Goal: Task Accomplishment & Management: Manage account settings

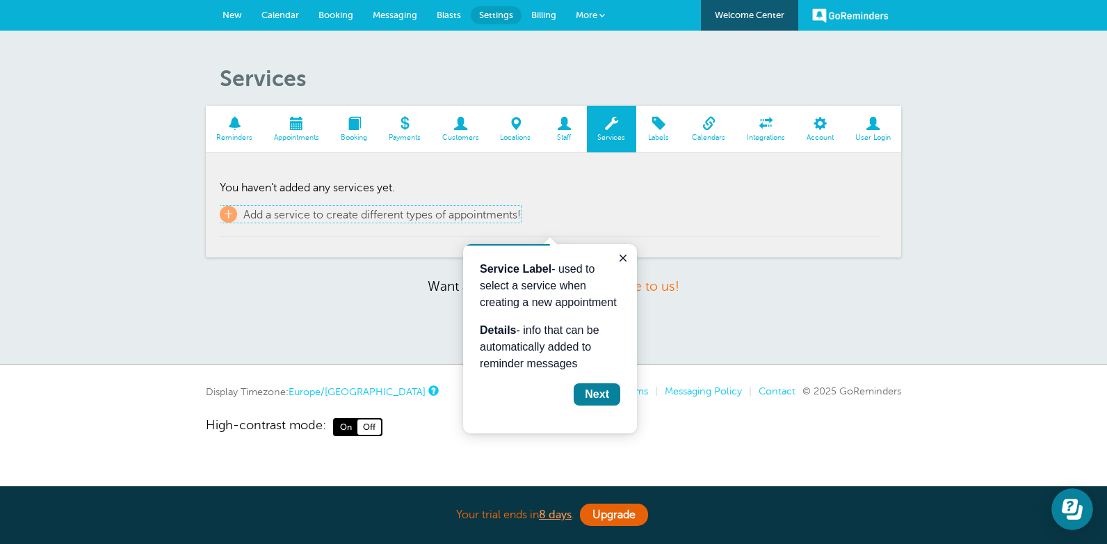
click at [244, 215] on span "Add a service to create different types of appointments!" at bounding box center [382, 215] width 278 height 13
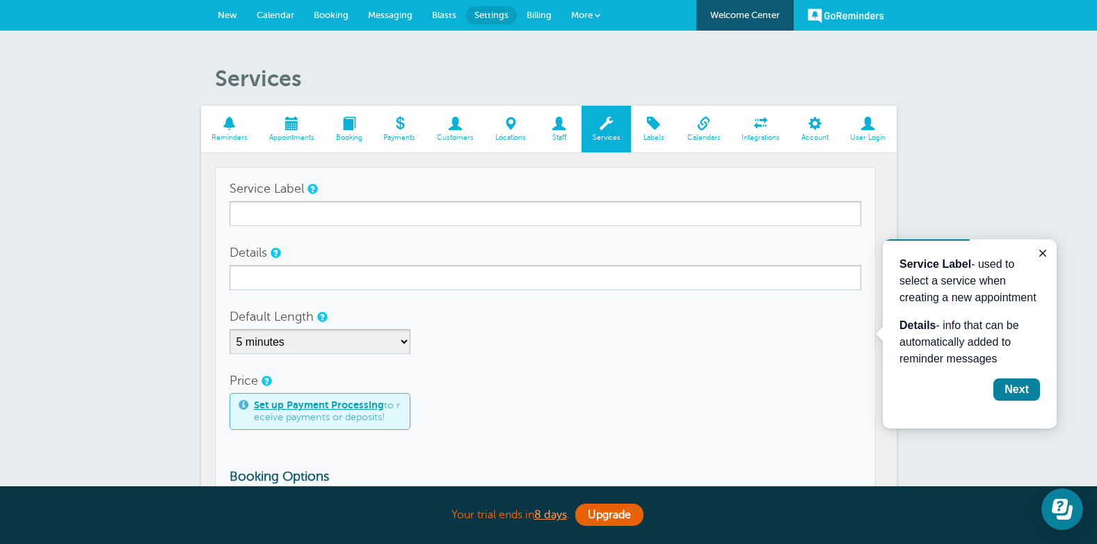
scroll to position [44, 0]
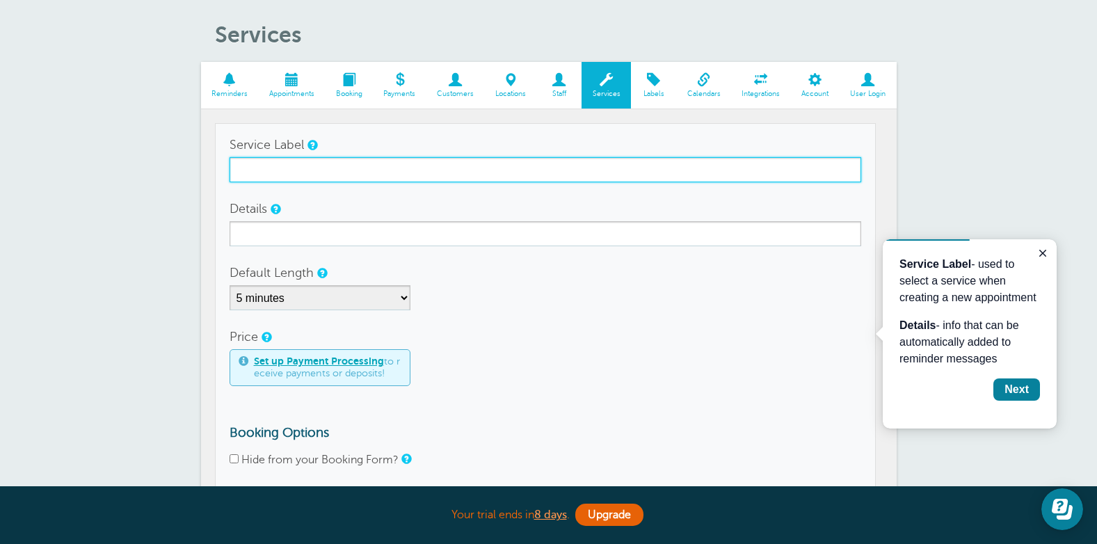
click at [297, 167] on input "Service Label" at bounding box center [546, 169] width 632 height 25
type input "Couples Counselling"
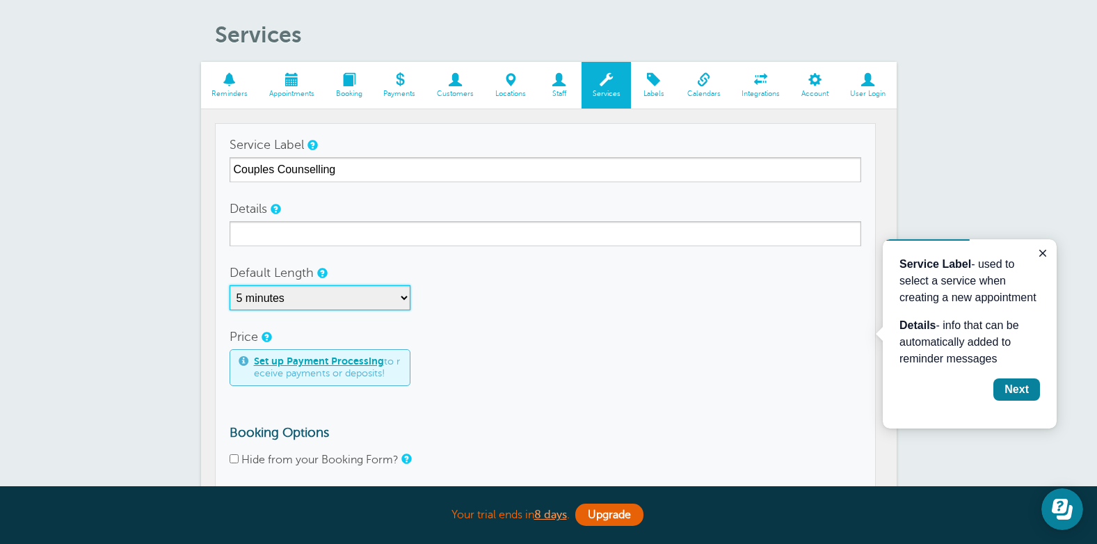
click at [403, 298] on select "5 minutes 10 minutes 15 minutes 20 minutes 25 minutes 30 minutes 35 minutes 40 …" at bounding box center [320, 297] width 181 height 25
select select "60"
click at [230, 285] on select "5 minutes 10 minutes 15 minutes 20 minutes 25 minutes 30 minutes 35 minutes 40 …" at bounding box center [320, 297] width 181 height 25
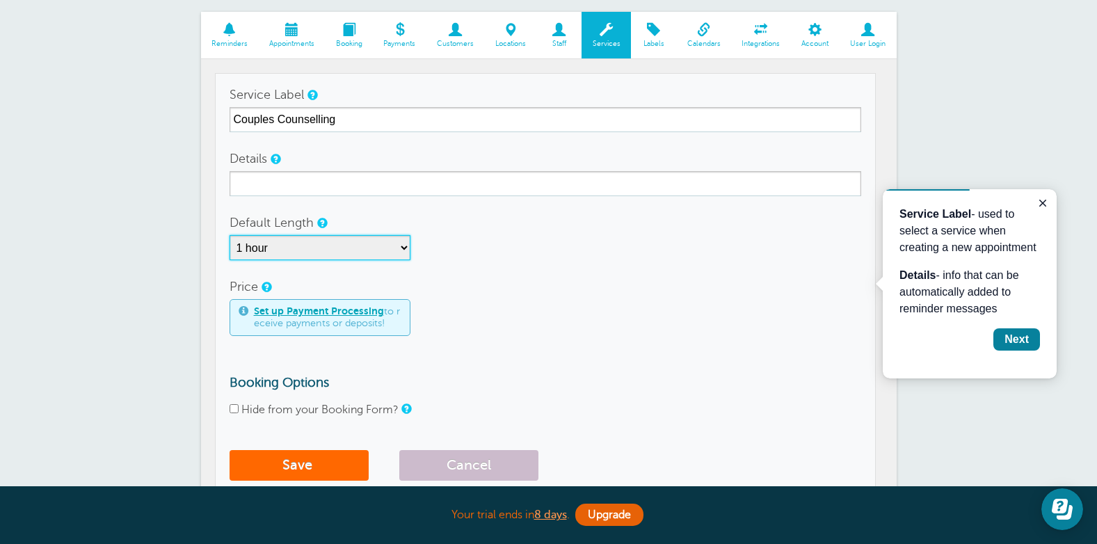
scroll to position [159, 0]
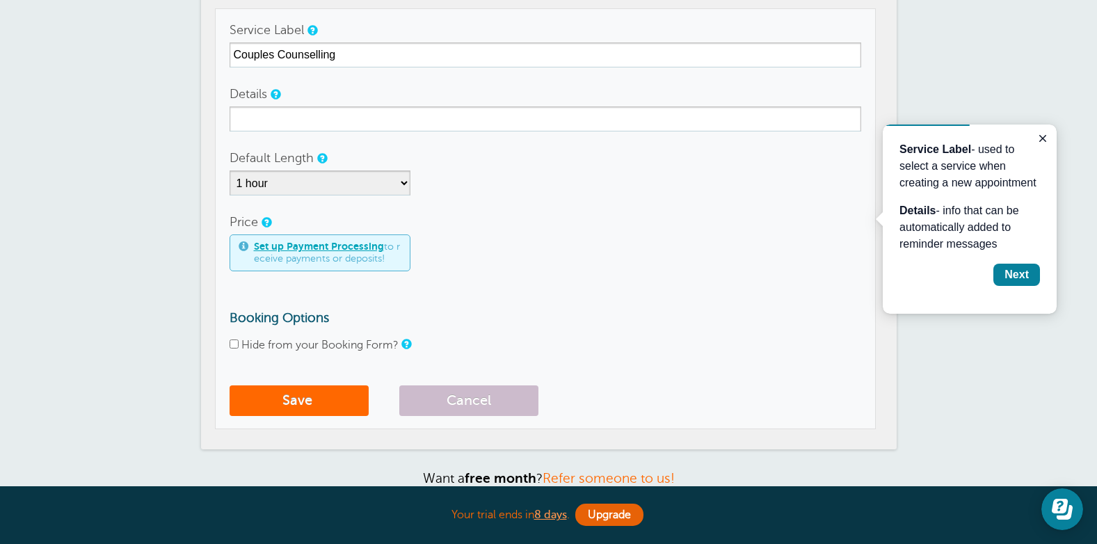
click at [320, 248] on link "Set up Payment Processing" at bounding box center [319, 246] width 130 height 11
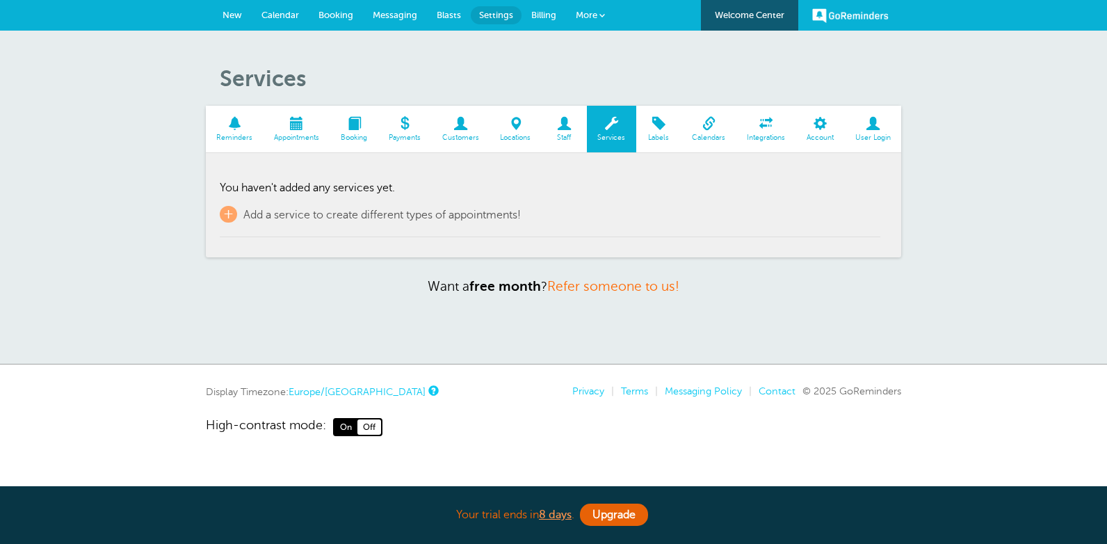
select select "60"
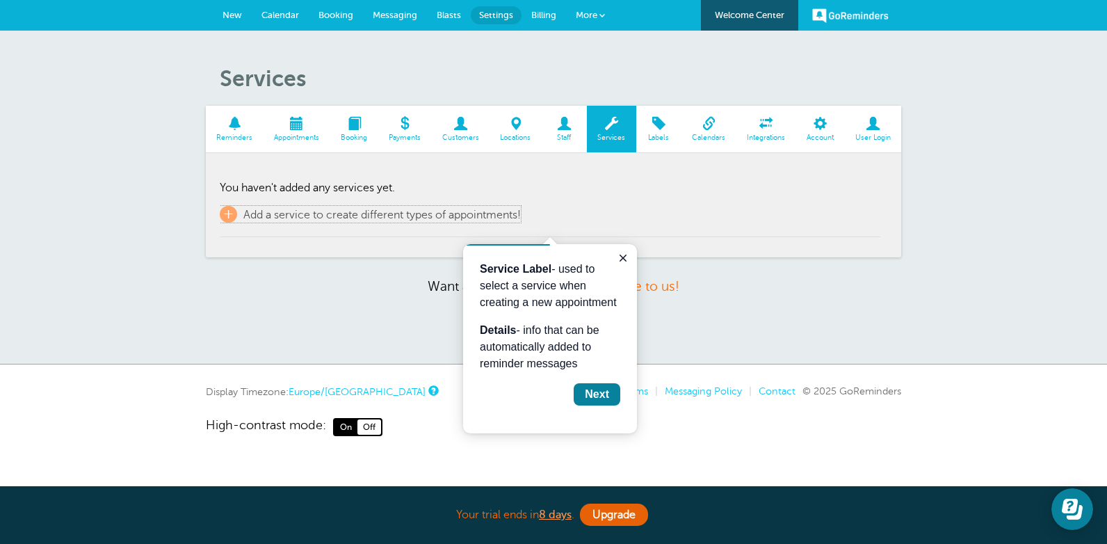
click at [267, 211] on span "Add a service to create different types of appointments!" at bounding box center [382, 215] width 278 height 13
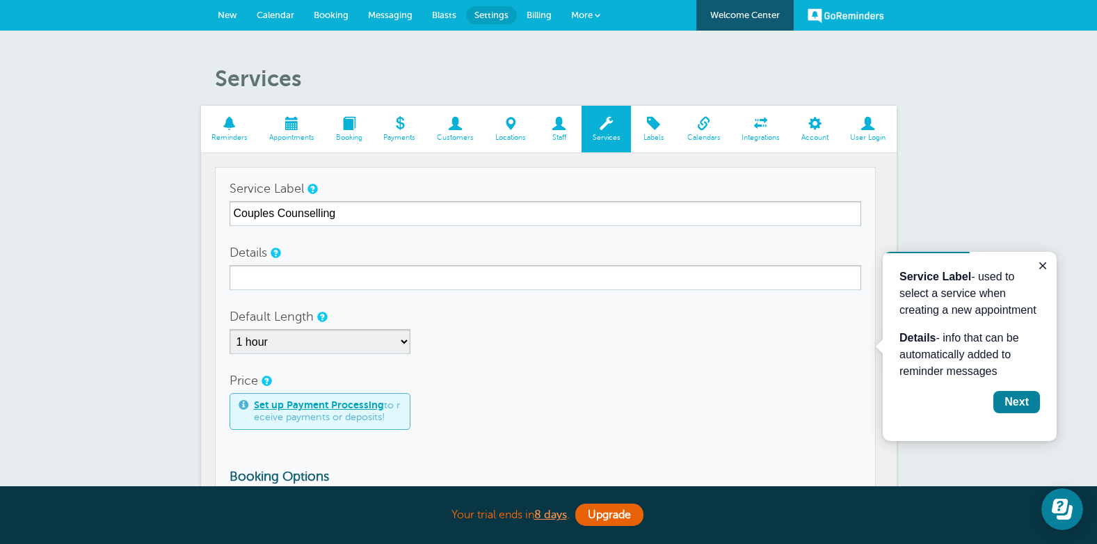
scroll to position [44, 0]
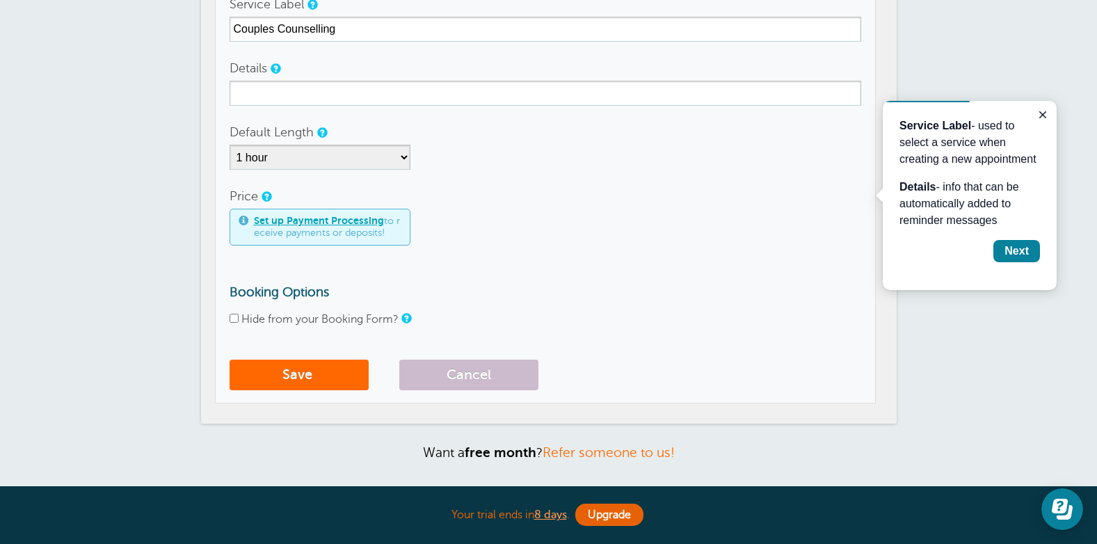
drag, startPoint x: 1099, startPoint y: 150, endPoint x: 124, endPoint y: 119, distance: 974.9
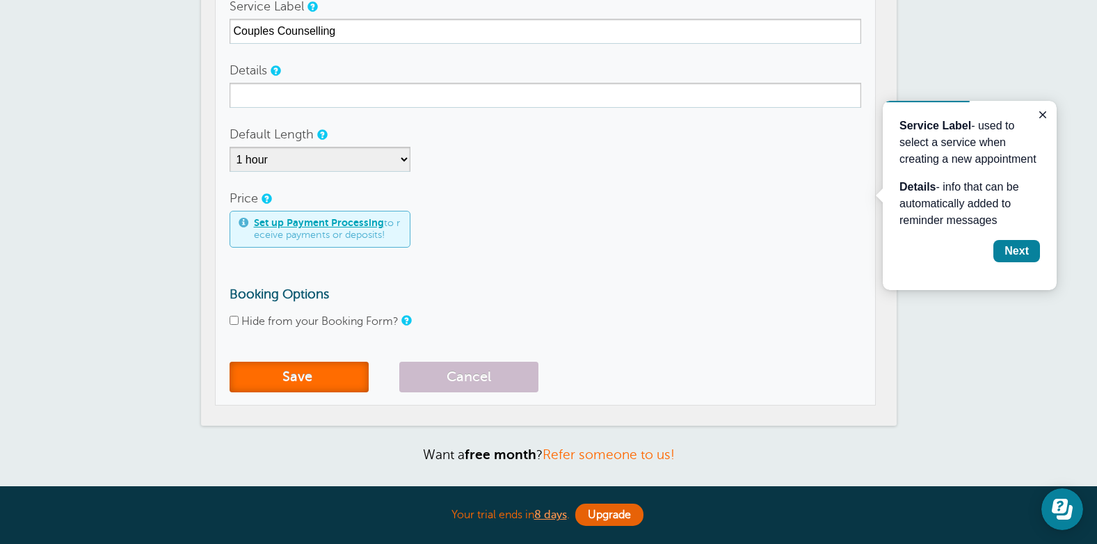
click at [299, 381] on button "Save" at bounding box center [299, 377] width 139 height 31
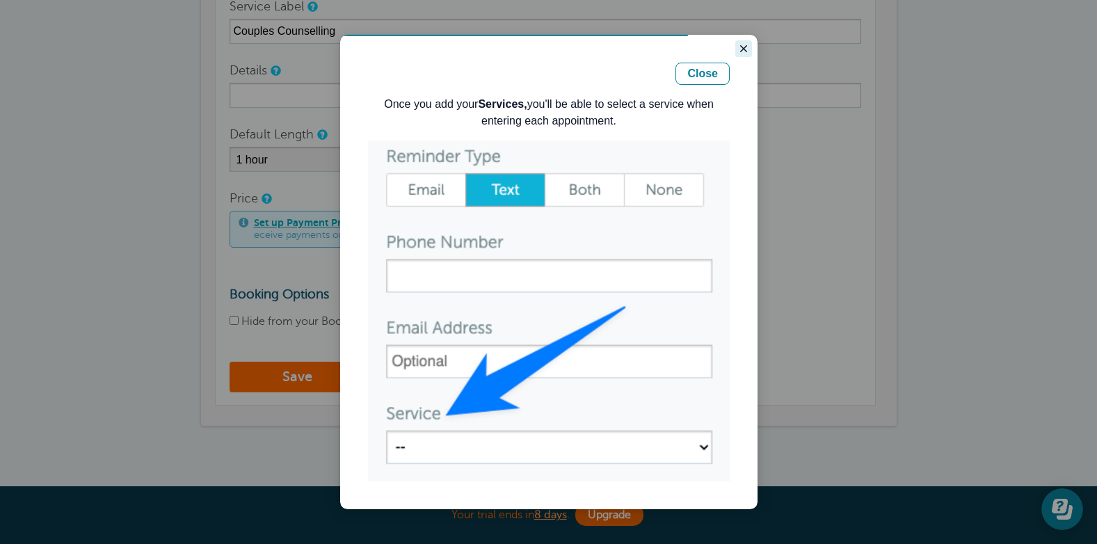
click at [739, 47] on icon "Close guide" at bounding box center [743, 48] width 11 height 11
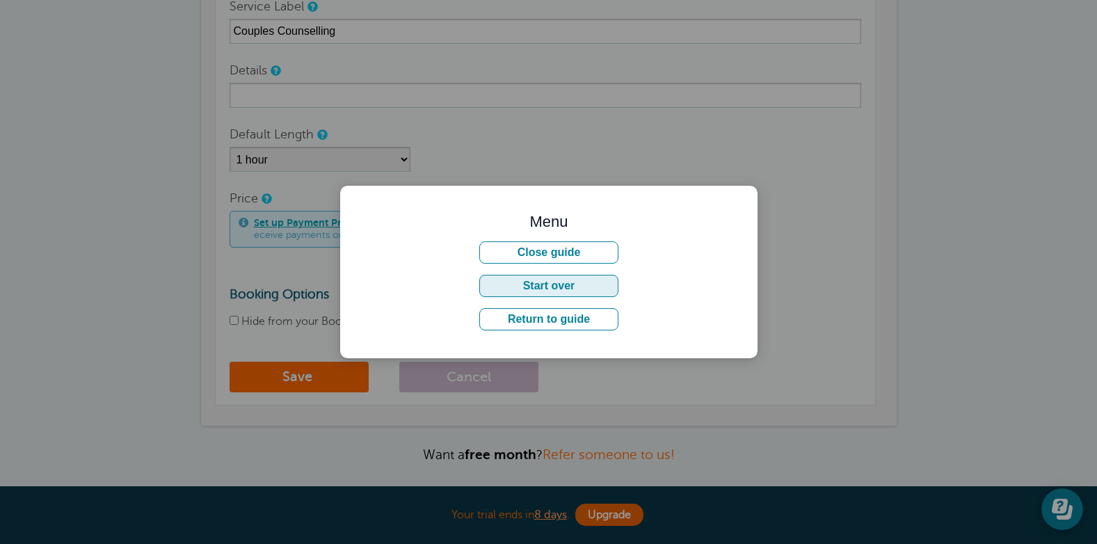
click at [580, 287] on button "Start over" at bounding box center [548, 286] width 139 height 22
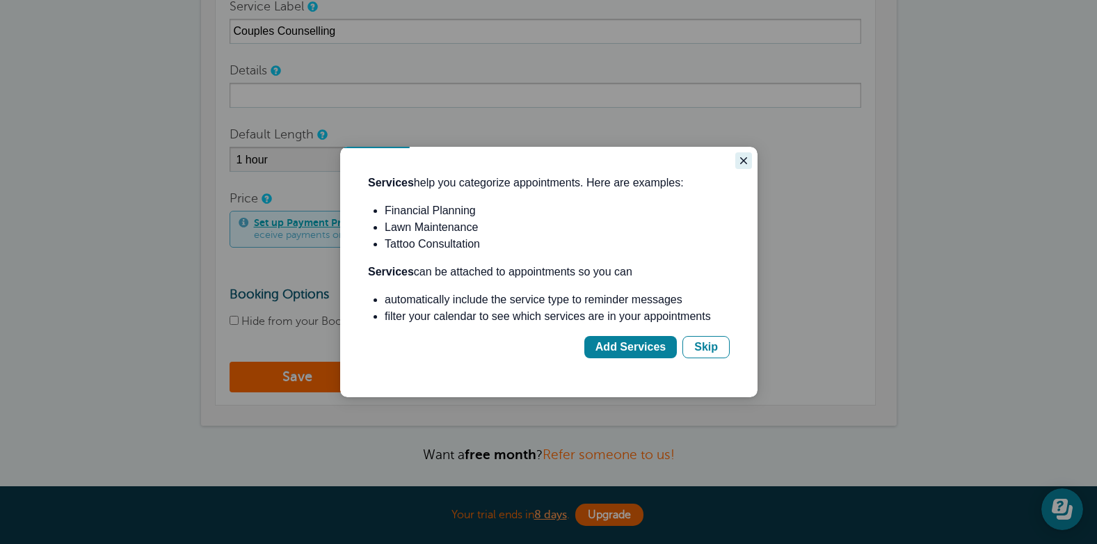
click at [746, 166] on icon "Close guide" at bounding box center [743, 160] width 11 height 11
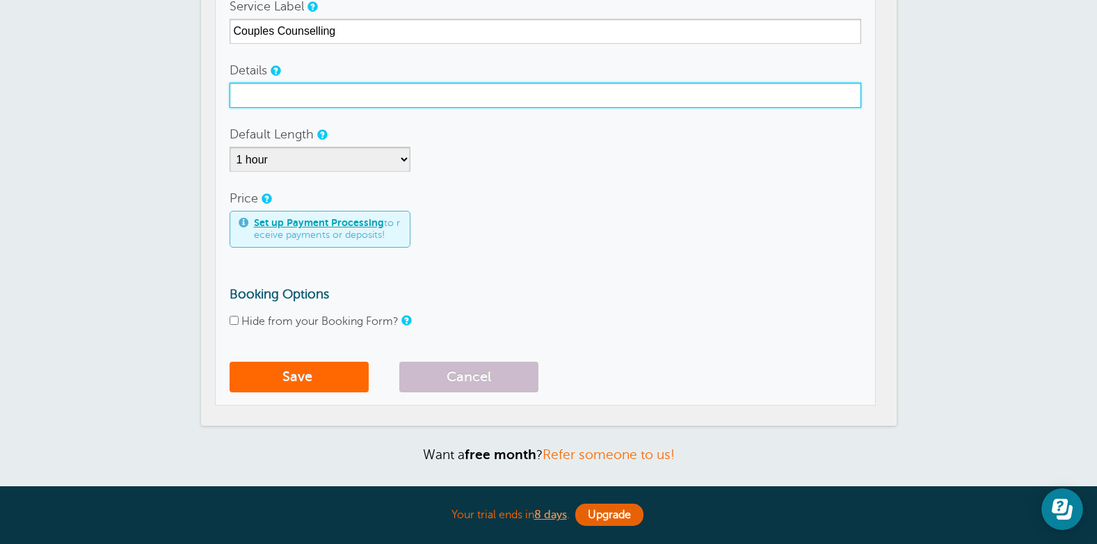
click at [294, 99] on input "Details" at bounding box center [546, 95] width 632 height 25
type input "Couple's counselling session - 1 hr"
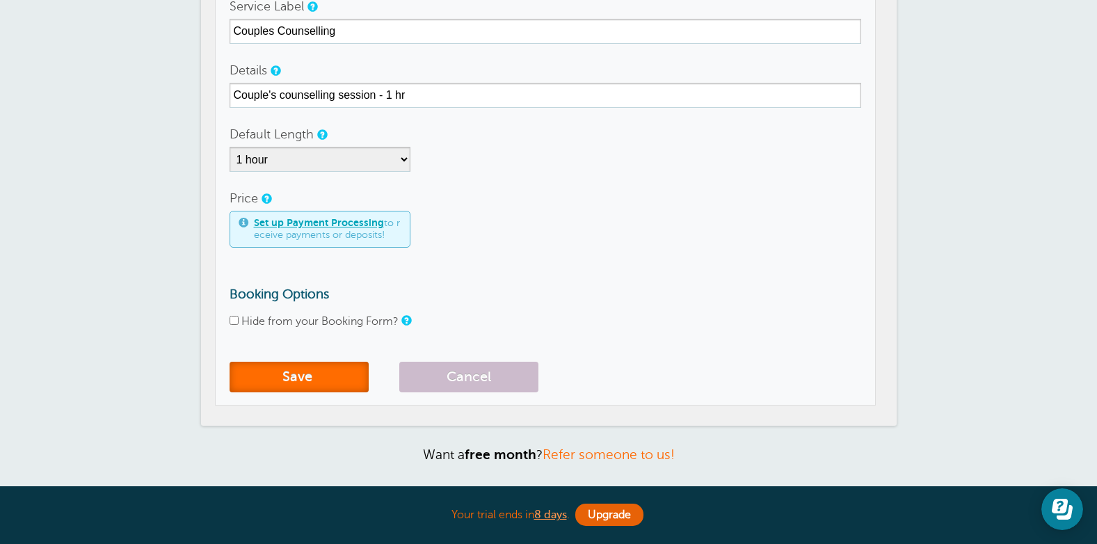
click at [275, 373] on button "Save" at bounding box center [299, 377] width 139 height 31
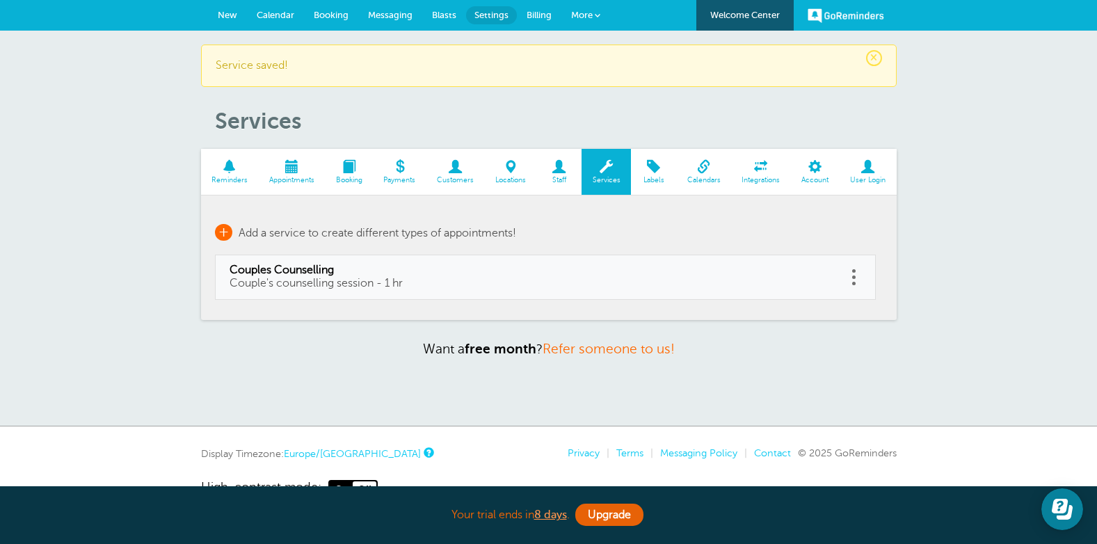
click at [314, 232] on span "Add a service to create different types of appointments!" at bounding box center [378, 233] width 278 height 13
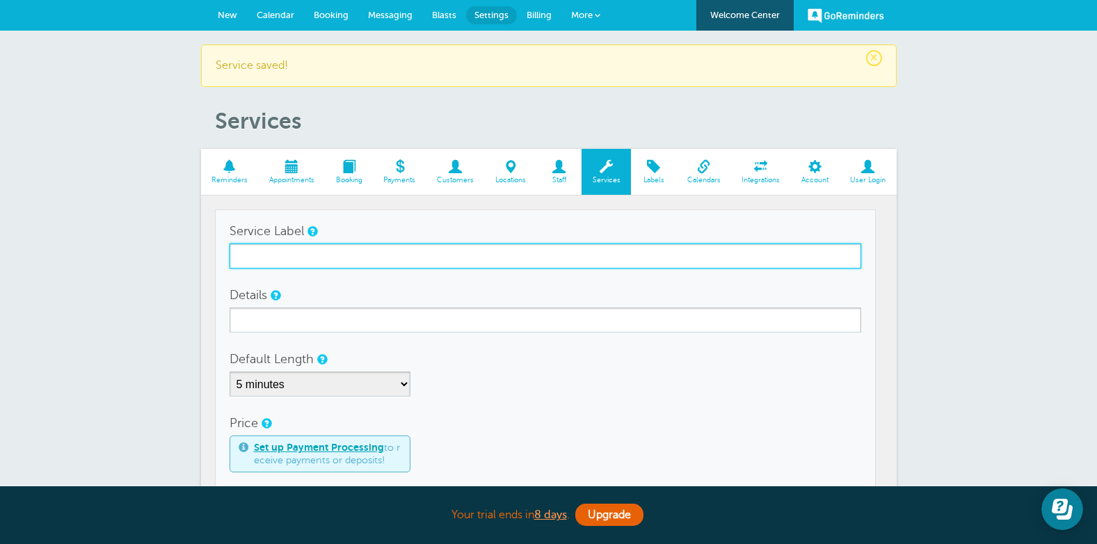
click at [312, 248] on input "Service Label" at bounding box center [546, 255] width 632 height 25
type input "C"
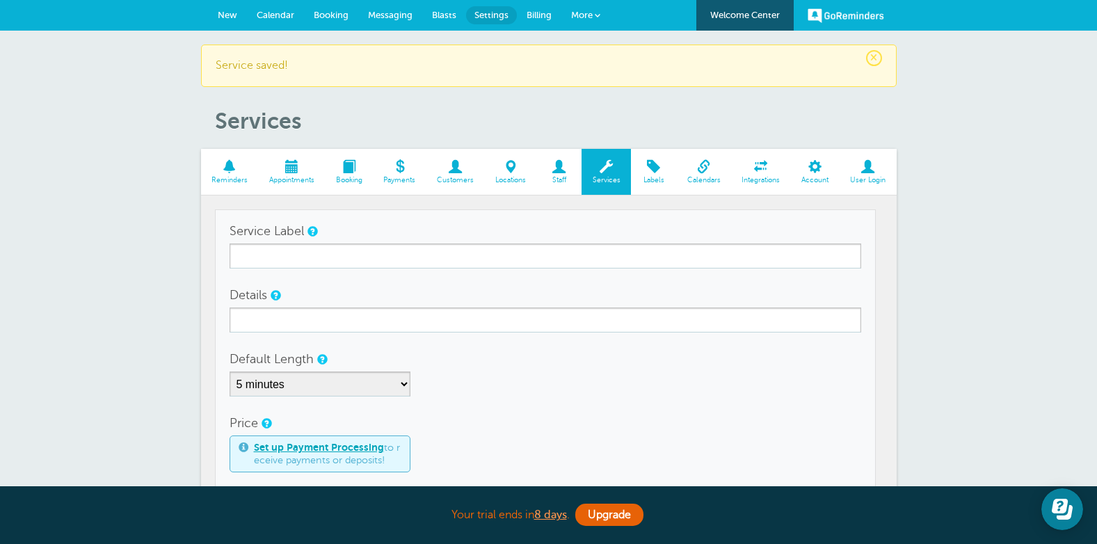
click at [570, 179] on span "Staff" at bounding box center [558, 180] width 31 height 8
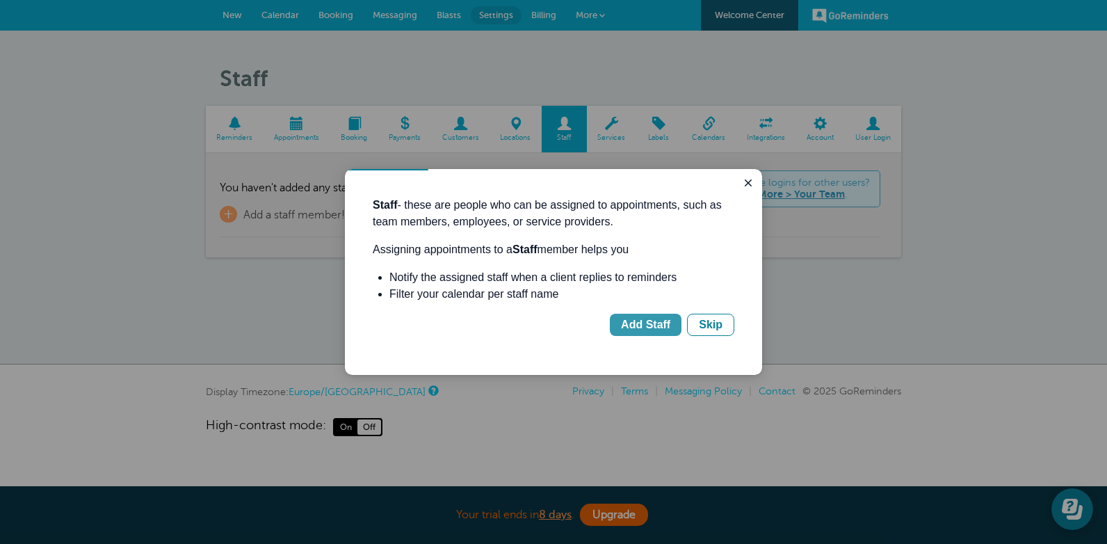
click at [645, 332] on div "Add Staff" at bounding box center [645, 324] width 49 height 17
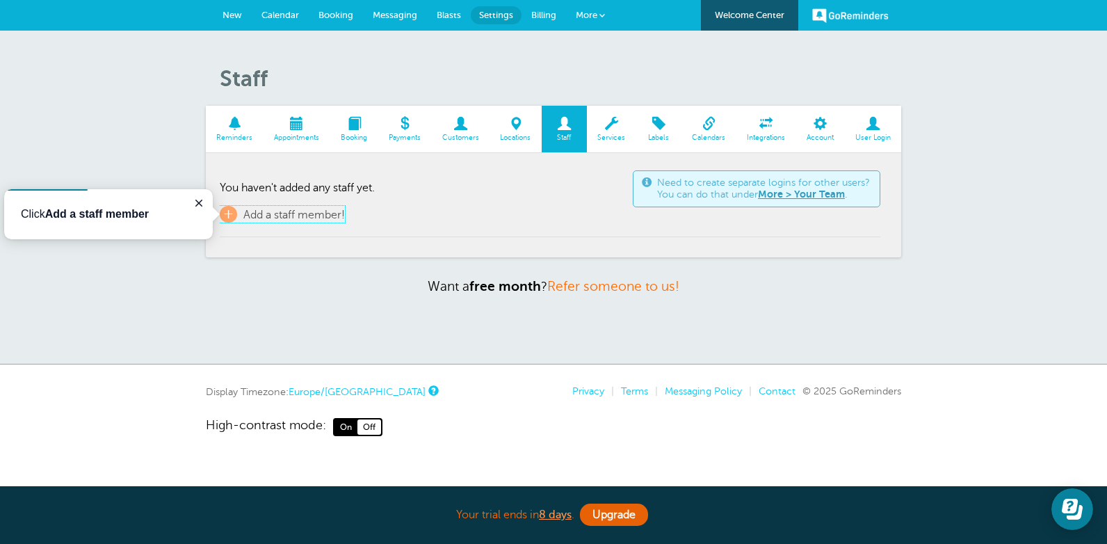
click at [273, 216] on span "Add a staff member!" at bounding box center [294, 215] width 102 height 13
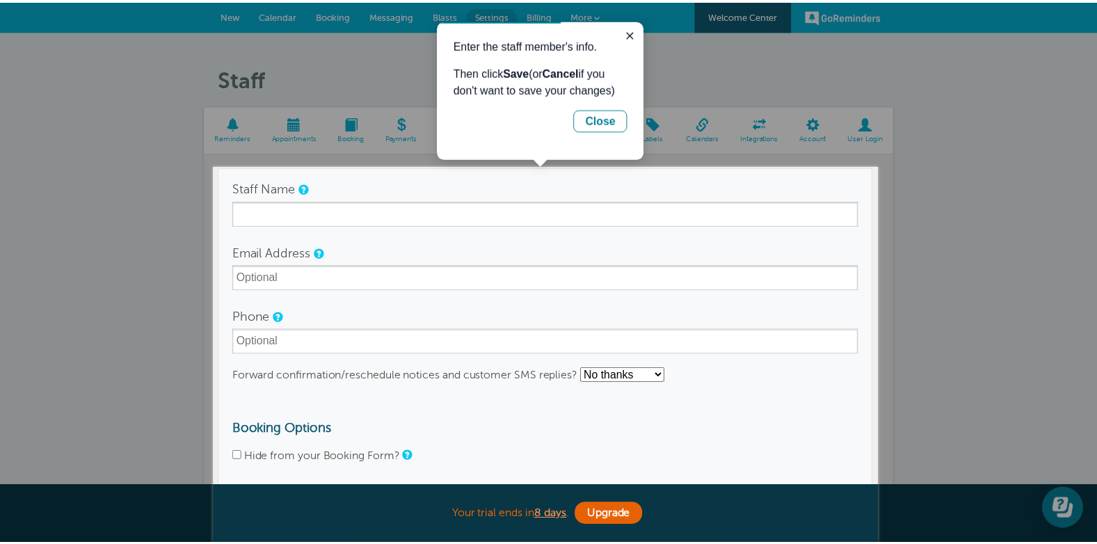
scroll to position [107, 0]
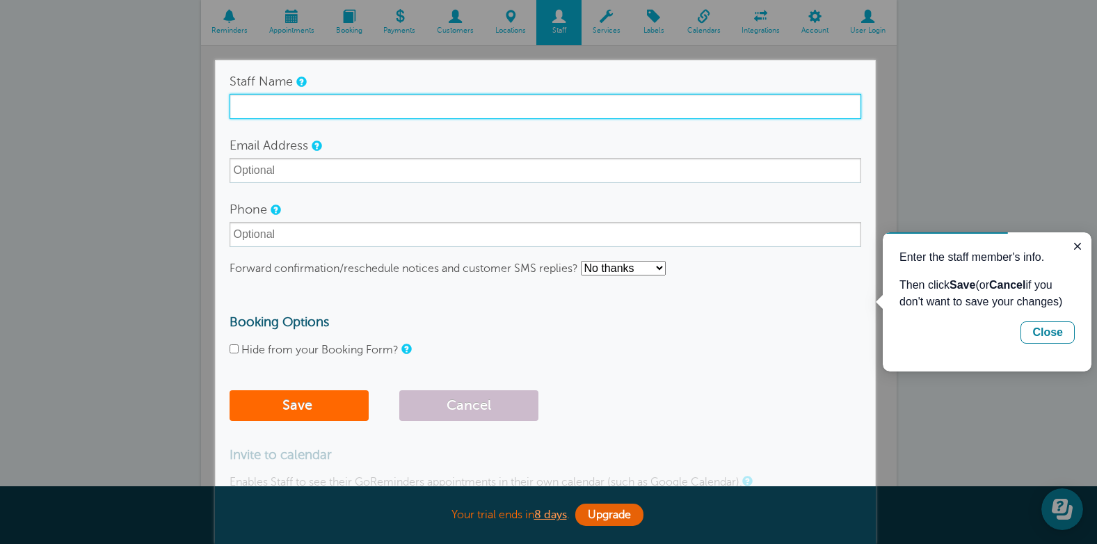
click at [298, 118] on input "Staff Name" at bounding box center [546, 106] width 632 height 25
type input "Florence Gray"
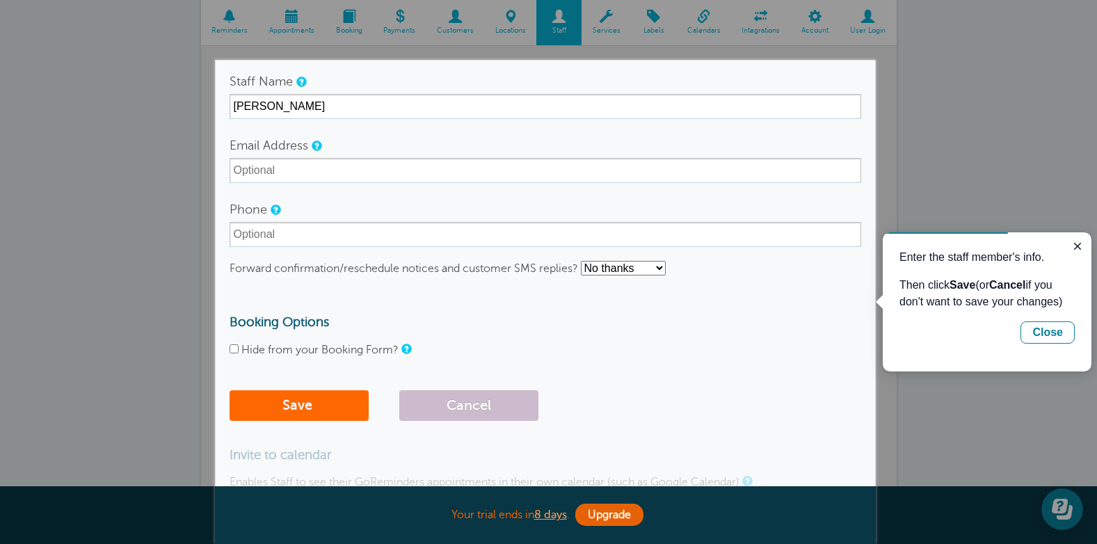
click at [410, 309] on form "Staff Name Florence Gray Email Address Phone Forward confirmation/reschedule no…" at bounding box center [546, 248] width 632 height 359
click at [307, 414] on button "Save" at bounding box center [299, 405] width 139 height 31
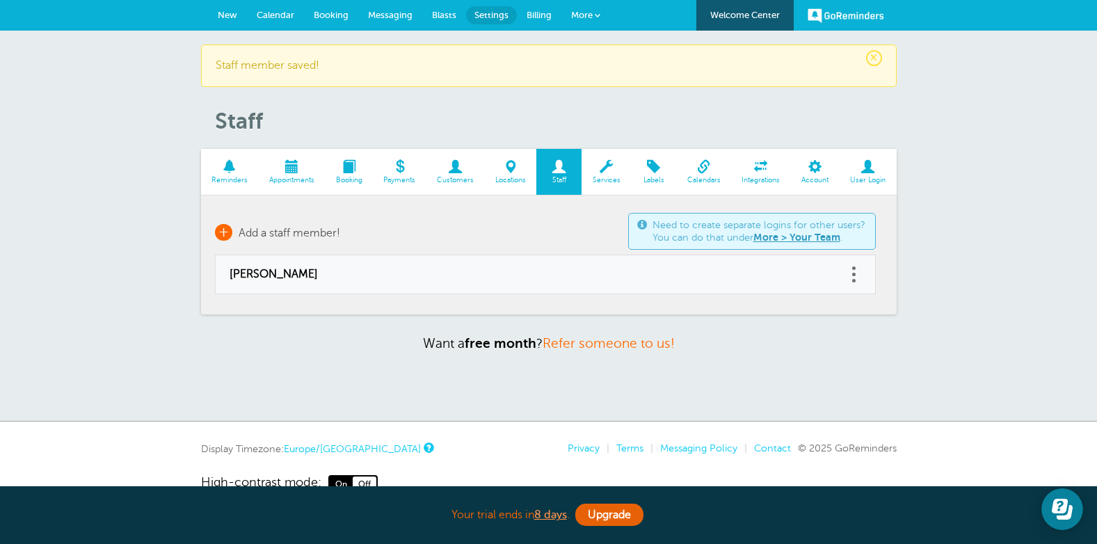
click at [220, 227] on span "+" at bounding box center [223, 232] width 17 height 17
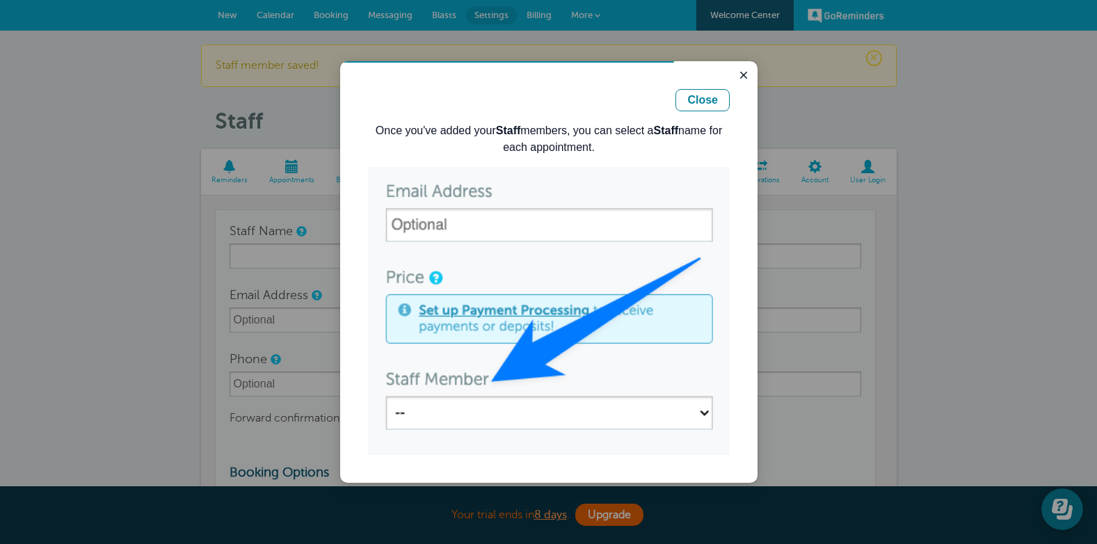
click at [298, 256] on div at bounding box center [548, 272] width 1097 height 544
click at [737, 78] on button "Close guide" at bounding box center [743, 75] width 17 height 17
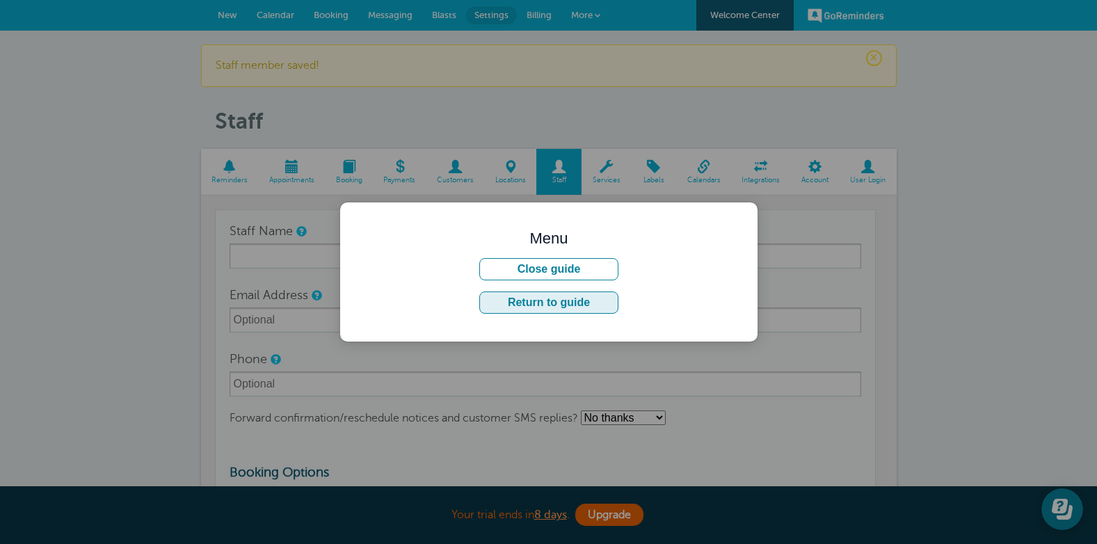
click at [600, 303] on button "Return to guide" at bounding box center [548, 302] width 139 height 22
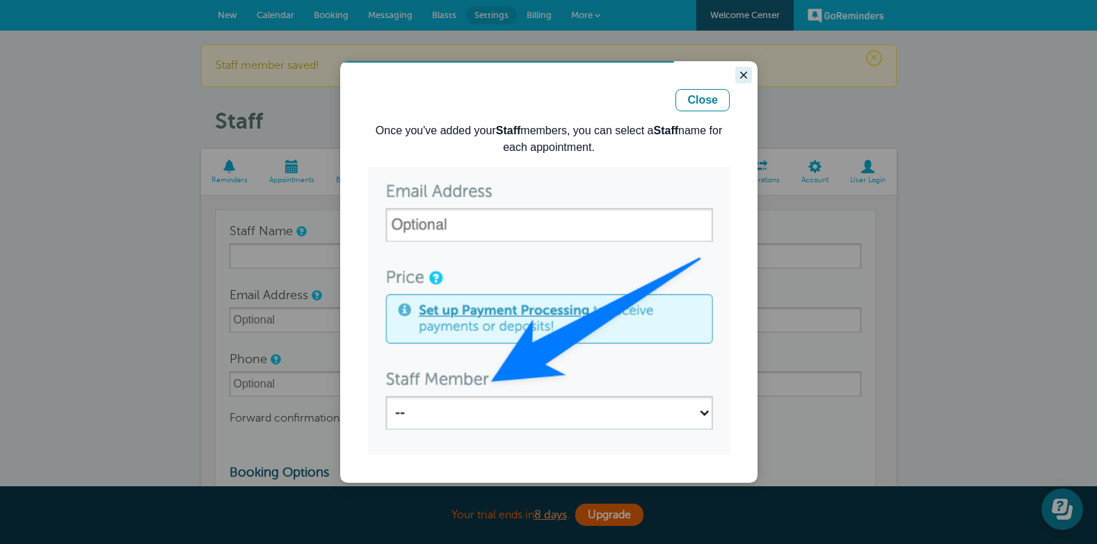
click at [740, 75] on icon "Close guide" at bounding box center [743, 75] width 11 height 11
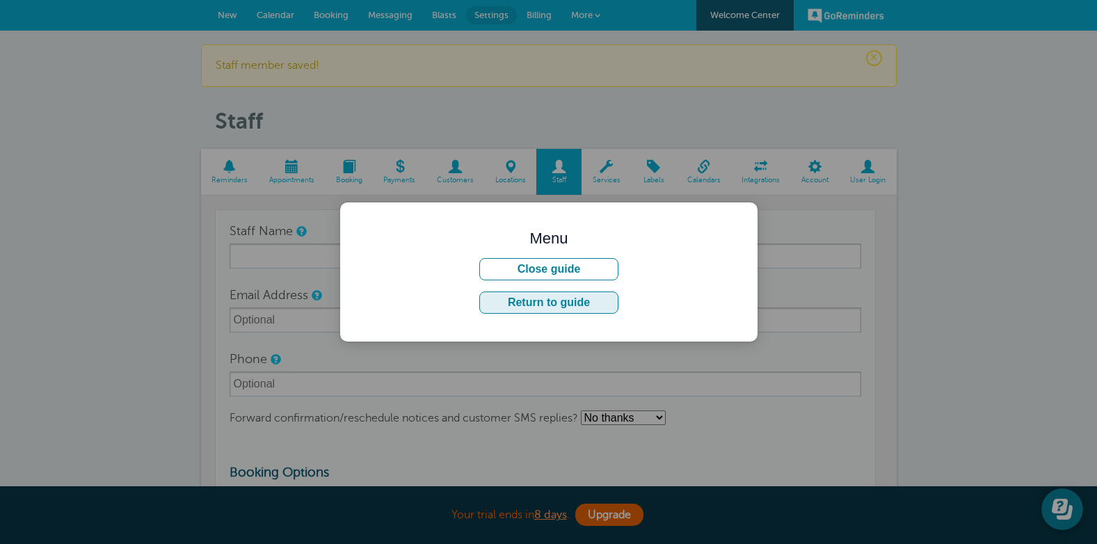
click at [562, 309] on button "Return to guide" at bounding box center [548, 302] width 139 height 22
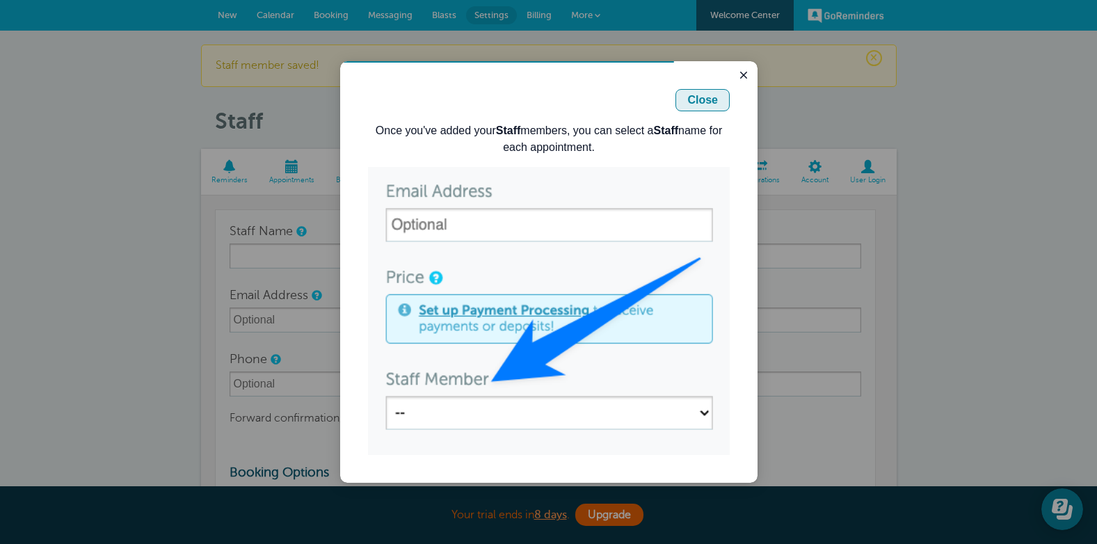
click at [705, 108] on button "Close" at bounding box center [702, 100] width 54 height 22
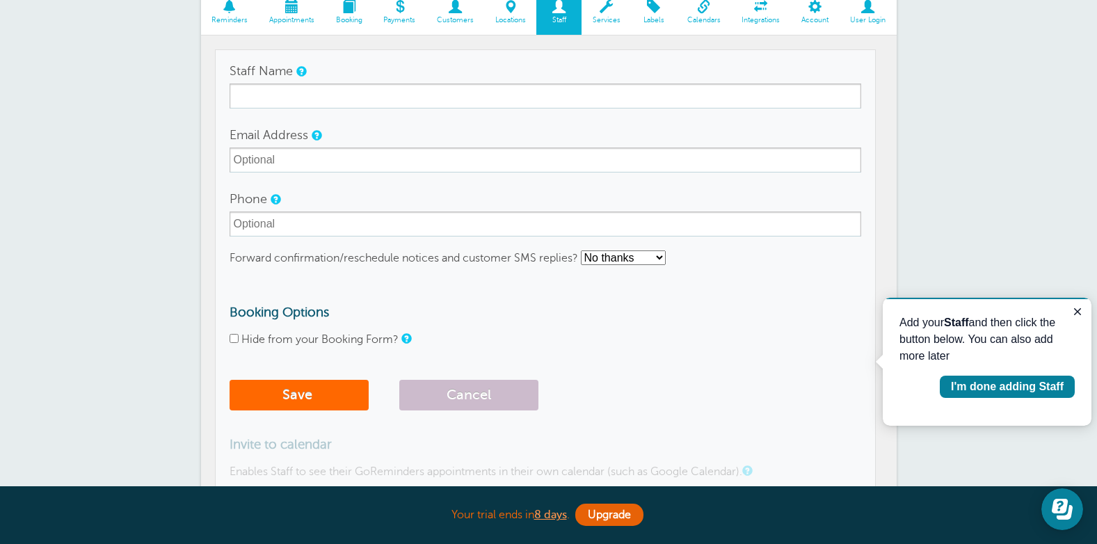
scroll to position [188, 0]
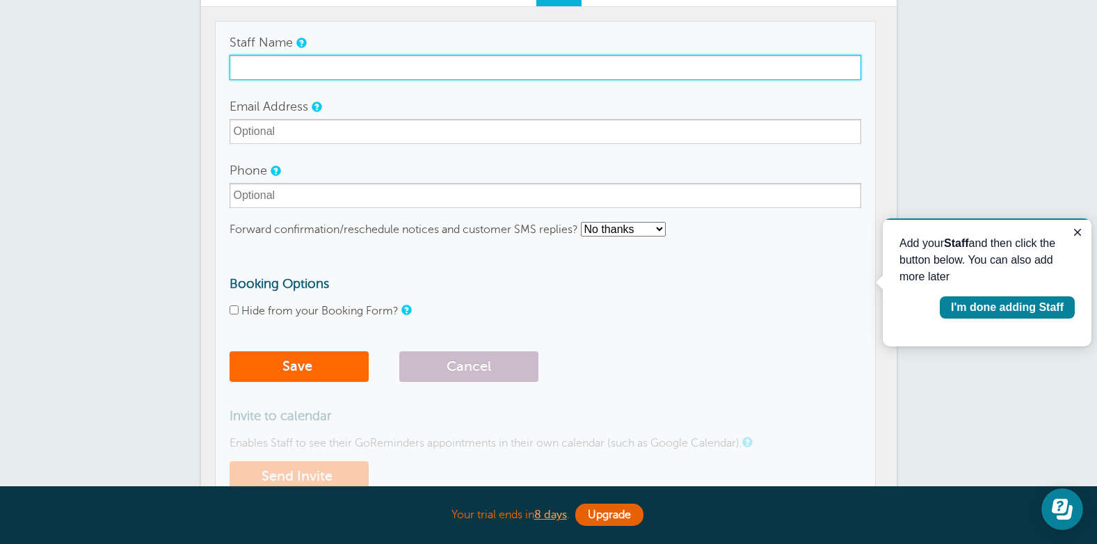
click at [396, 75] on input "Staff Name" at bounding box center [546, 67] width 632 height 25
click at [311, 70] on input "Susan Wright" at bounding box center [546, 67] width 632 height 25
type input "[PERSON_NAME]"
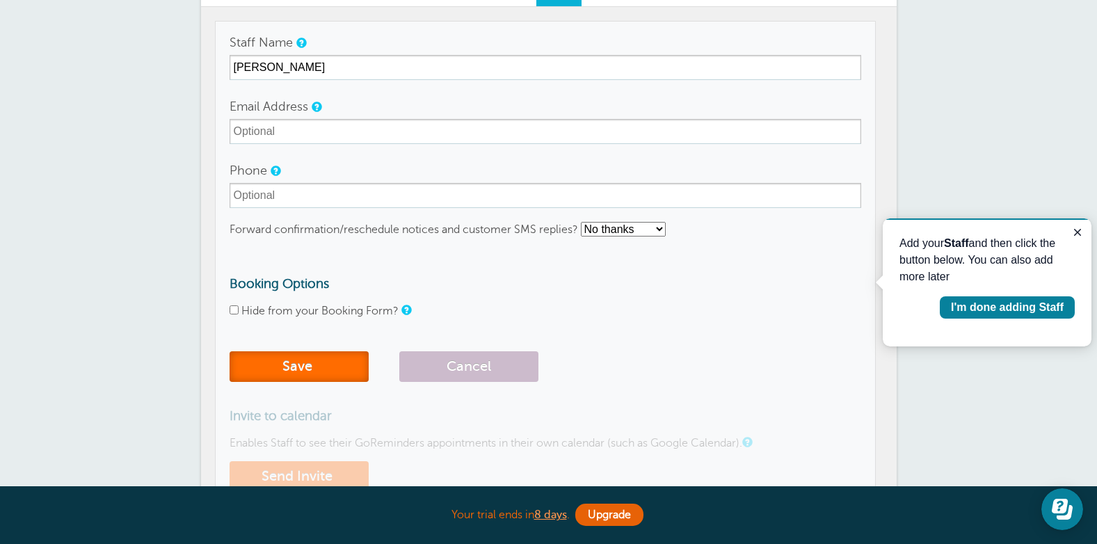
click at [291, 363] on button "Save" at bounding box center [299, 366] width 139 height 31
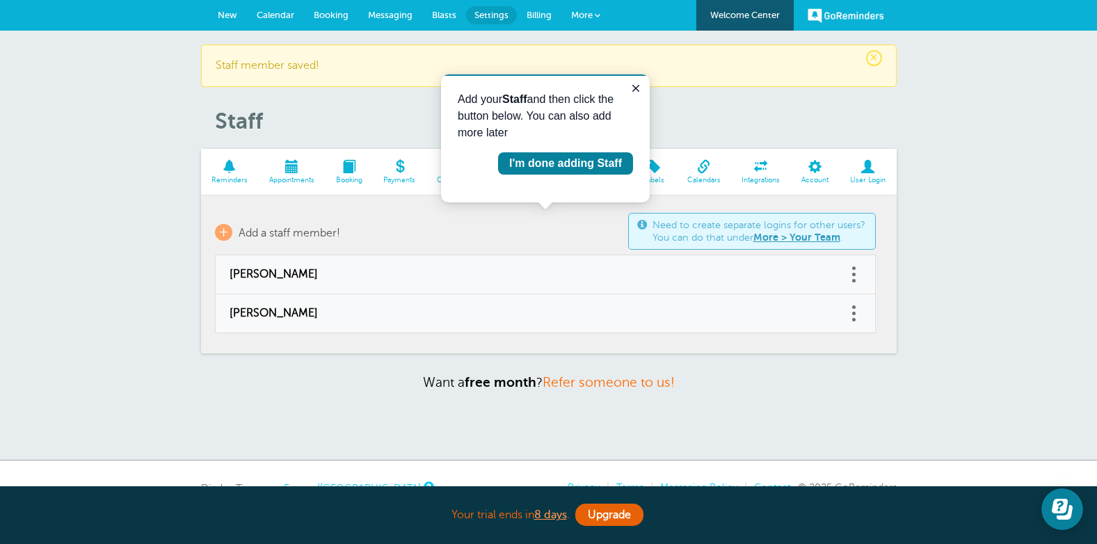
click at [857, 279] on link at bounding box center [854, 275] width 14 height 22
click at [835, 239] on link "Edit" at bounding box center [839, 240] width 42 height 26
type input "Florence Gray"
checkbox input "false"
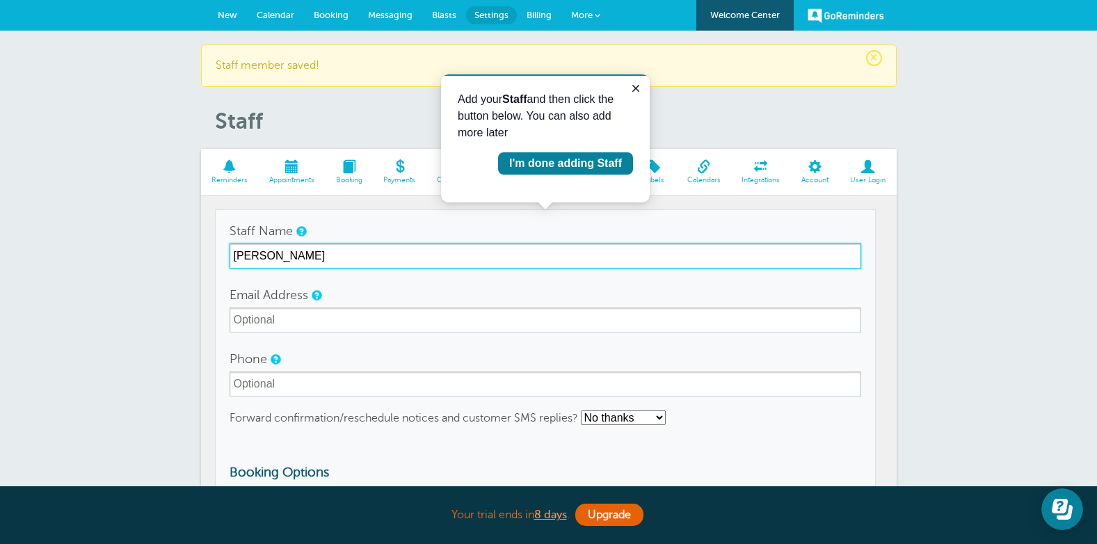
click at [344, 252] on input "Florence Gray" at bounding box center [546, 255] width 632 height 25
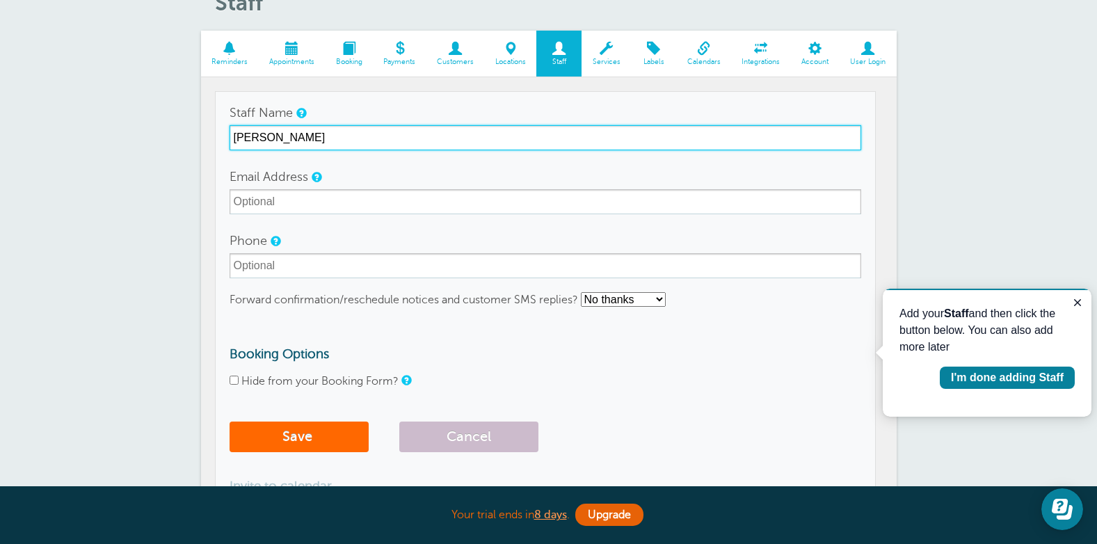
scroll to position [115, 0]
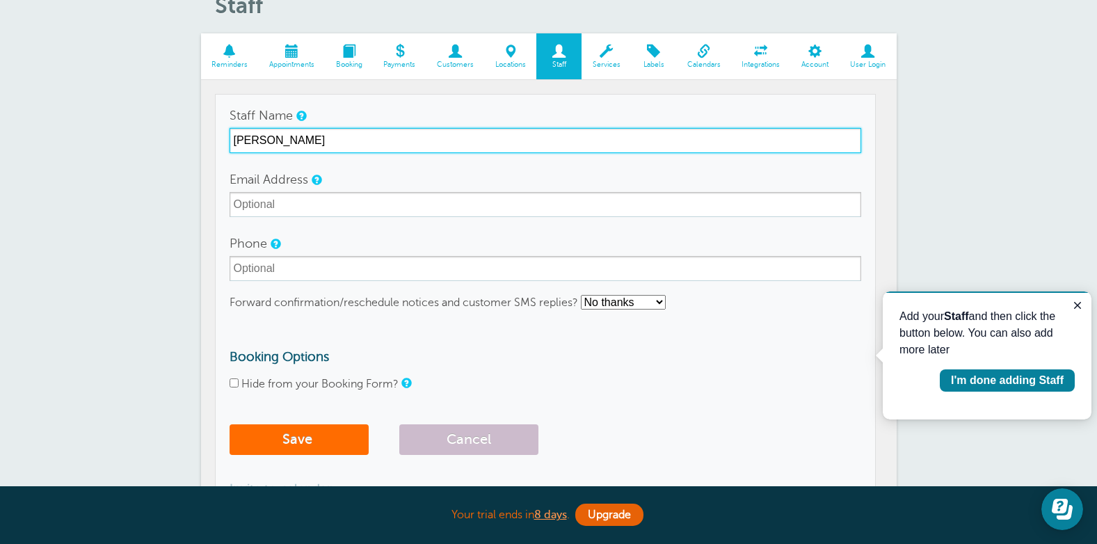
type input "[PERSON_NAME]"
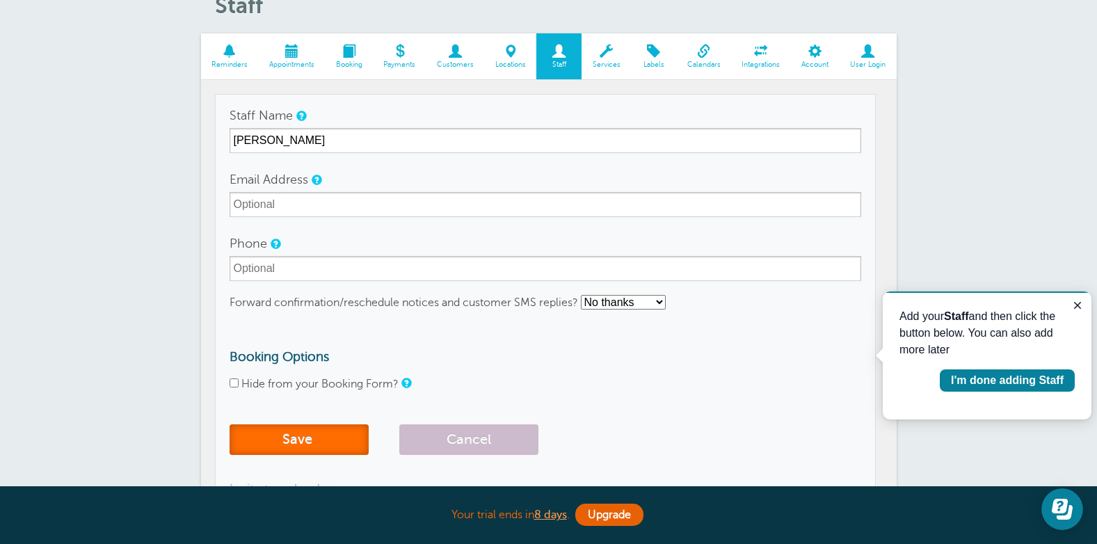
click at [314, 428] on button "Save" at bounding box center [299, 439] width 139 height 31
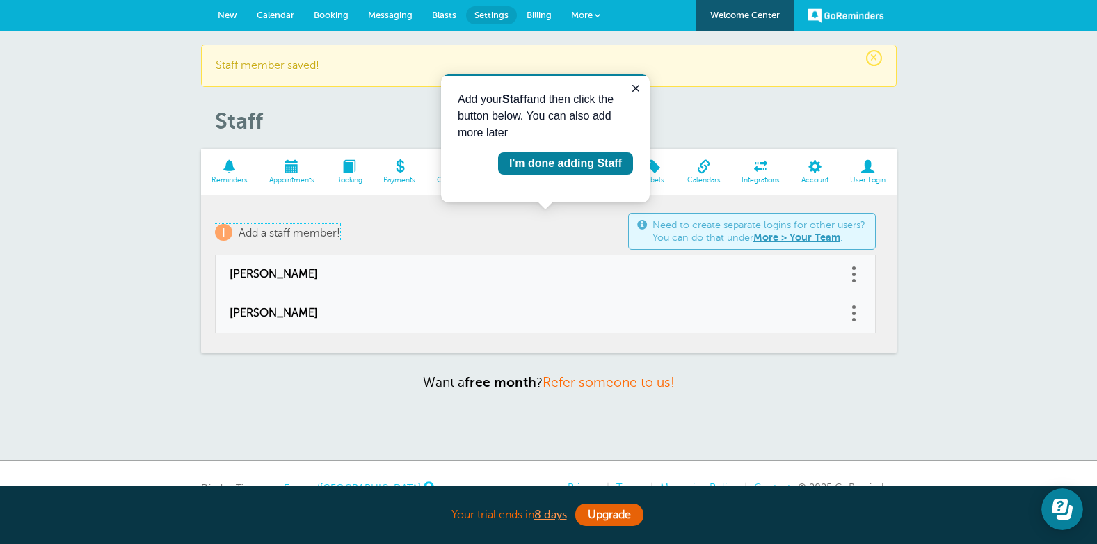
click at [246, 232] on span "Add a staff member!" at bounding box center [290, 233] width 102 height 13
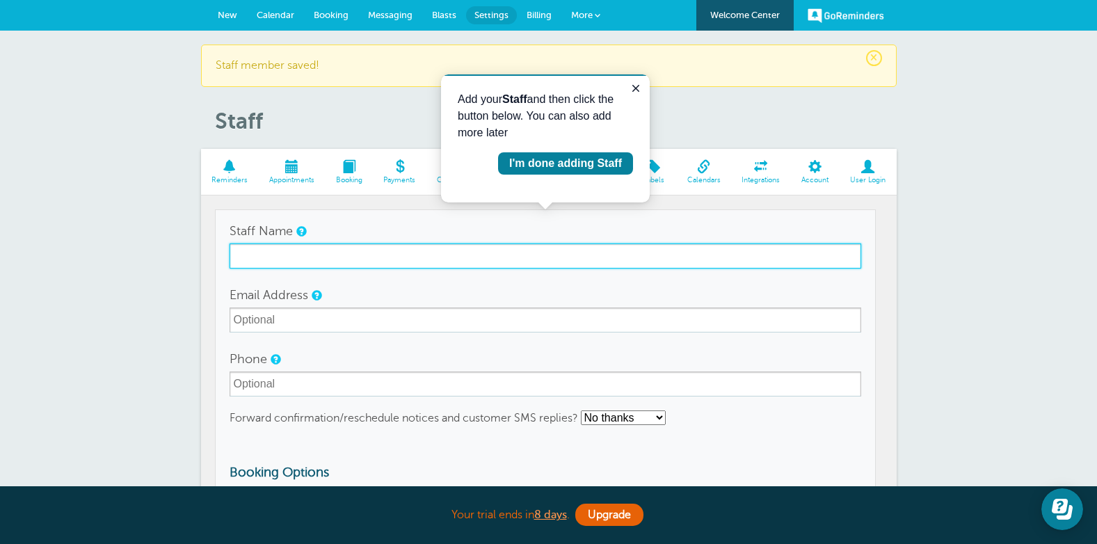
click at [300, 255] on input "Staff Name" at bounding box center [546, 255] width 632 height 25
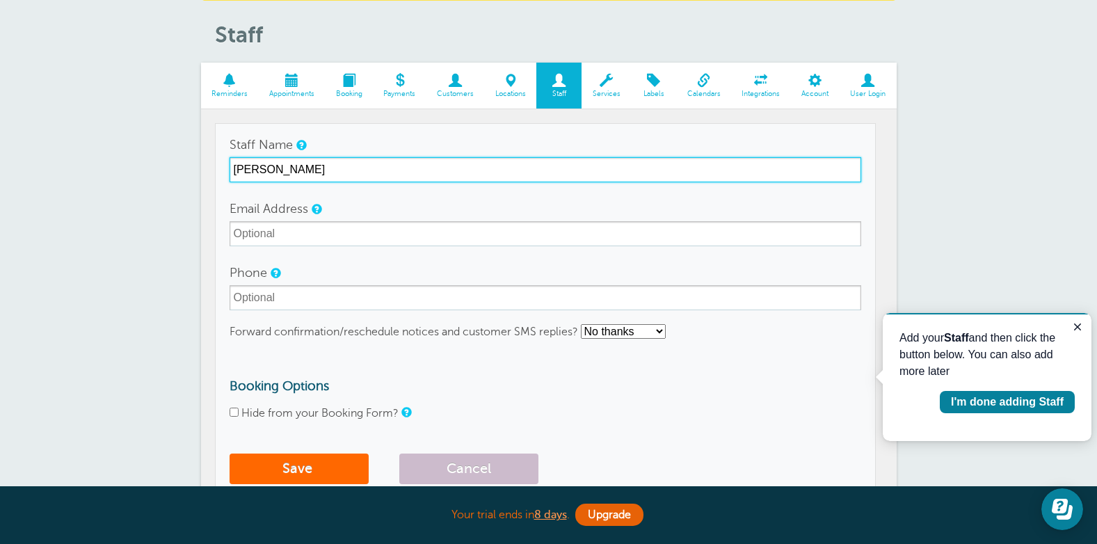
scroll to position [113, 0]
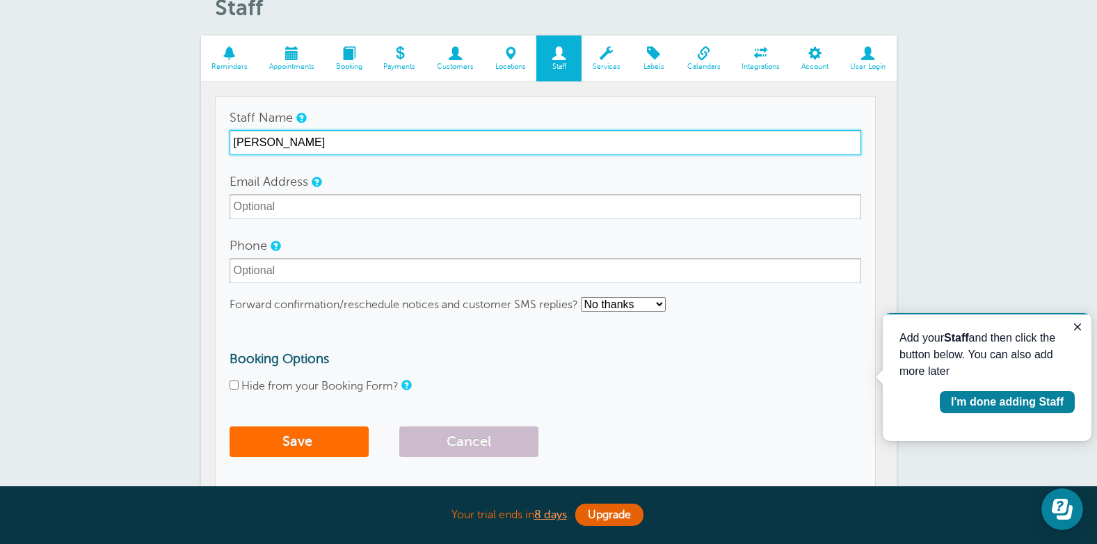
type input "[PERSON_NAME]"
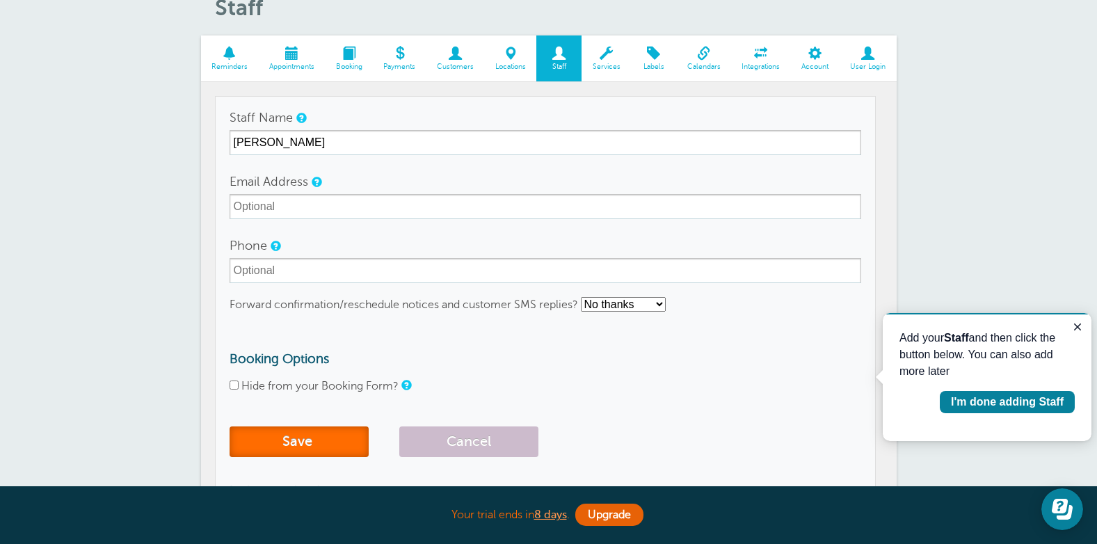
click at [320, 440] on button "Save" at bounding box center [299, 441] width 139 height 31
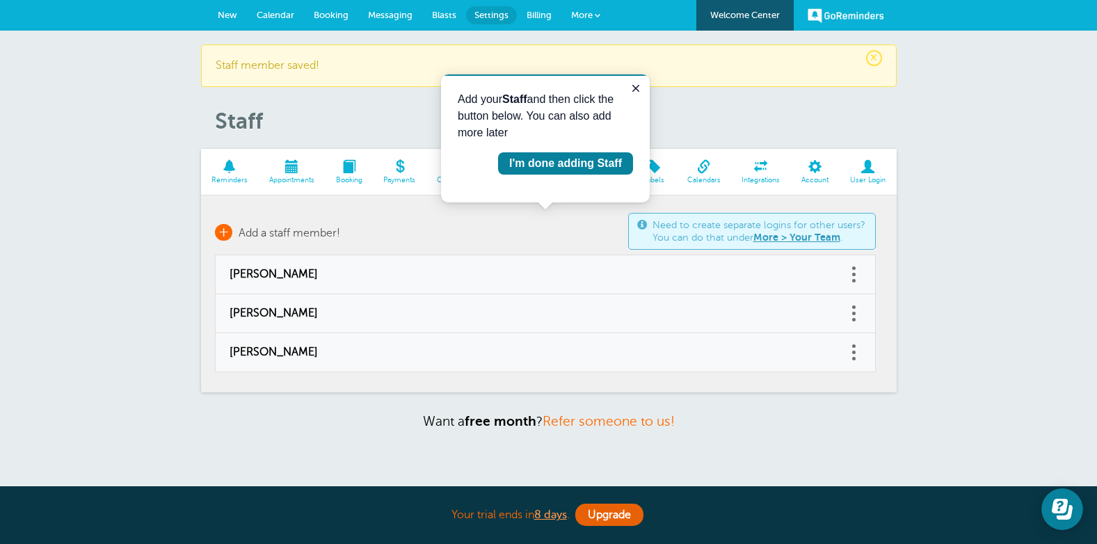
click at [239, 230] on span "Add a staff member!" at bounding box center [290, 233] width 102 height 13
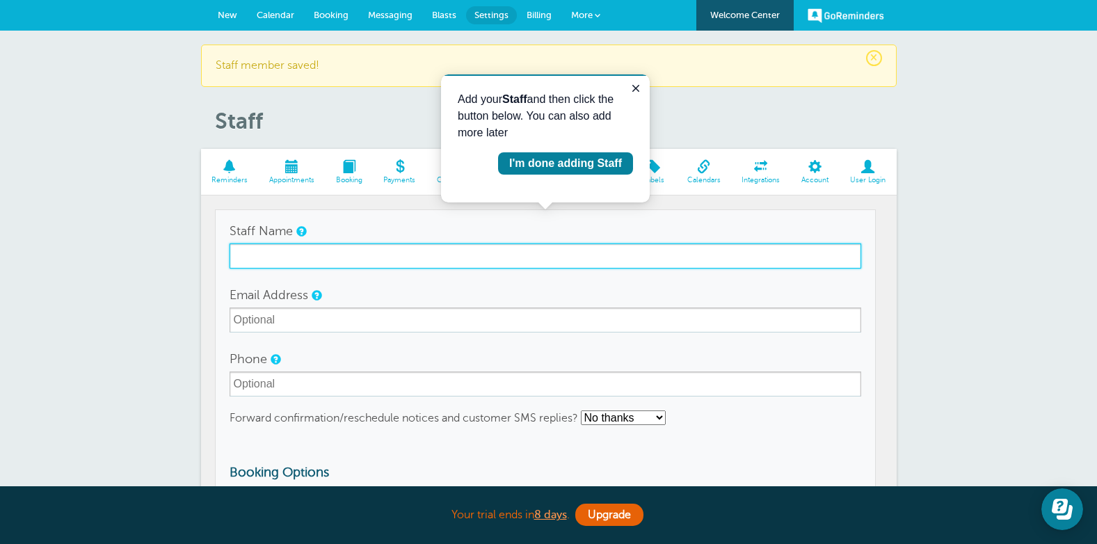
click at [292, 262] on input "Staff Name" at bounding box center [546, 255] width 632 height 25
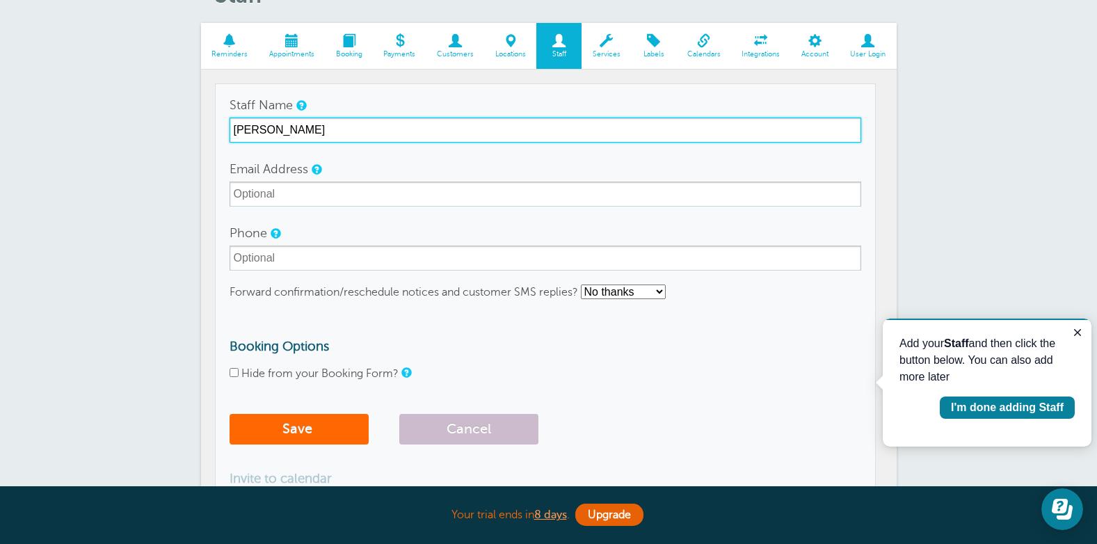
scroll to position [127, 0]
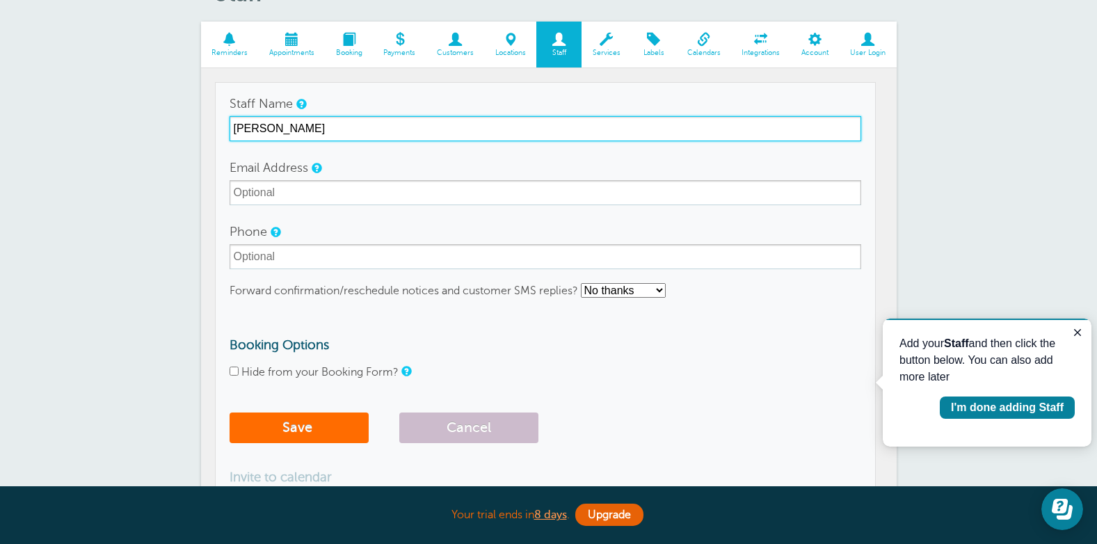
type input "[PERSON_NAME]"
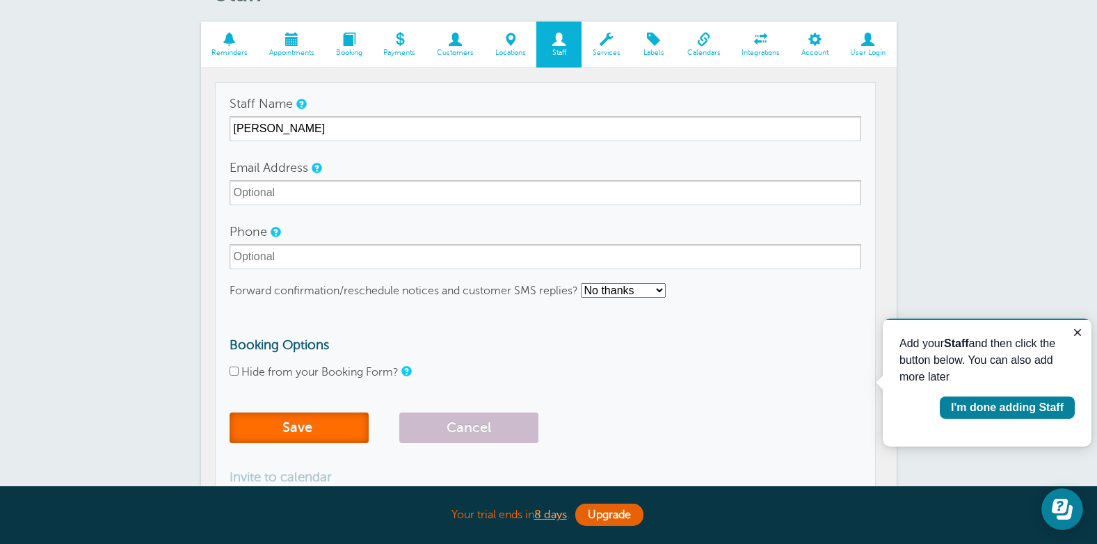
click at [317, 435] on button "Save" at bounding box center [299, 427] width 139 height 31
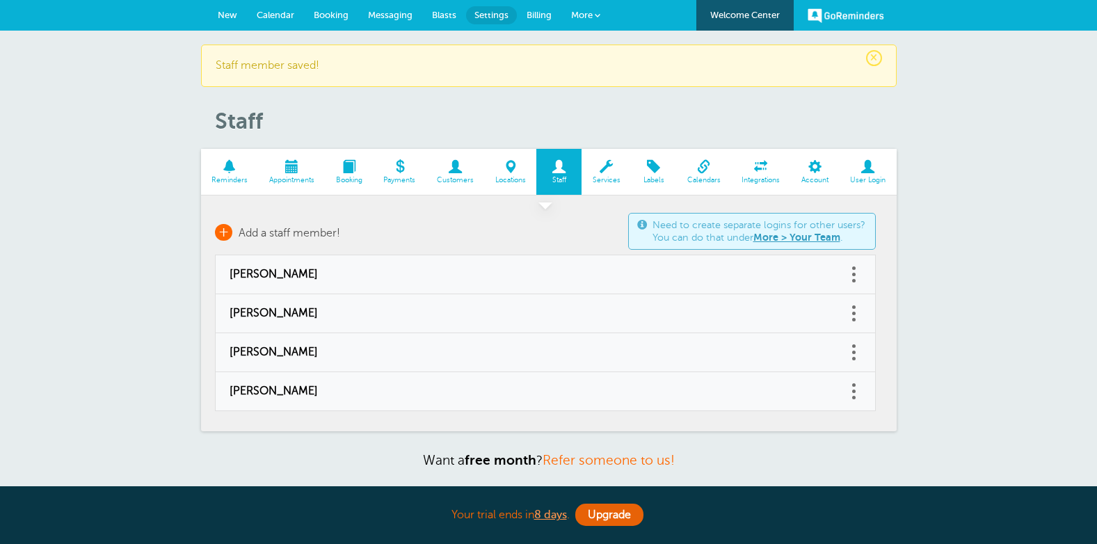
click at [249, 234] on span "Add a staff member!" at bounding box center [290, 233] width 102 height 13
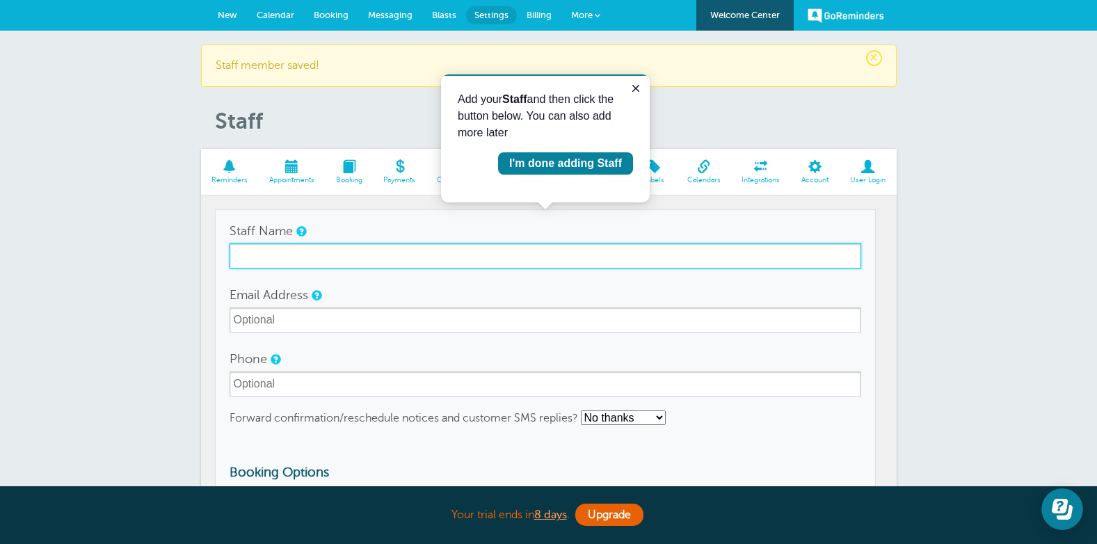
click at [301, 254] on input "Staff Name" at bounding box center [546, 255] width 632 height 25
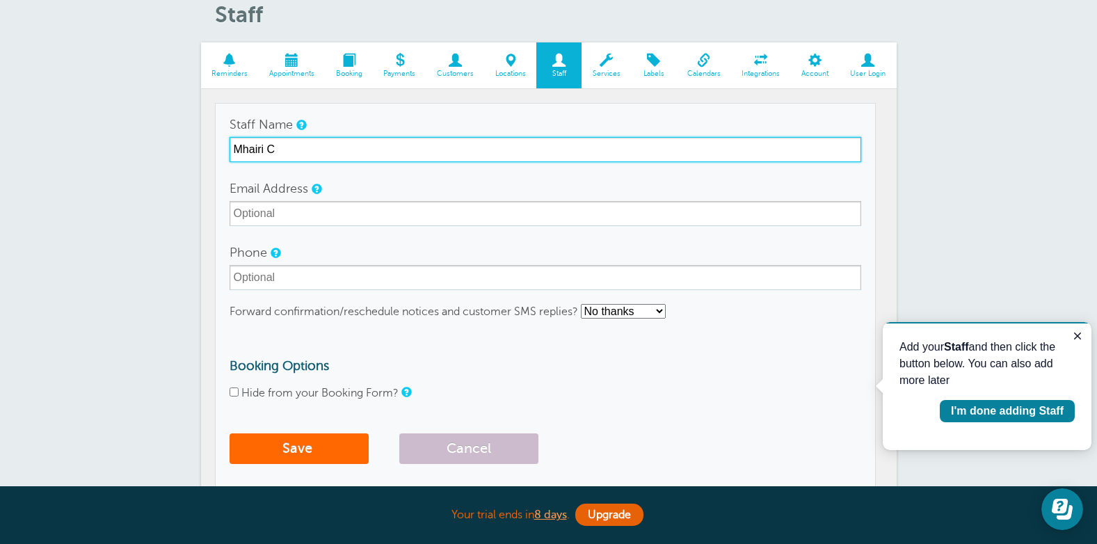
scroll to position [143, 0]
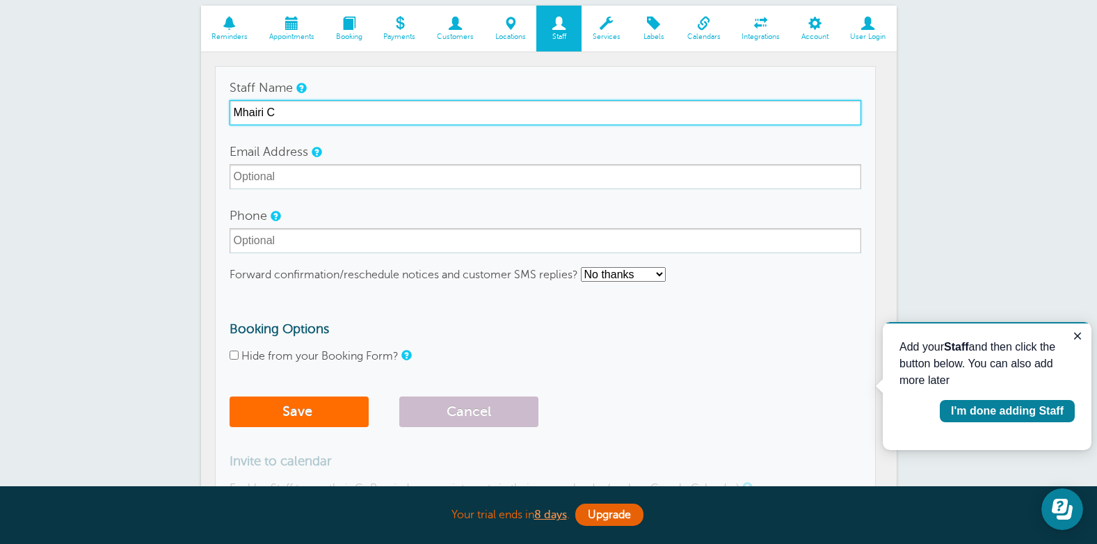
type input "Mhairi C"
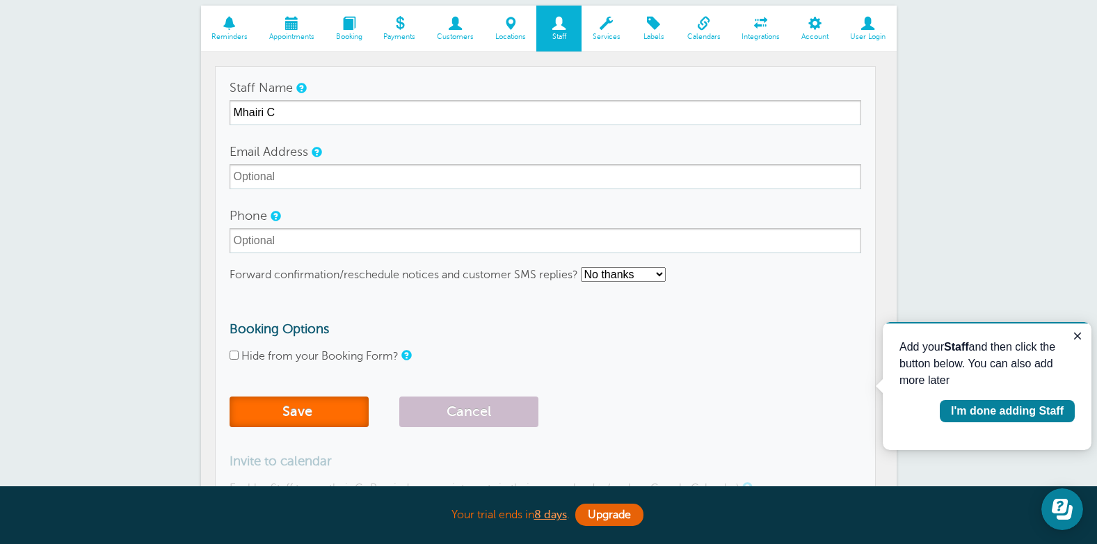
click at [305, 416] on button "Save" at bounding box center [299, 411] width 139 height 31
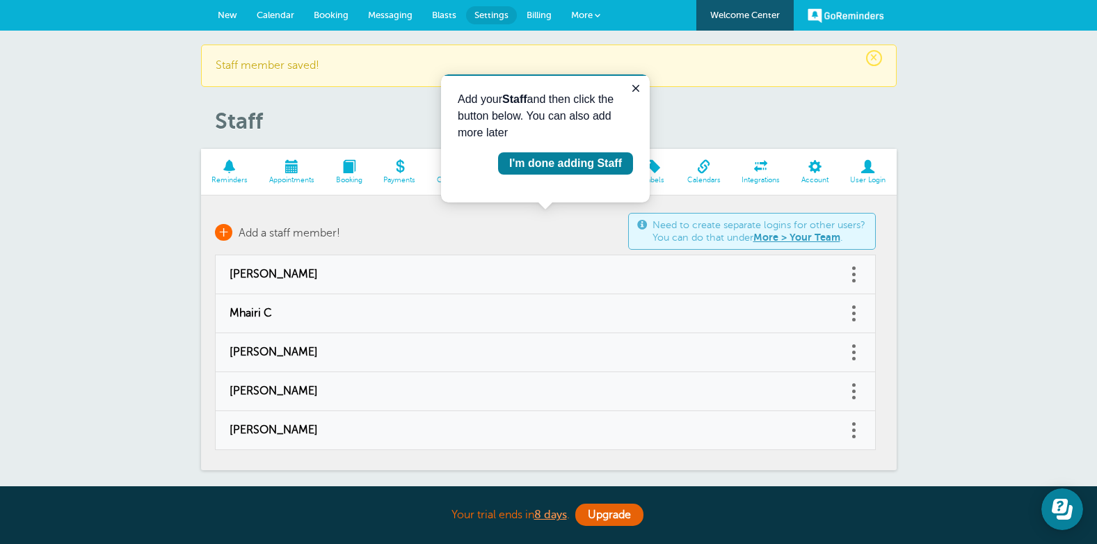
click at [264, 235] on span "Add a staff member!" at bounding box center [290, 233] width 102 height 13
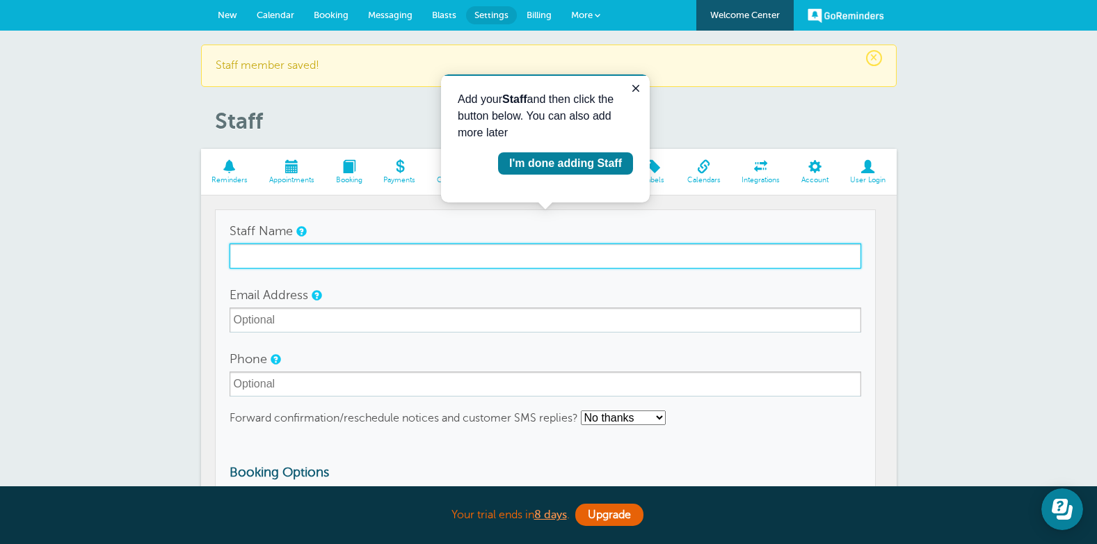
click at [330, 248] on input "Staff Name" at bounding box center [546, 255] width 632 height 25
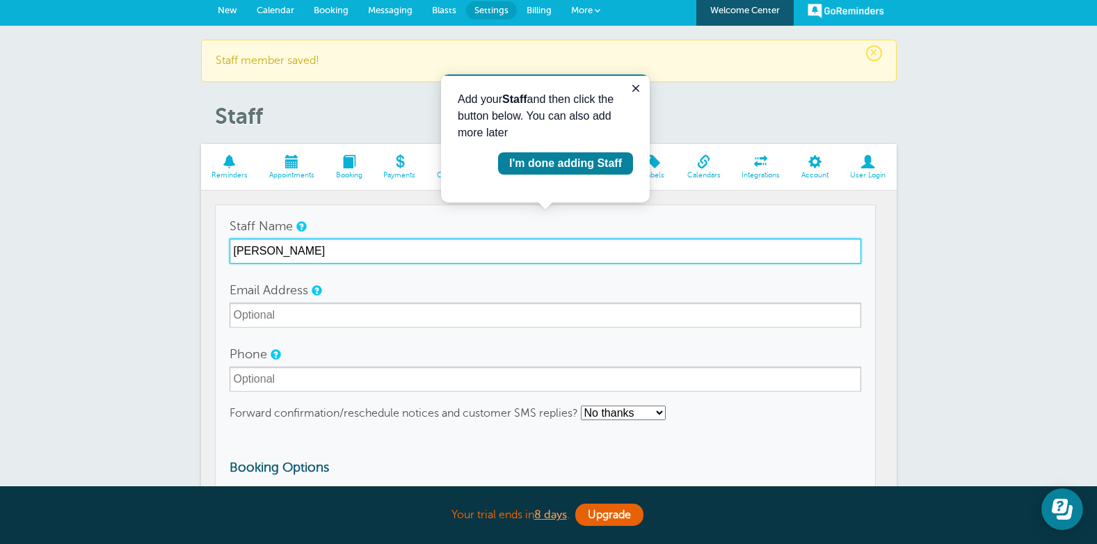
scroll to position [138, 0]
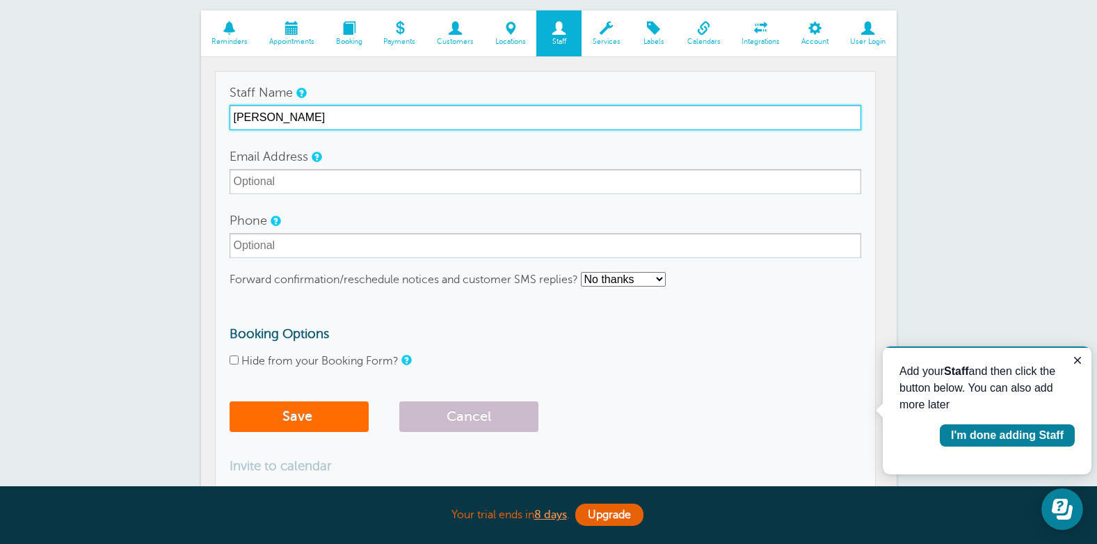
type input "[PERSON_NAME]"
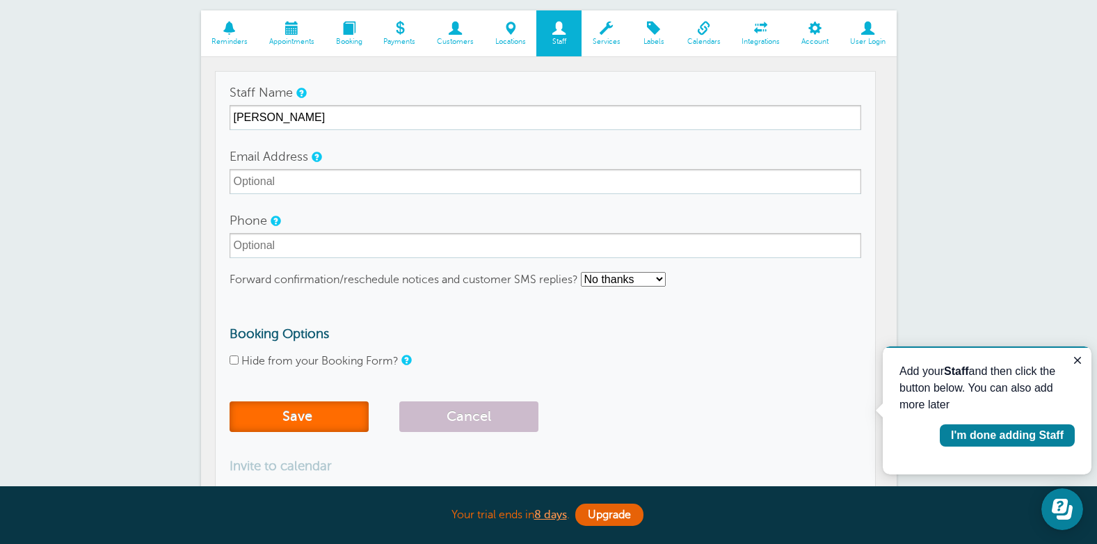
click at [333, 415] on button "Save" at bounding box center [299, 416] width 139 height 31
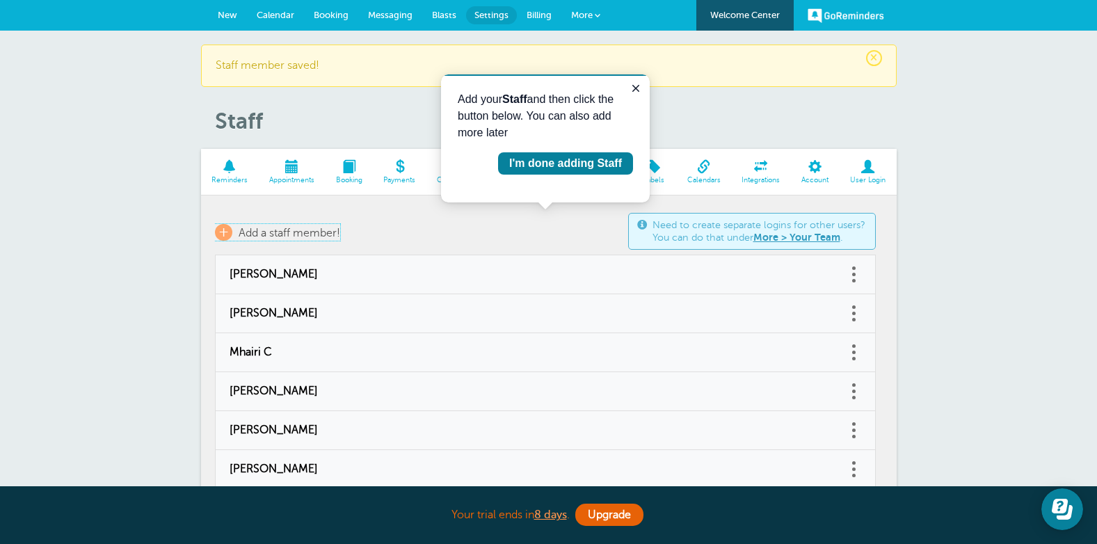
click at [285, 227] on span "Add a staff member!" at bounding box center [290, 233] width 102 height 13
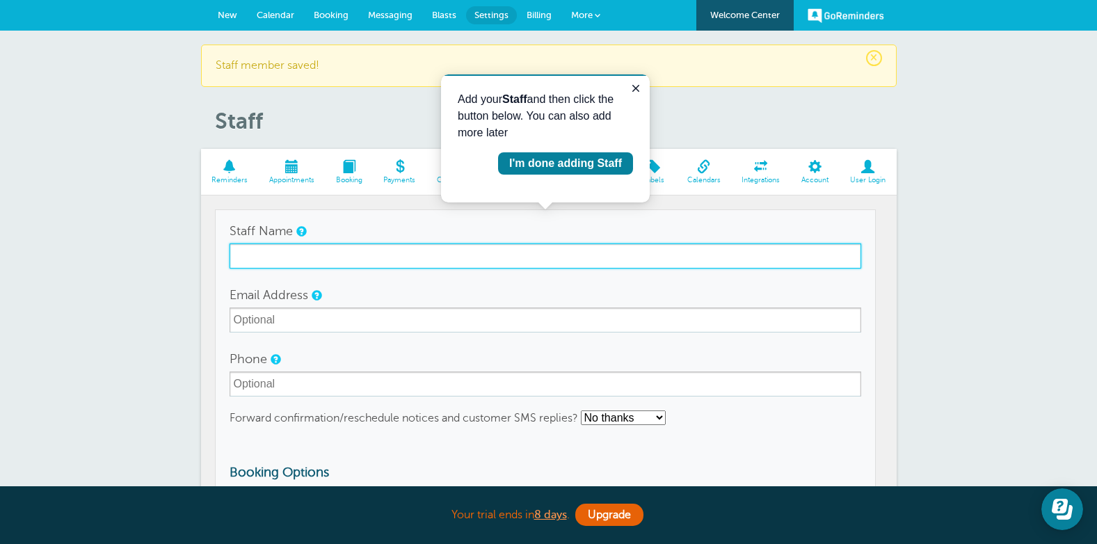
click at [303, 251] on input "Staff Name" at bounding box center [546, 255] width 632 height 25
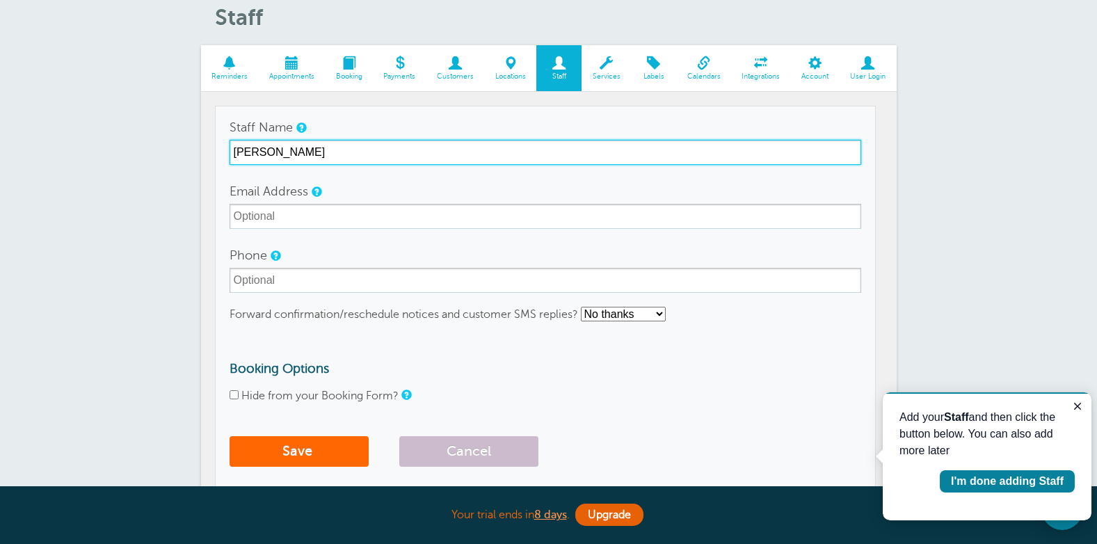
scroll to position [112, 0]
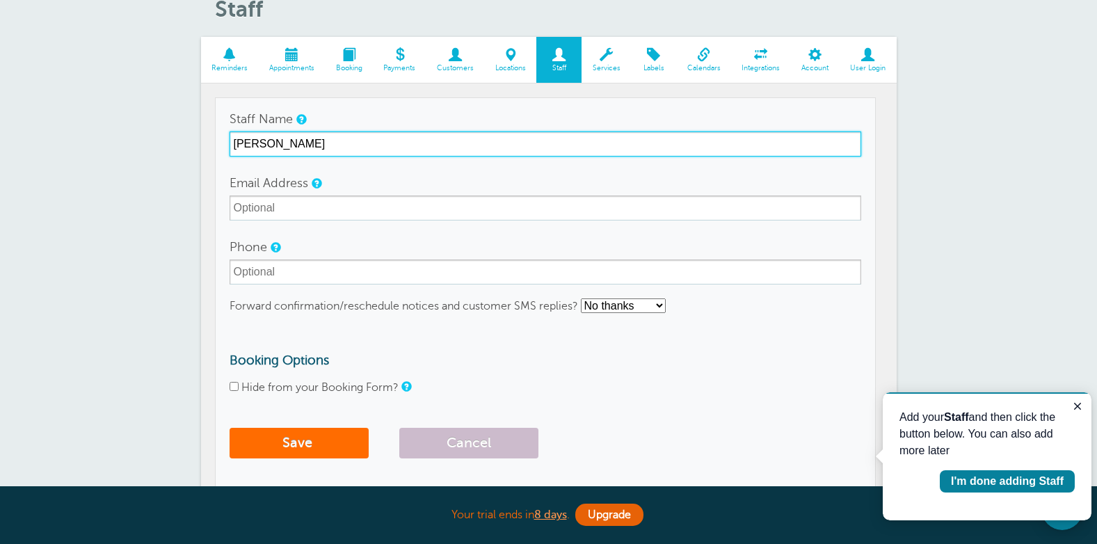
type input "[PERSON_NAME]"
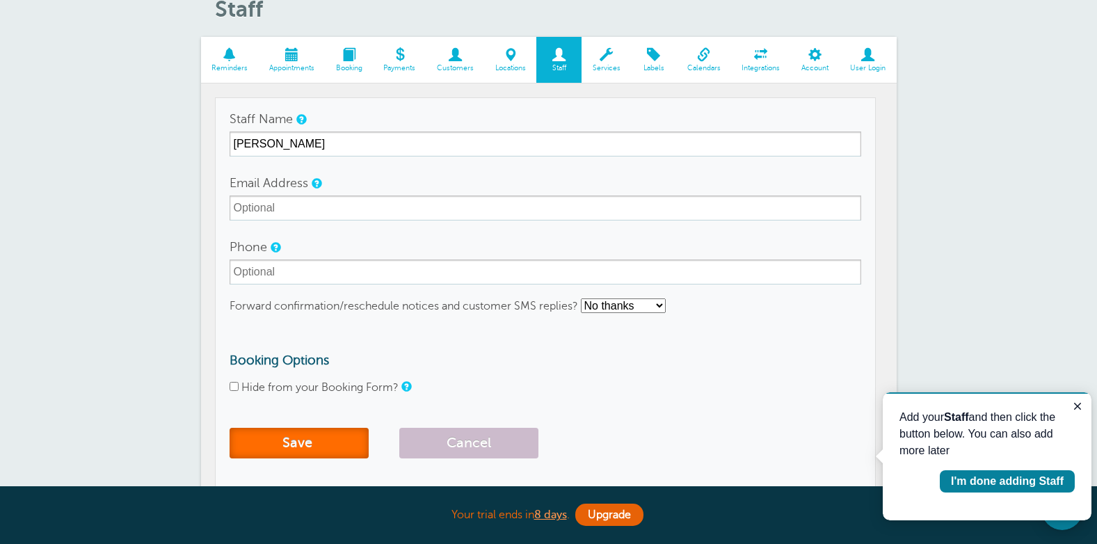
click at [315, 452] on button "Save" at bounding box center [299, 443] width 139 height 31
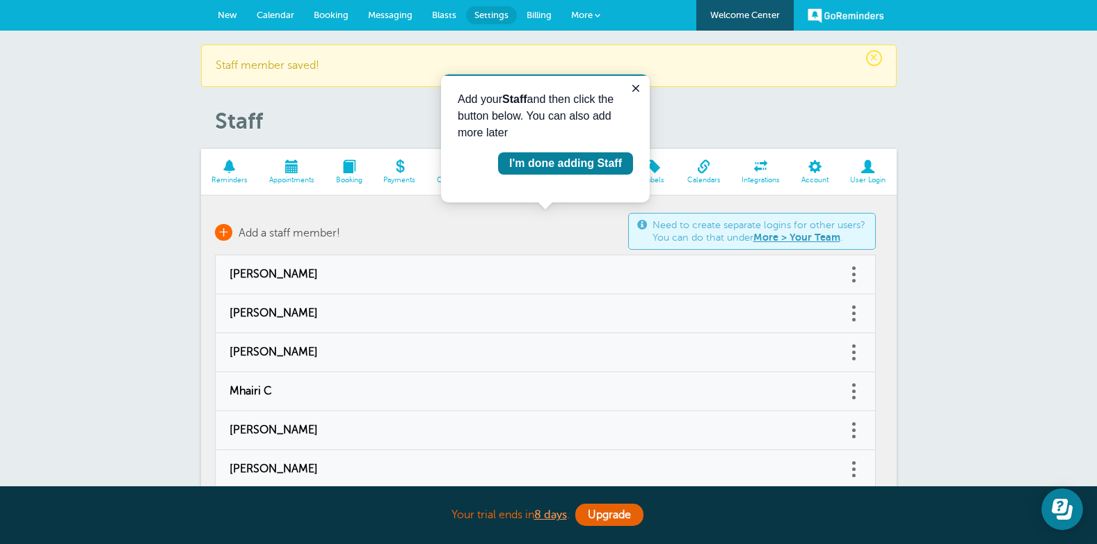
click at [286, 234] on span "Add a staff member!" at bounding box center [290, 233] width 102 height 13
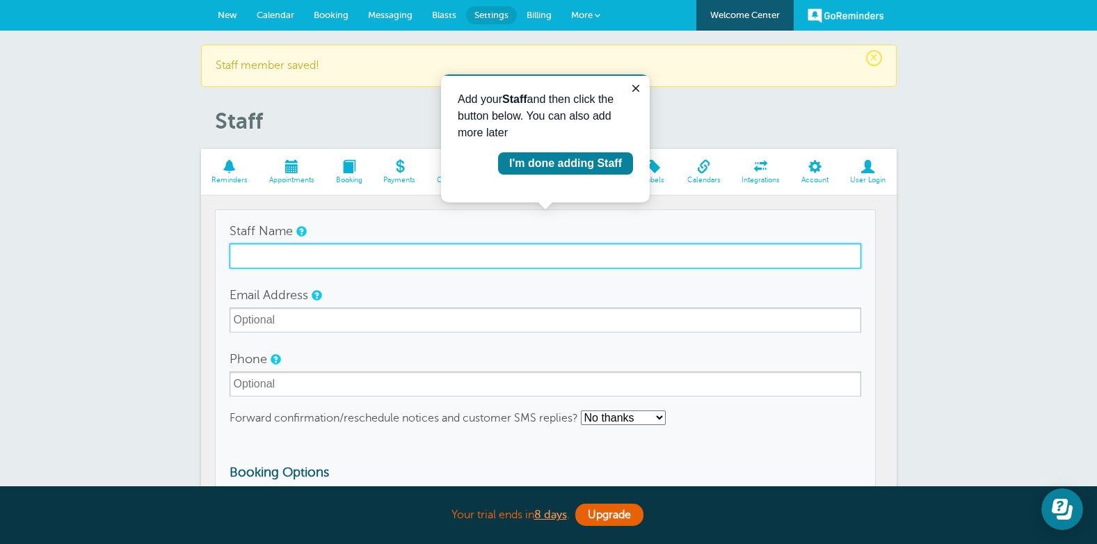
click at [293, 252] on input "Staff Name" at bounding box center [546, 255] width 632 height 25
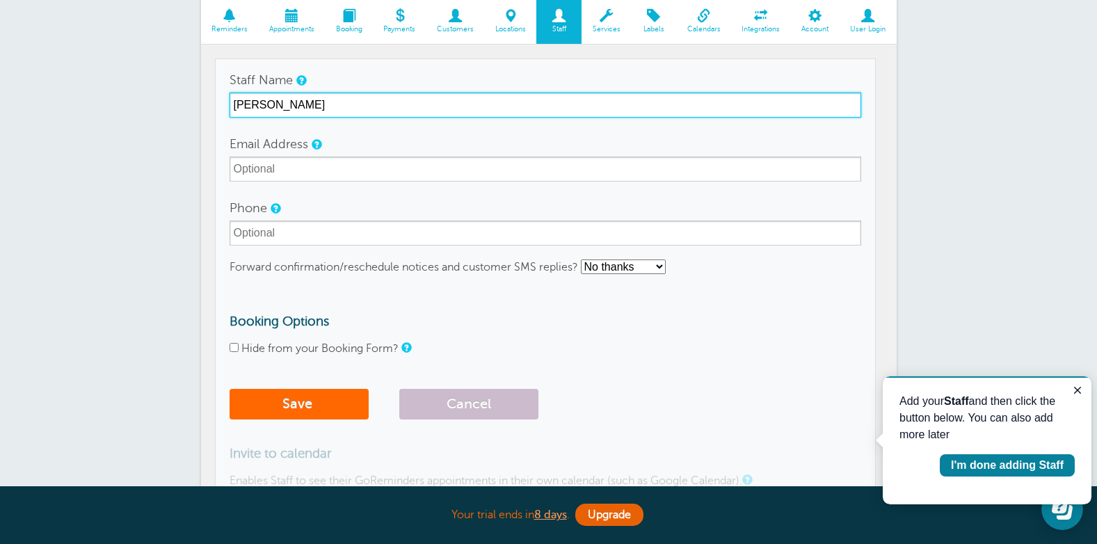
scroll to position [147, 0]
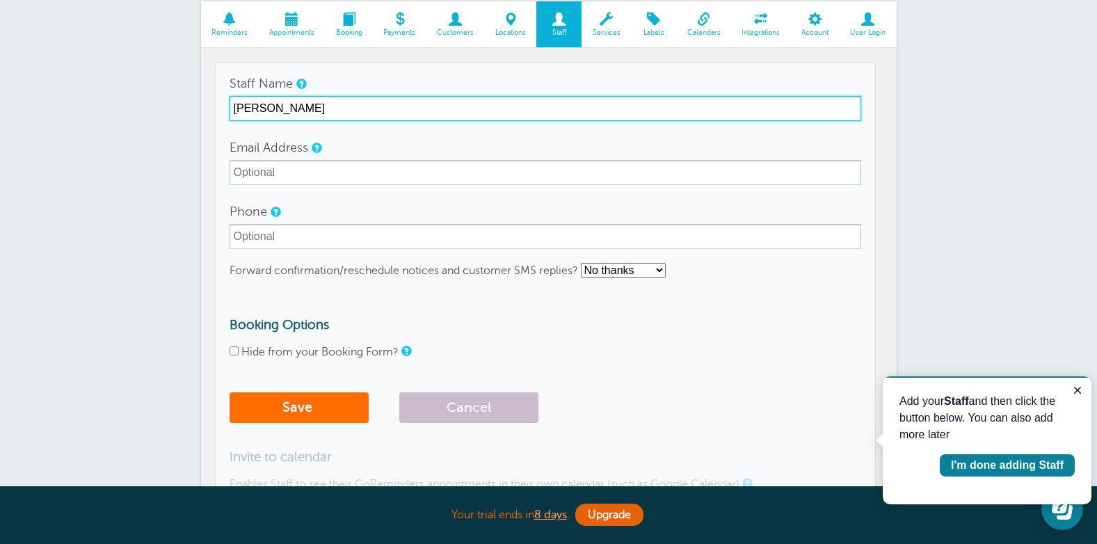
type input "Dafina G"
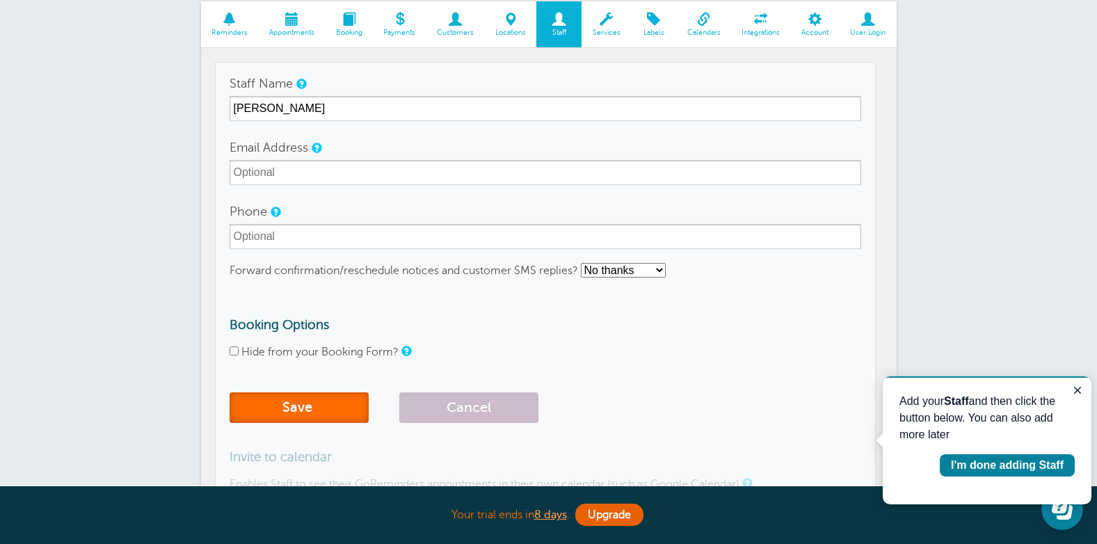
click at [293, 412] on button "Save" at bounding box center [299, 407] width 139 height 31
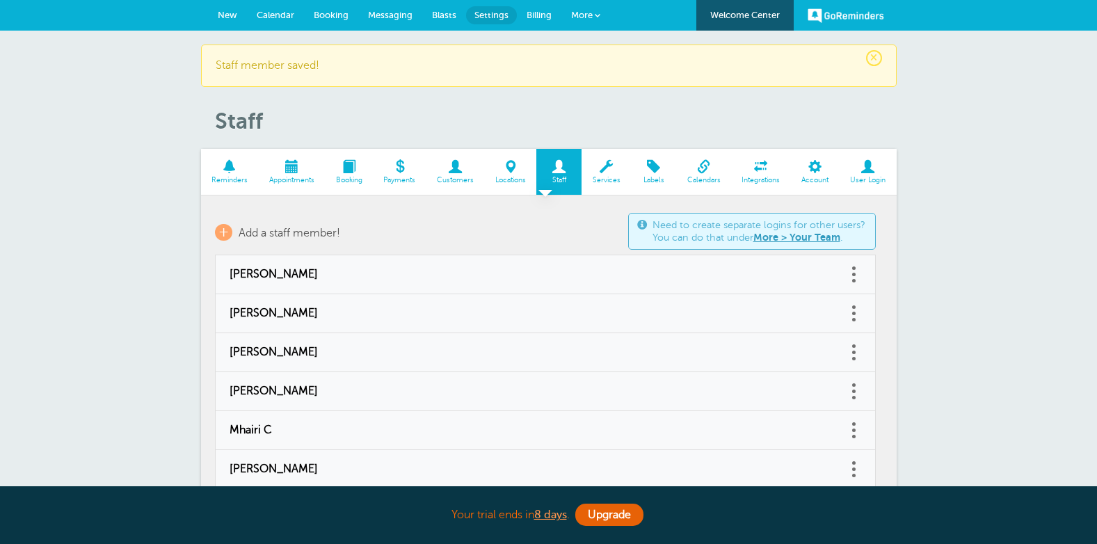
scroll to position [23, 0]
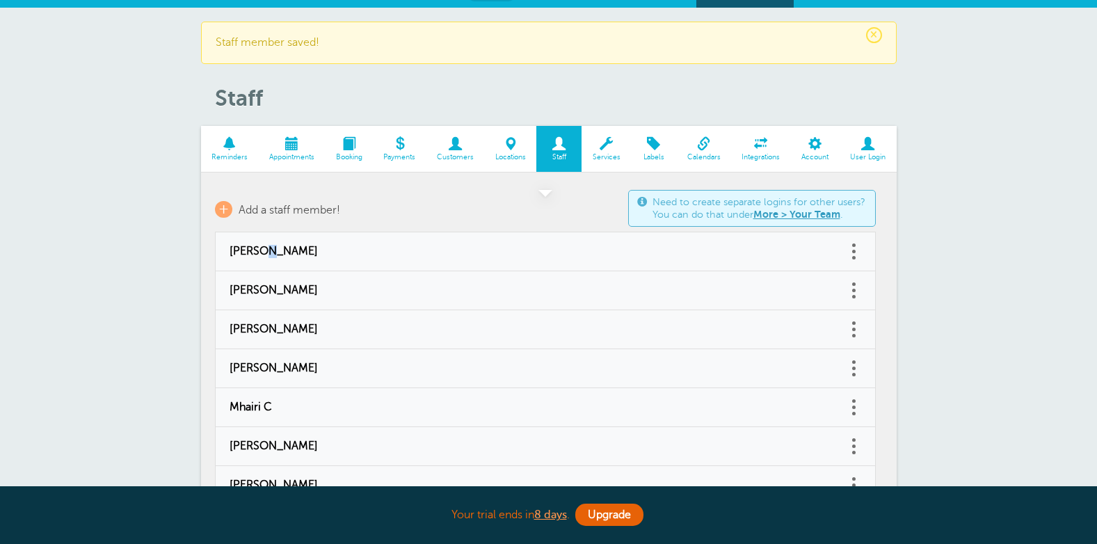
click at [263, 233] on td "[PERSON_NAME]" at bounding box center [531, 251] width 632 height 39
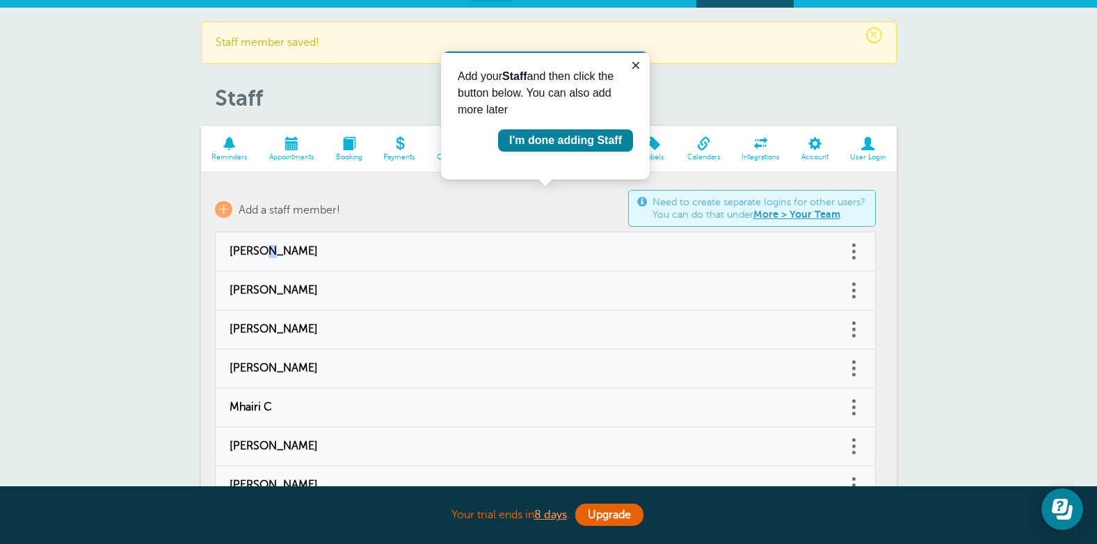
scroll to position [0, 0]
click at [257, 211] on span "Add a staff member!" at bounding box center [290, 210] width 102 height 13
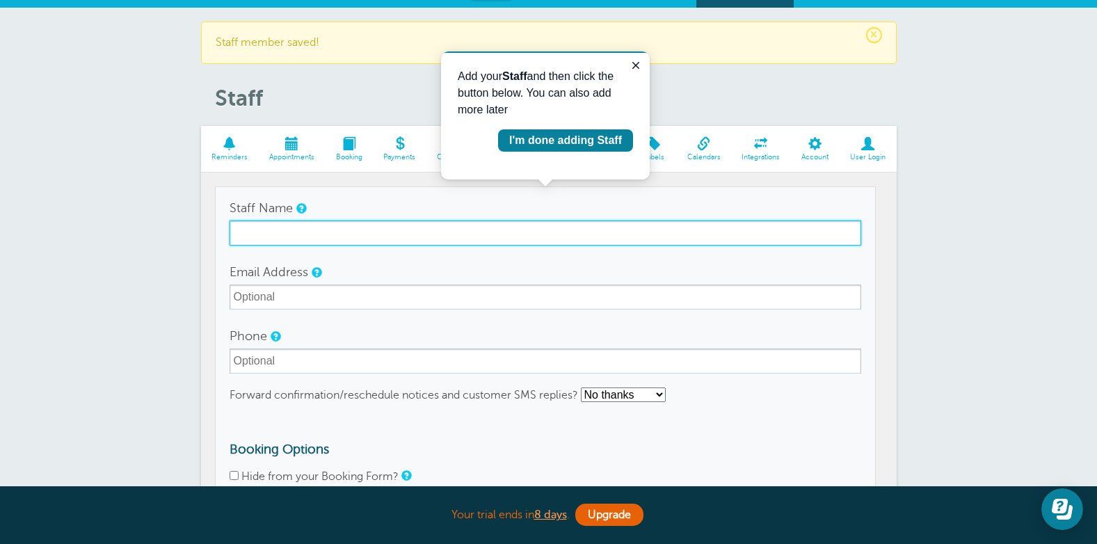
click at [313, 230] on input "Staff Name" at bounding box center [546, 232] width 632 height 25
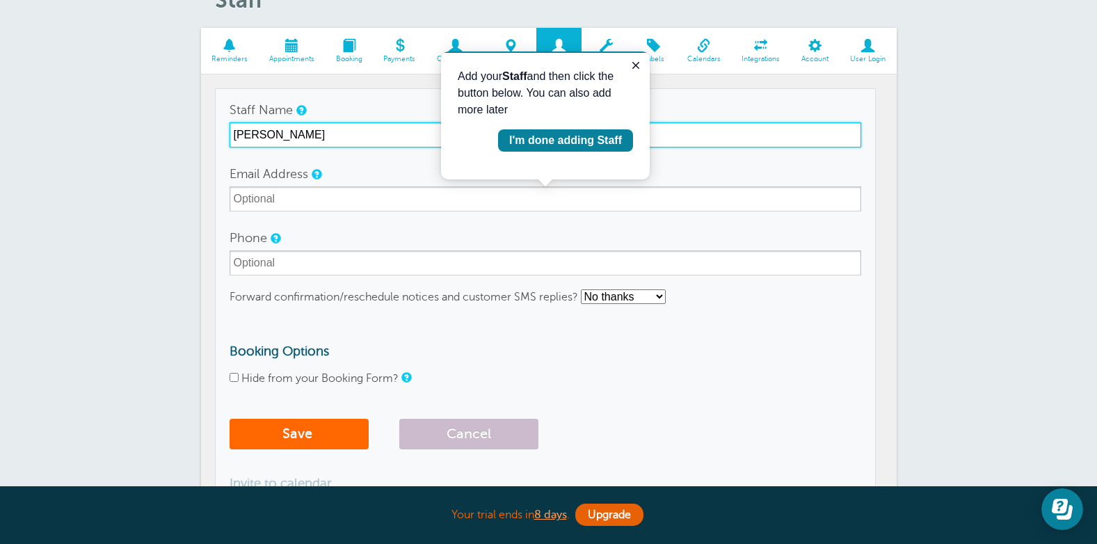
scroll to position [158, 0]
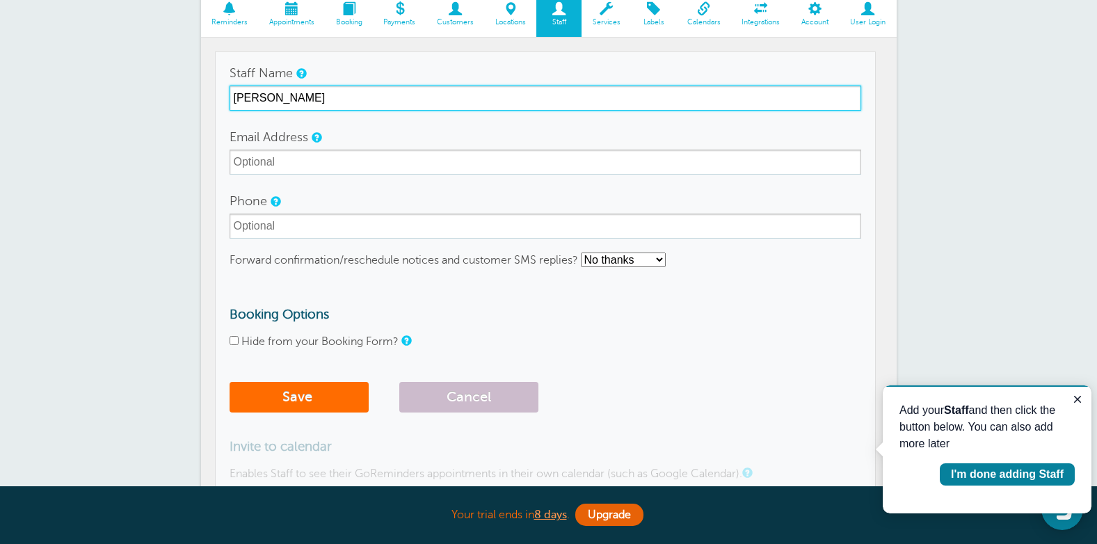
type input "[PERSON_NAME]"
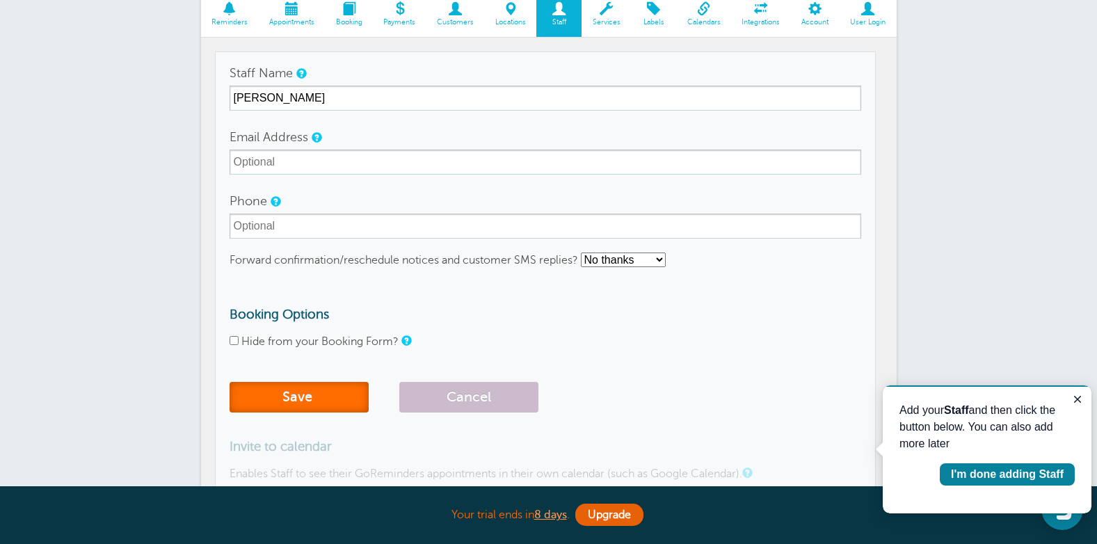
click at [325, 385] on button "Save" at bounding box center [299, 397] width 139 height 31
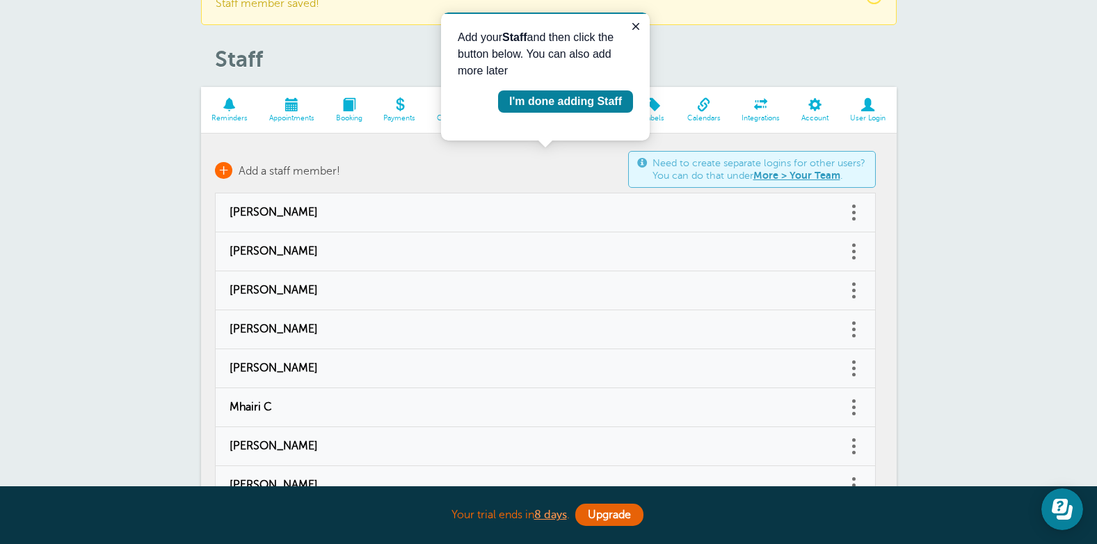
click at [271, 169] on span "Add a staff member!" at bounding box center [290, 171] width 102 height 13
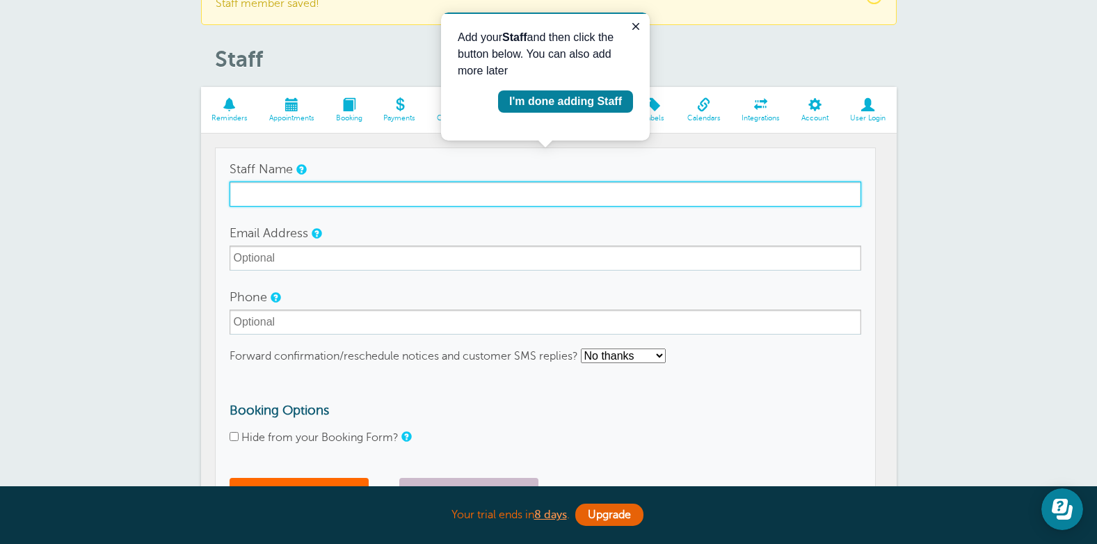
click at [410, 197] on input "Staff Name" at bounding box center [546, 194] width 632 height 25
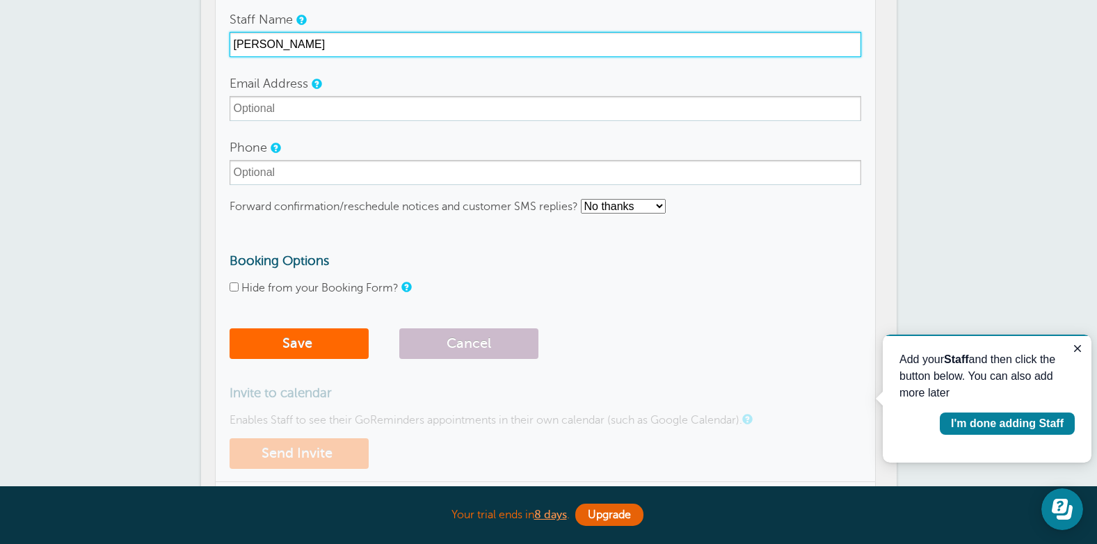
scroll to position [228, 0]
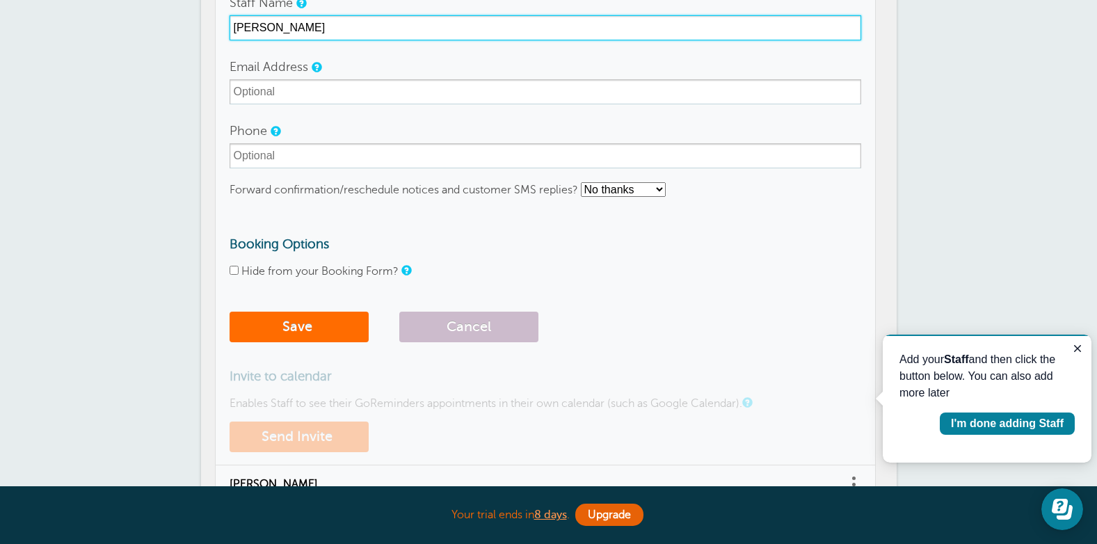
type input "Allison C"
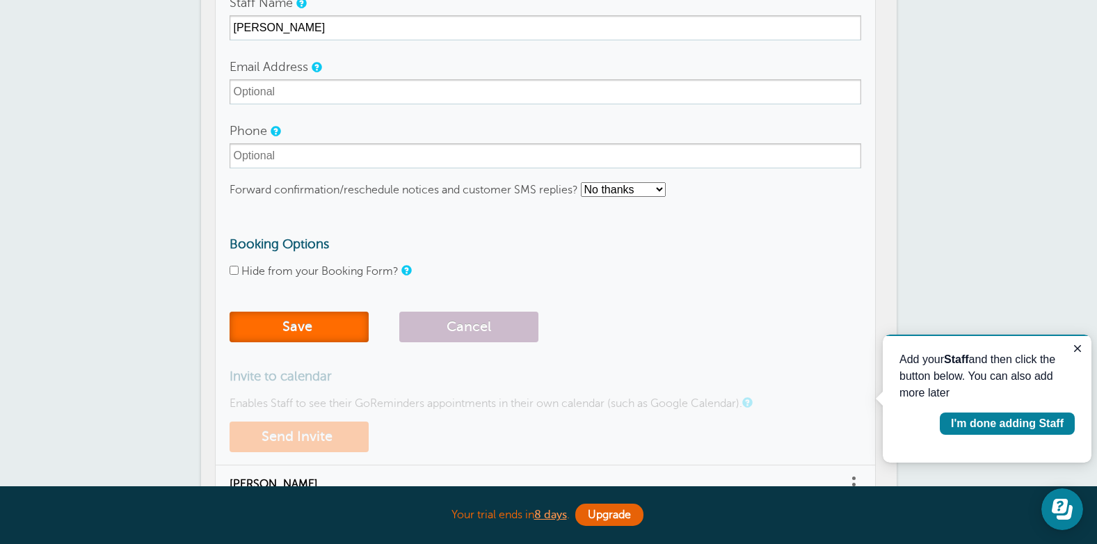
click at [340, 332] on button "Save" at bounding box center [299, 327] width 139 height 31
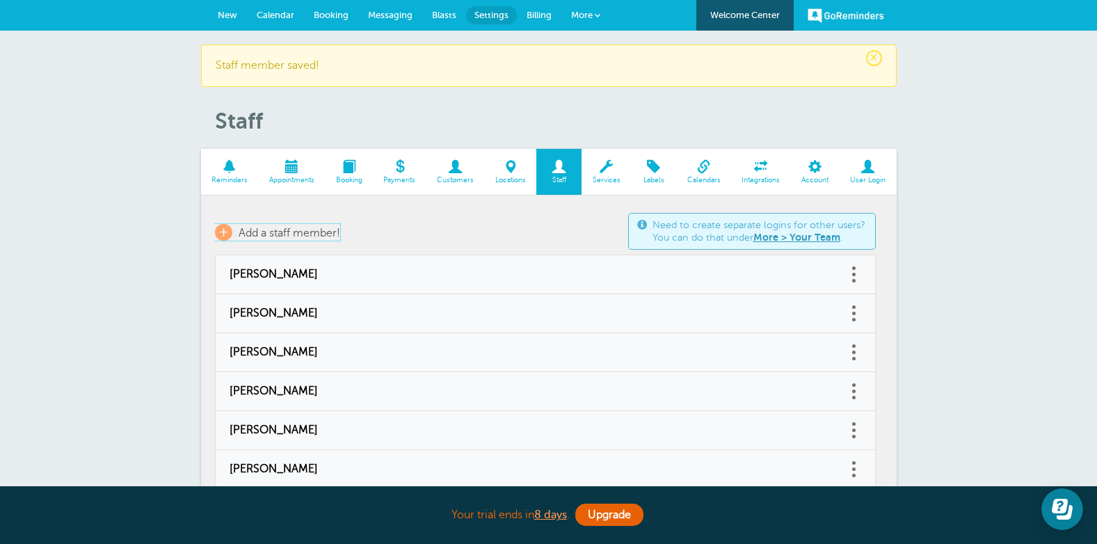
click at [300, 230] on span "Add a staff member!" at bounding box center [290, 233] width 102 height 13
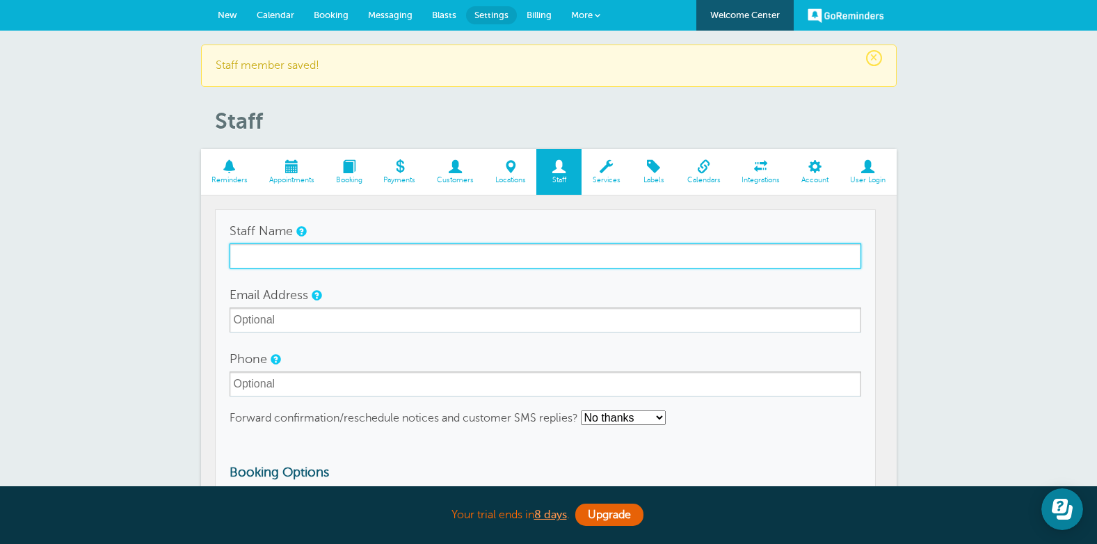
click at [372, 260] on input "Staff Name" at bounding box center [546, 255] width 632 height 25
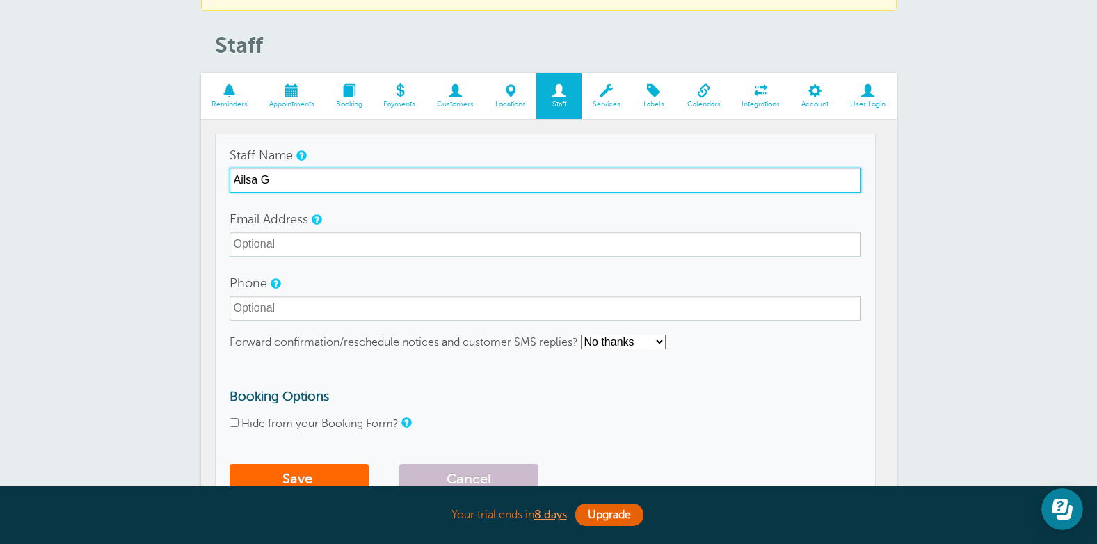
scroll to position [65, 0]
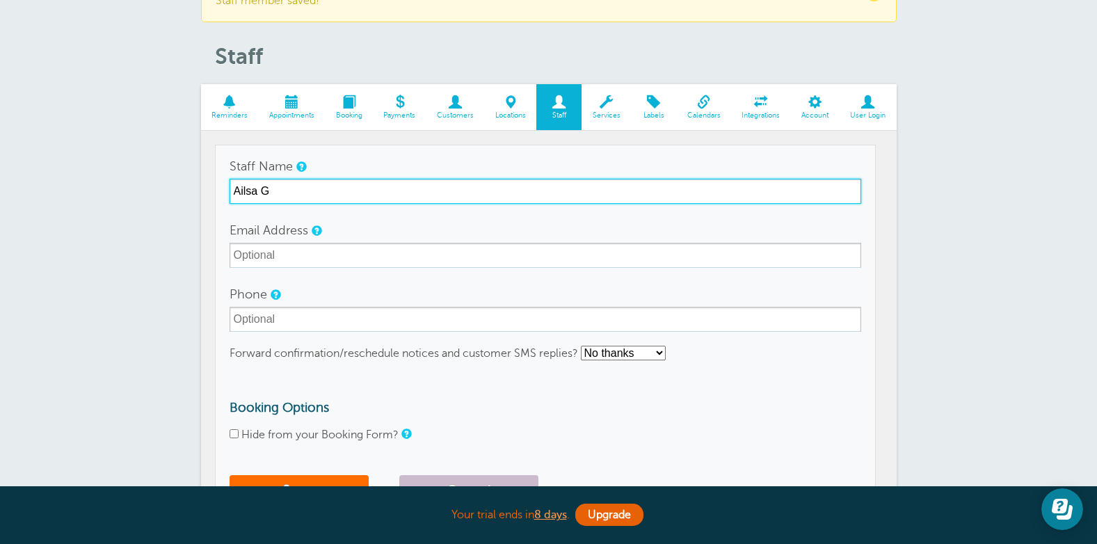
type input "Ailsa G"
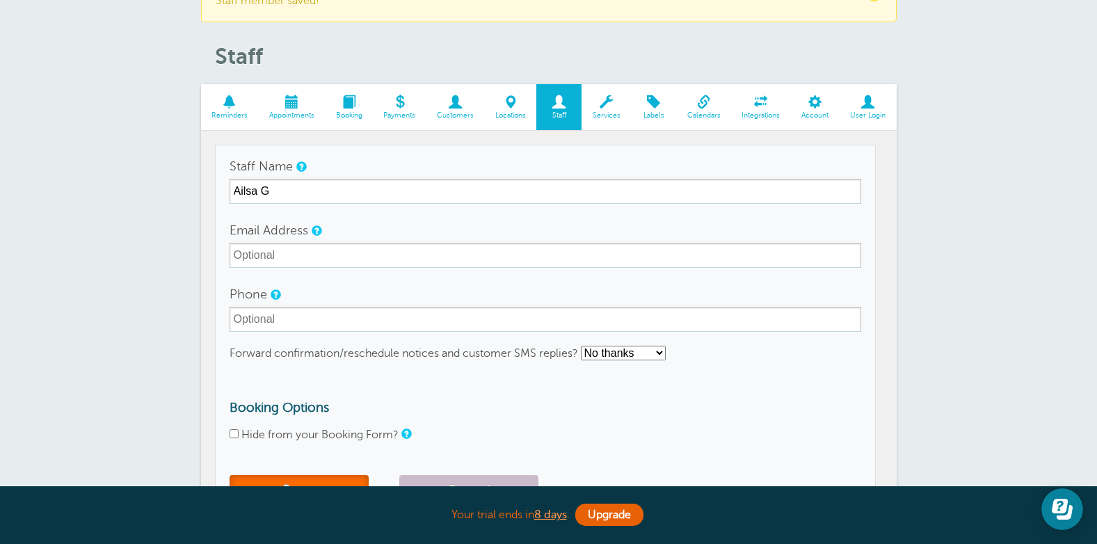
click at [280, 484] on button "Save" at bounding box center [299, 490] width 139 height 31
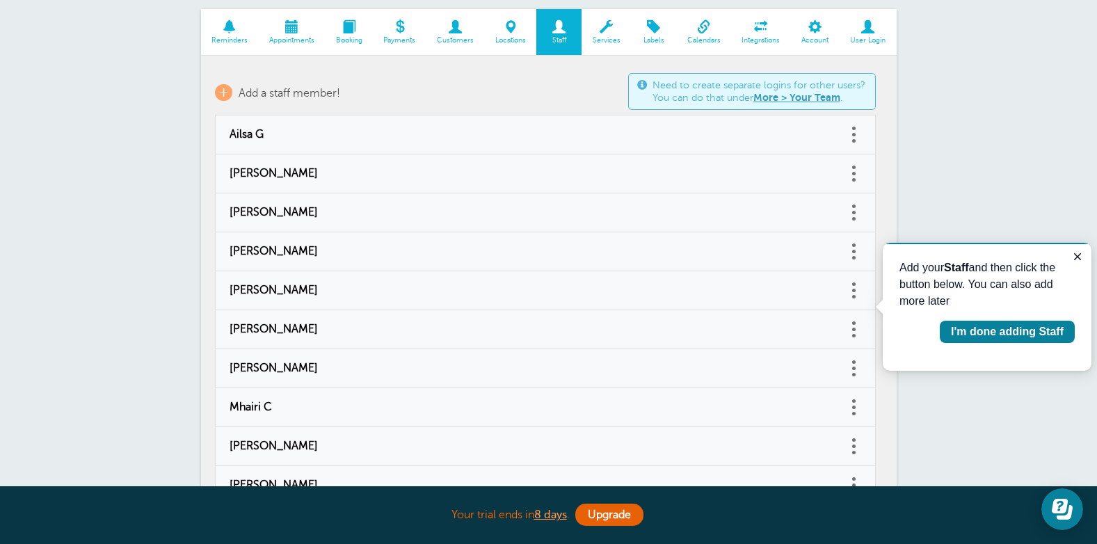
click at [118, 298] on div "× Staff member saved! Staff Reminders Appointments Booking Payments Customers L…" at bounding box center [548, 281] width 1097 height 780
click at [309, 88] on span "Add a staff member!" at bounding box center [290, 93] width 102 height 13
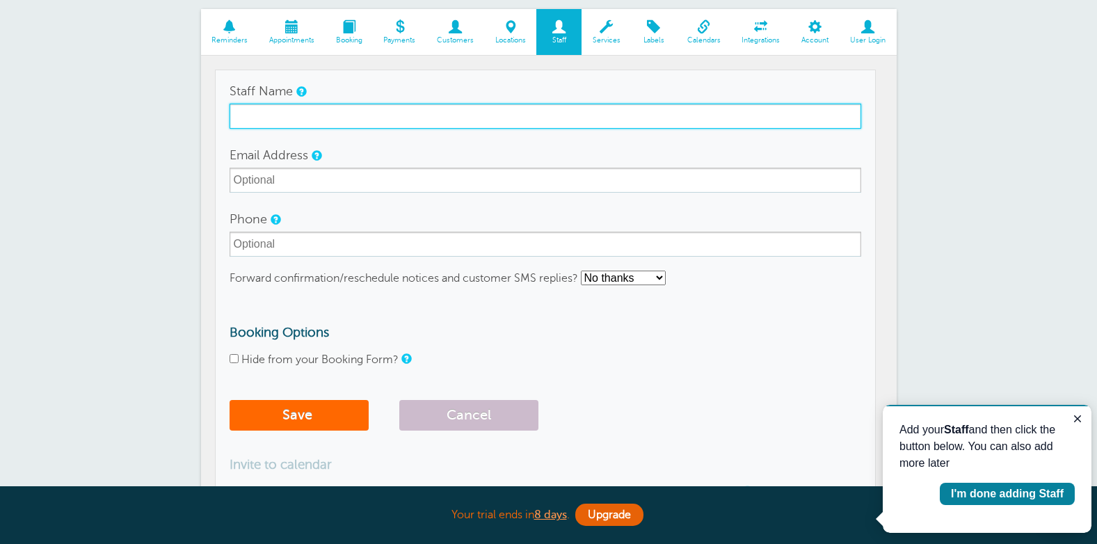
click at [367, 117] on input "Staff Name" at bounding box center [546, 116] width 632 height 25
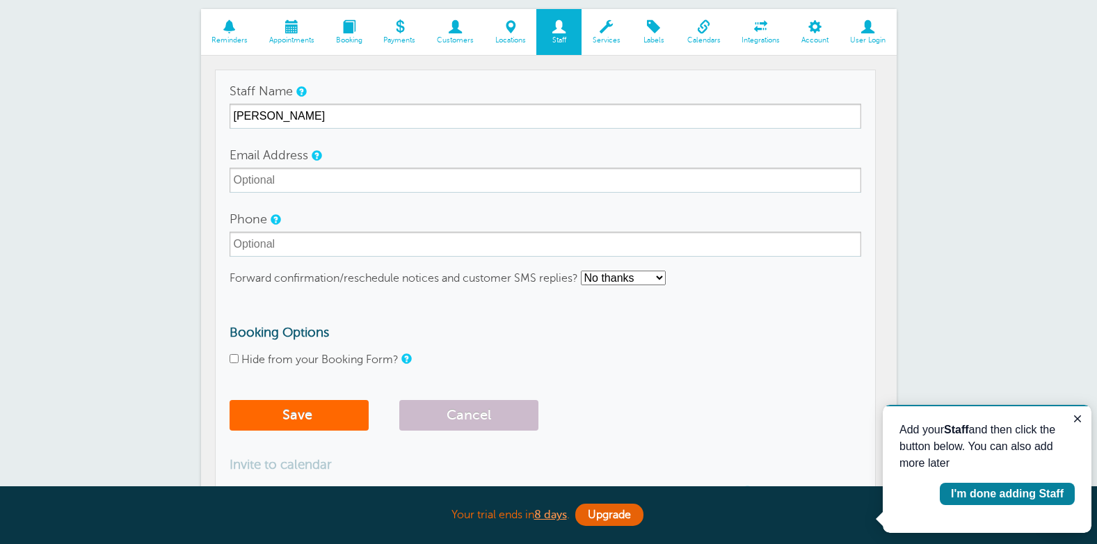
click at [152, 299] on div "× Staff member saved! Staff Reminders Appointments Booking Payments Customers L…" at bounding box center [548, 500] width 1097 height 1219
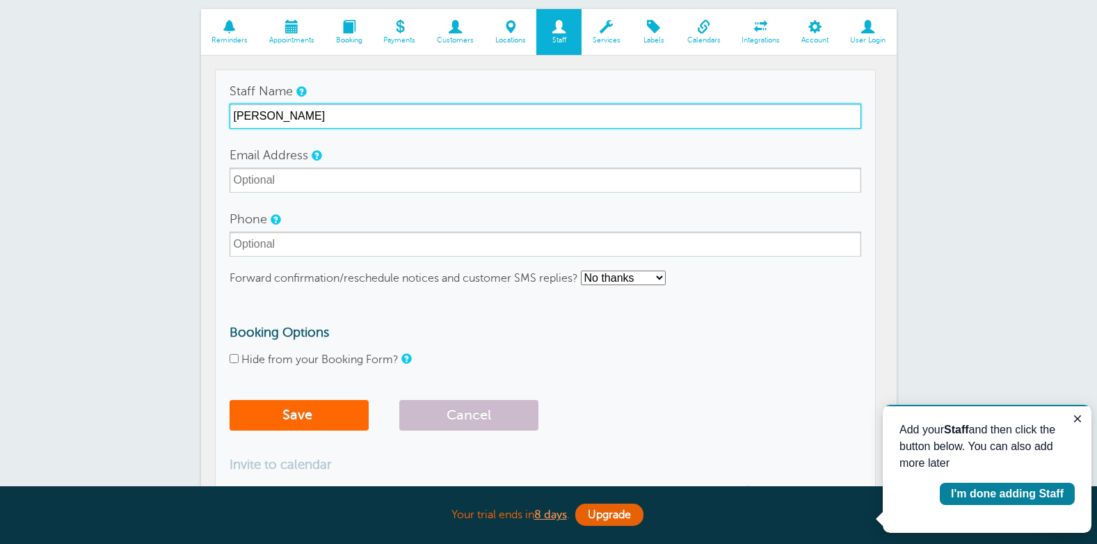
drag, startPoint x: 272, startPoint y: 117, endPoint x: 177, endPoint y: 112, distance: 95.4
click at [177, 112] on div "× Staff member saved! Staff Reminders Appointments Booking Payments Customers L…" at bounding box center [548, 500] width 1097 height 1219
type input "Anne McL"
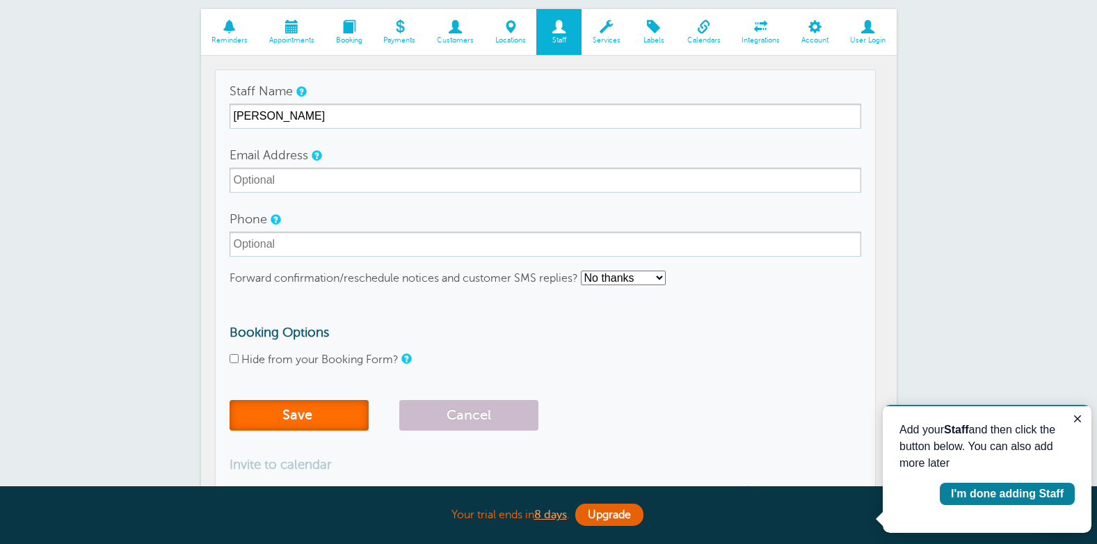
click at [277, 412] on button "Save" at bounding box center [299, 415] width 139 height 31
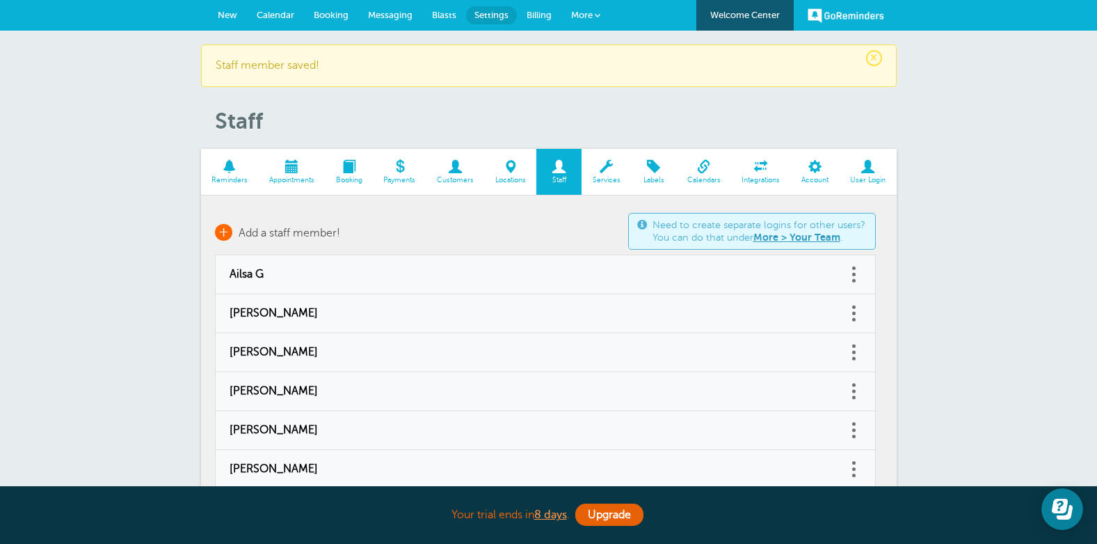
click at [289, 237] on span "Add a staff member!" at bounding box center [290, 233] width 102 height 13
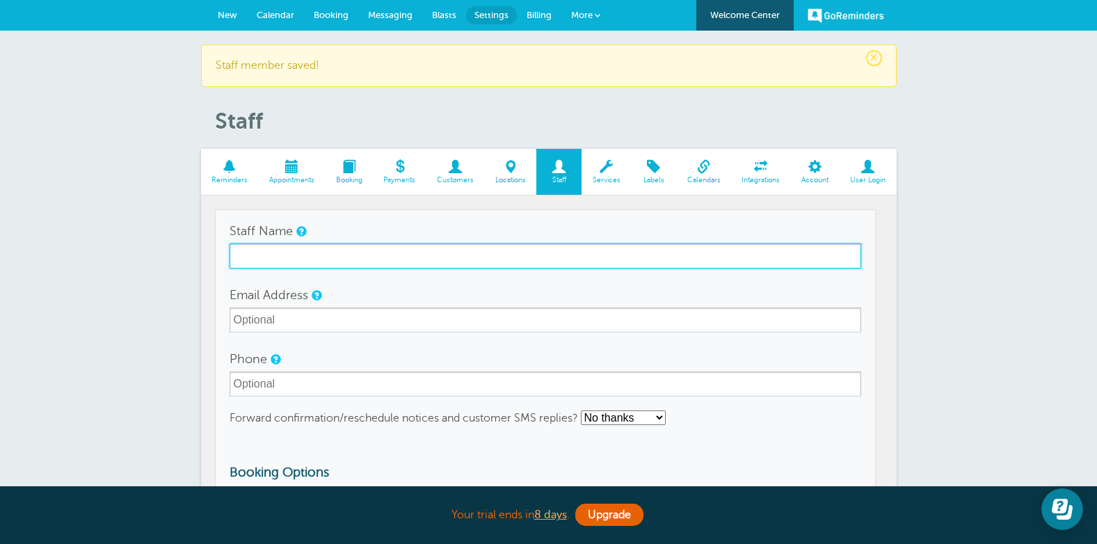
click at [399, 255] on input "Staff Name" at bounding box center [546, 255] width 632 height 25
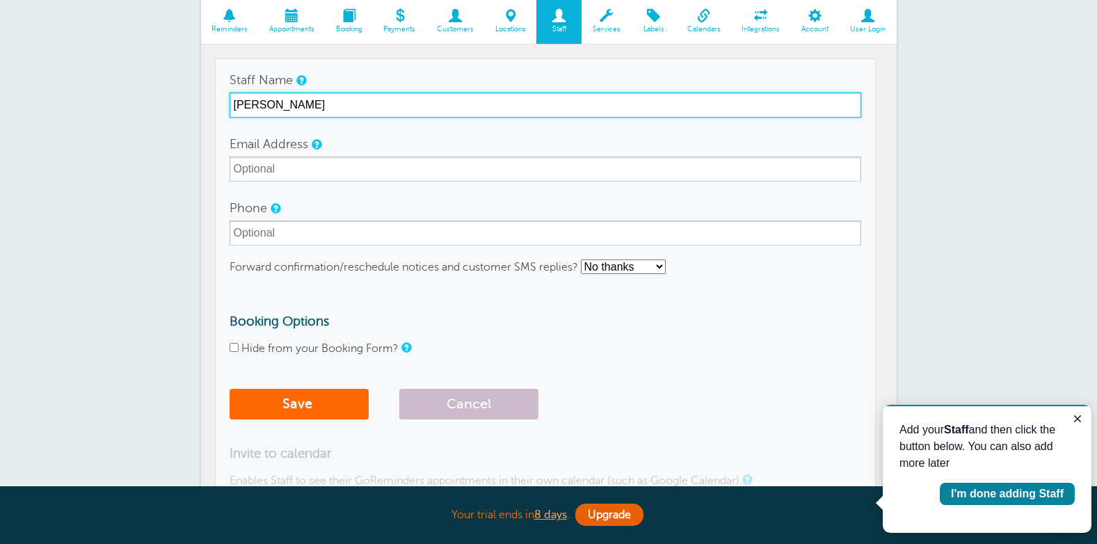
scroll to position [209, 0]
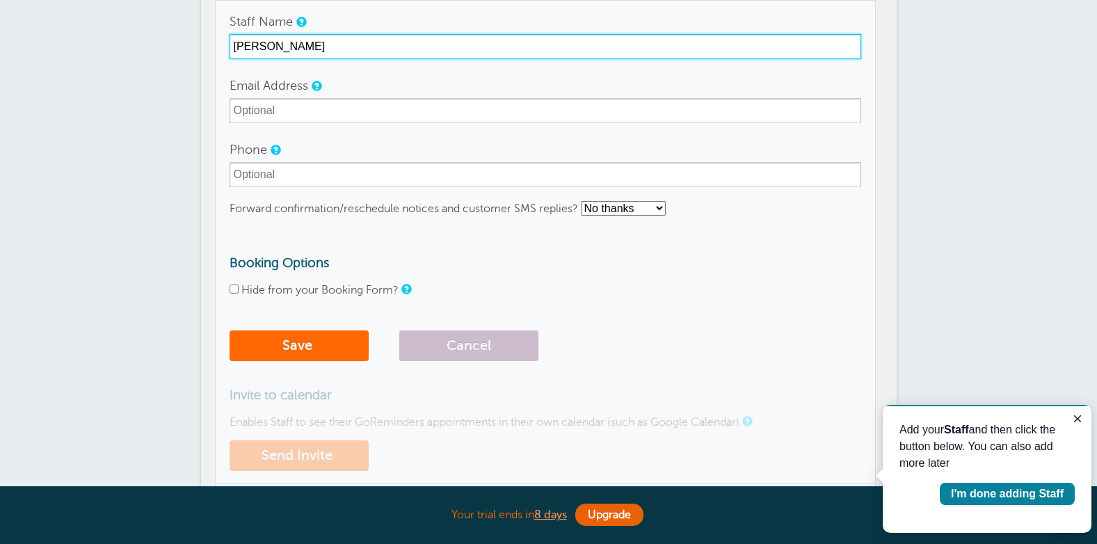
click at [357, 46] on input "Irene" at bounding box center [546, 46] width 632 height 25
type input "[PERSON_NAME]"
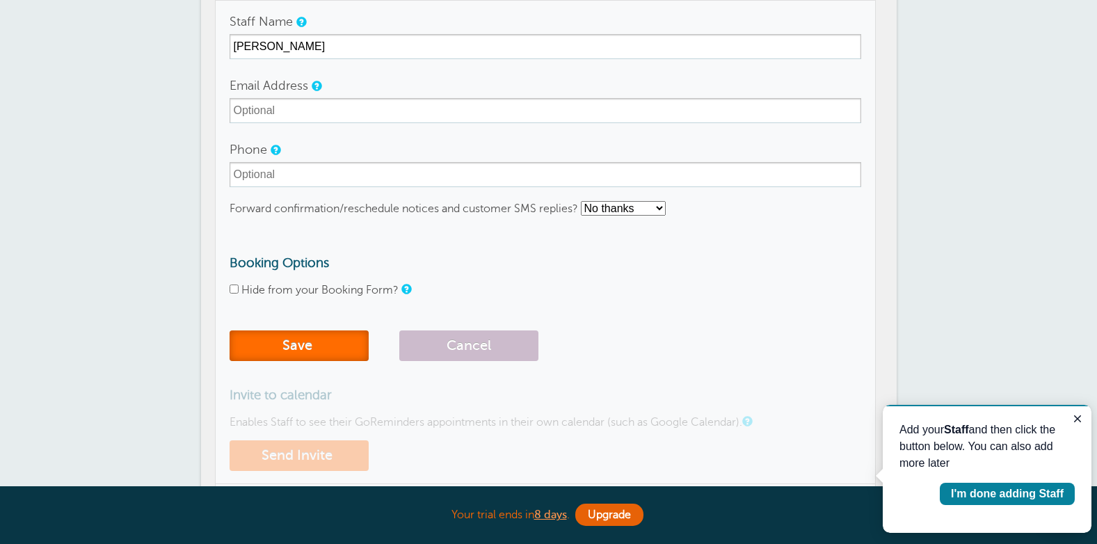
click at [295, 334] on button "Save" at bounding box center [299, 345] width 139 height 31
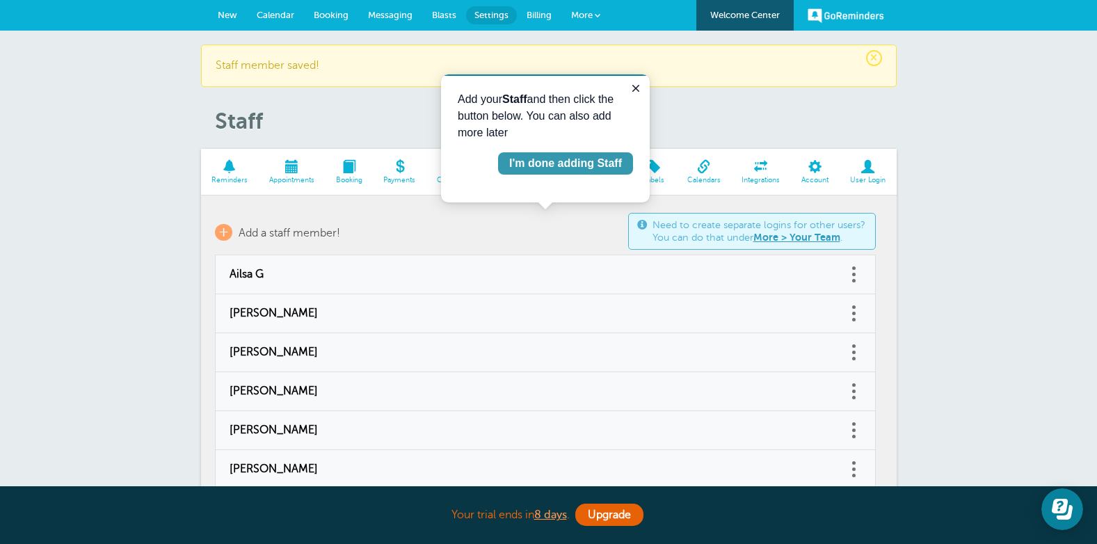
click at [563, 168] on div "I'm done adding Staff" at bounding box center [565, 163] width 113 height 17
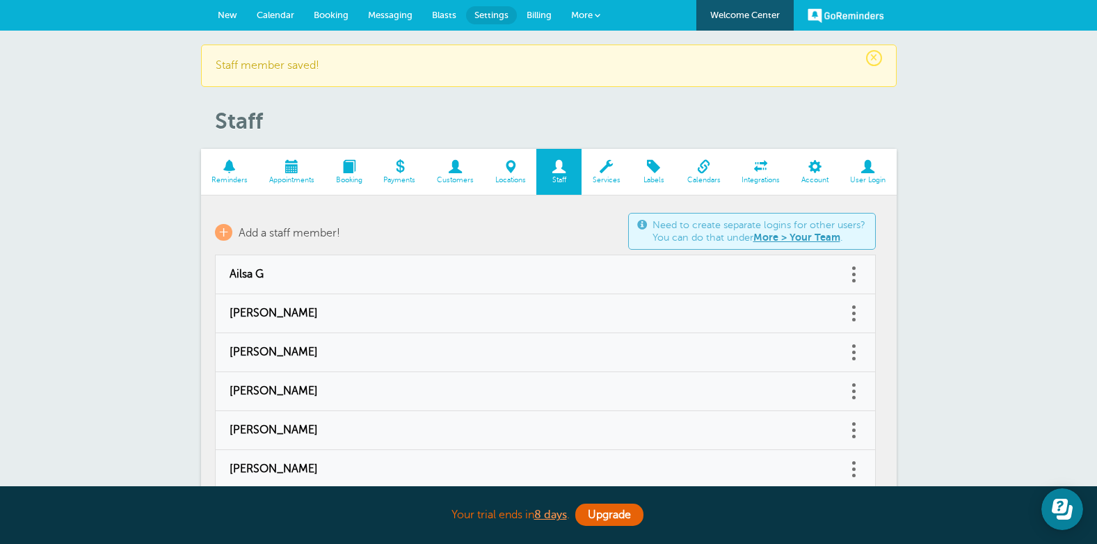
click at [510, 177] on span "Locations" at bounding box center [511, 180] width 38 height 8
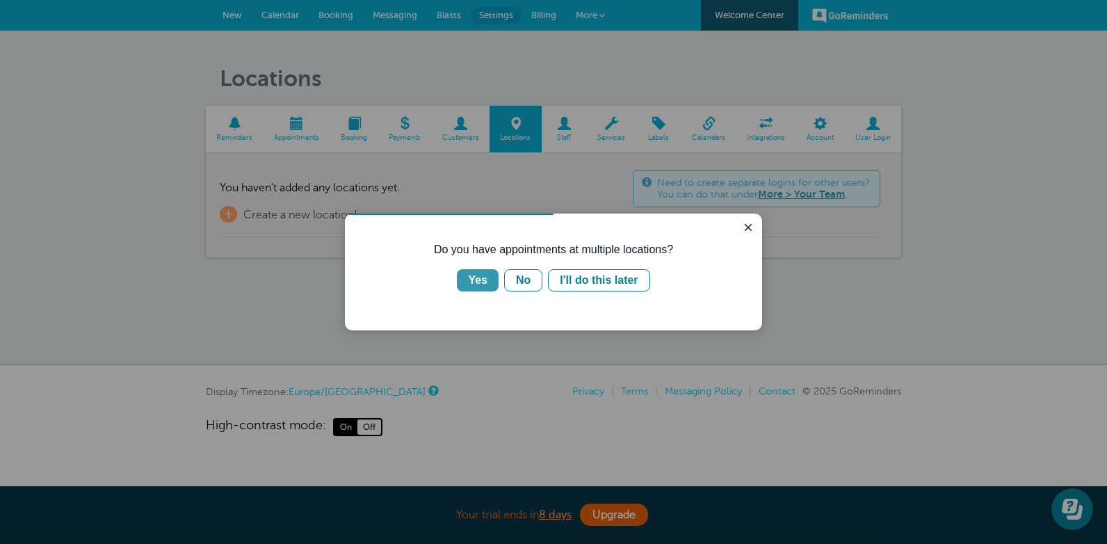
click at [481, 282] on div "Yes" at bounding box center [477, 280] width 19 height 17
click at [468, 286] on div "Clients come to me" at bounding box center [495, 280] width 102 height 17
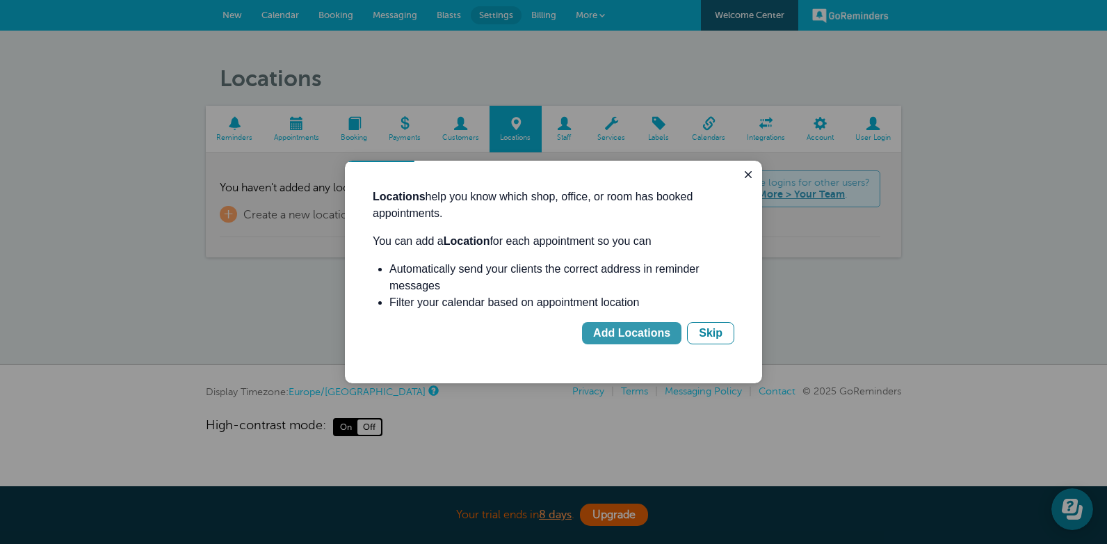
click at [633, 335] on div "Add Locations" at bounding box center [631, 333] width 77 height 17
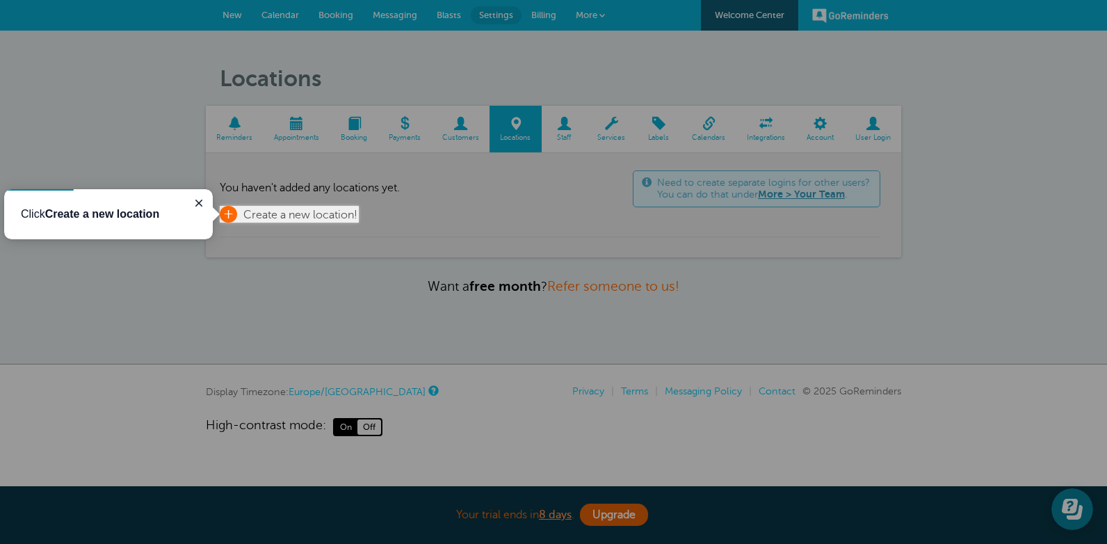
click at [296, 215] on span "Create a new location!" at bounding box center [300, 215] width 114 height 13
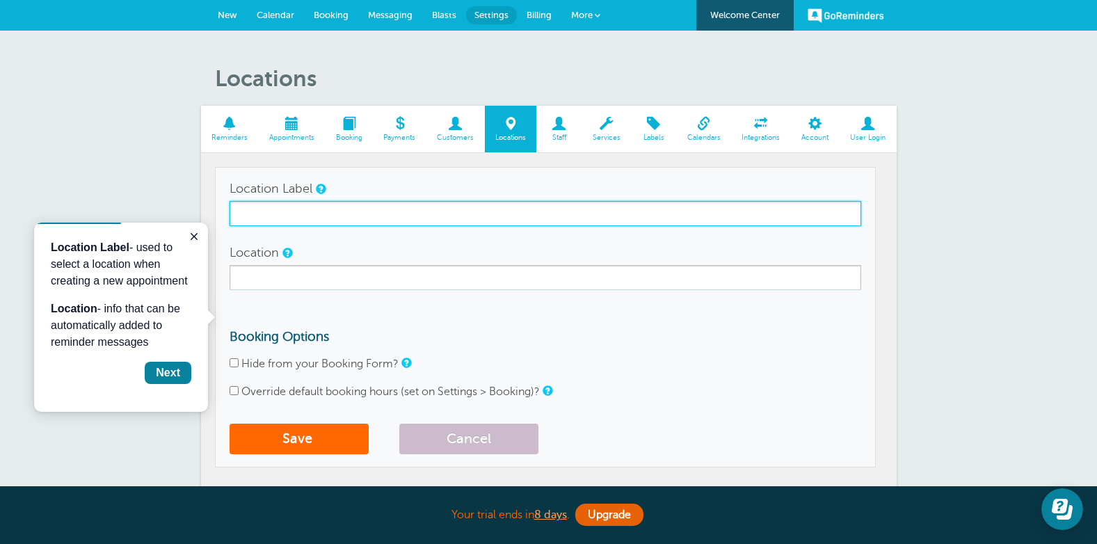
click at [321, 220] on input "Location Label" at bounding box center [546, 213] width 632 height 25
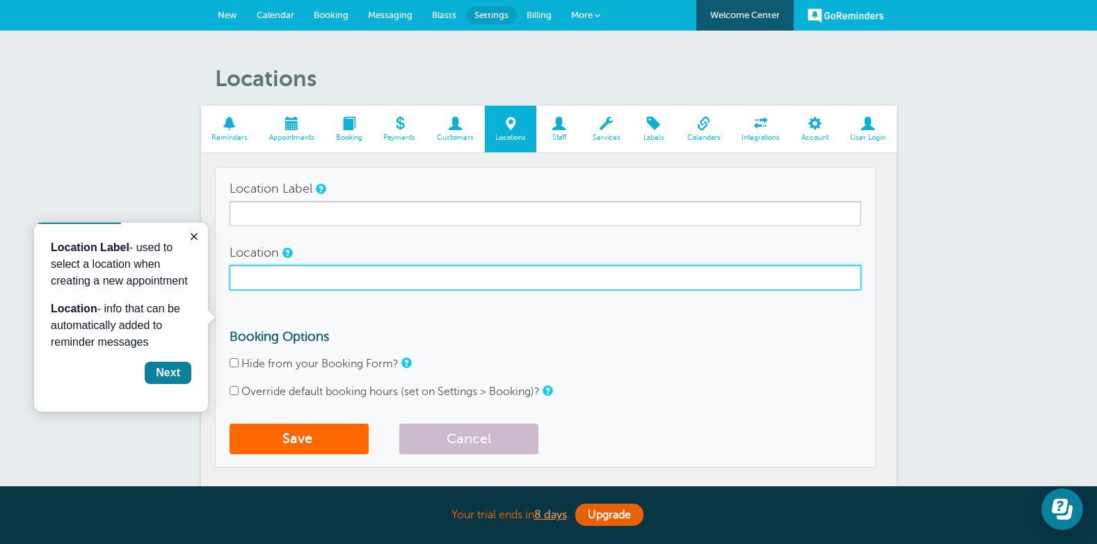
click at [303, 282] on input "Location" at bounding box center [546, 277] width 632 height 25
paste input "5 La Belle Place, Glasgow, G3 7LH"
type input "5 La Belle Place, Glasgow, G3 7LH"
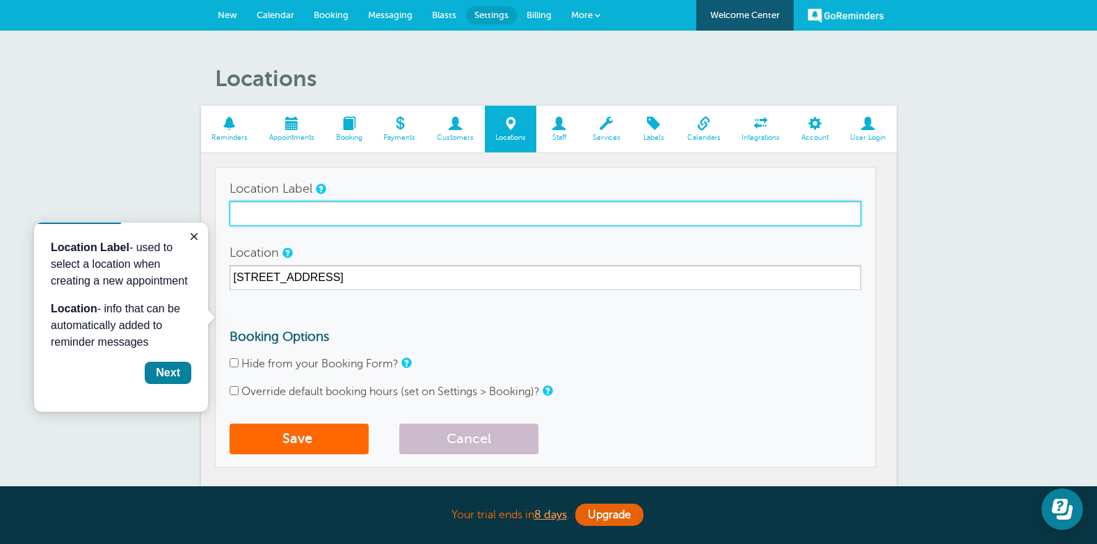
click at [322, 214] on input "Location Label" at bounding box center [546, 213] width 632 height 25
type input "La Belle Place"
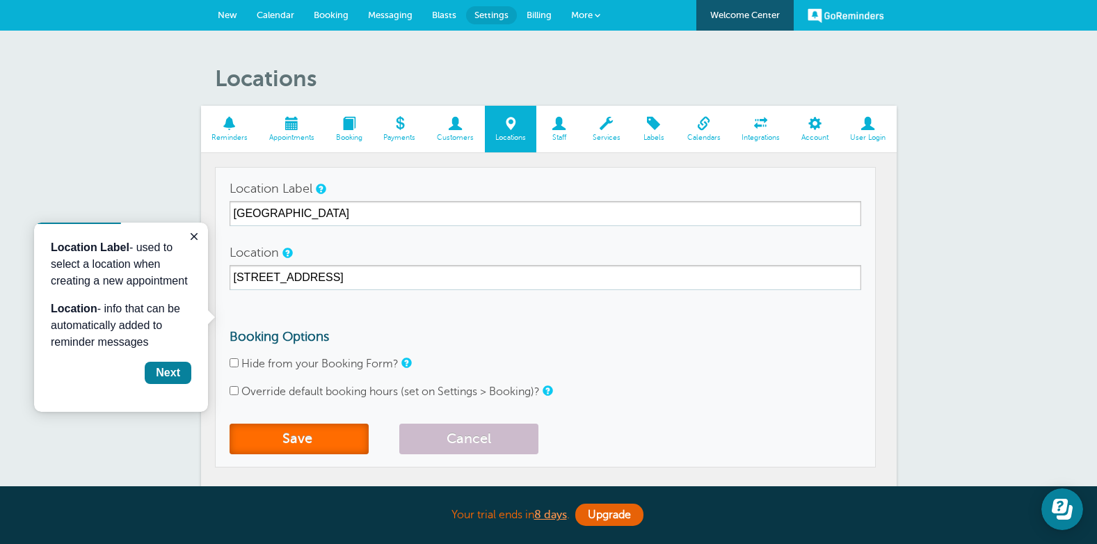
click at [302, 437] on button "Save" at bounding box center [299, 439] width 139 height 31
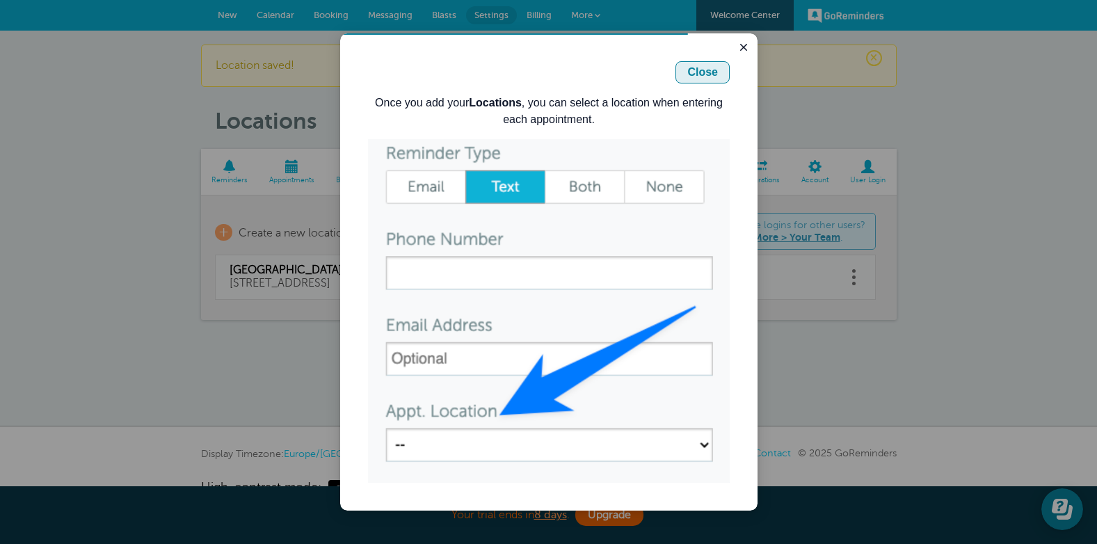
drag, startPoint x: 705, startPoint y: 77, endPoint x: 1046, endPoint y: 111, distance: 342.4
click at [706, 77] on div "Close" at bounding box center [702, 72] width 31 height 17
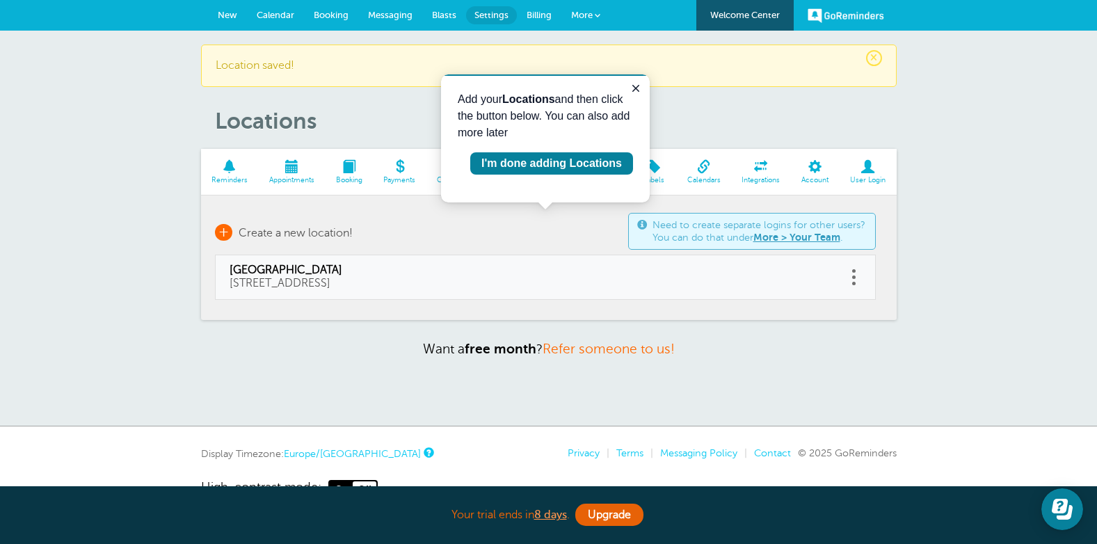
click at [223, 235] on span "+" at bounding box center [223, 232] width 17 height 17
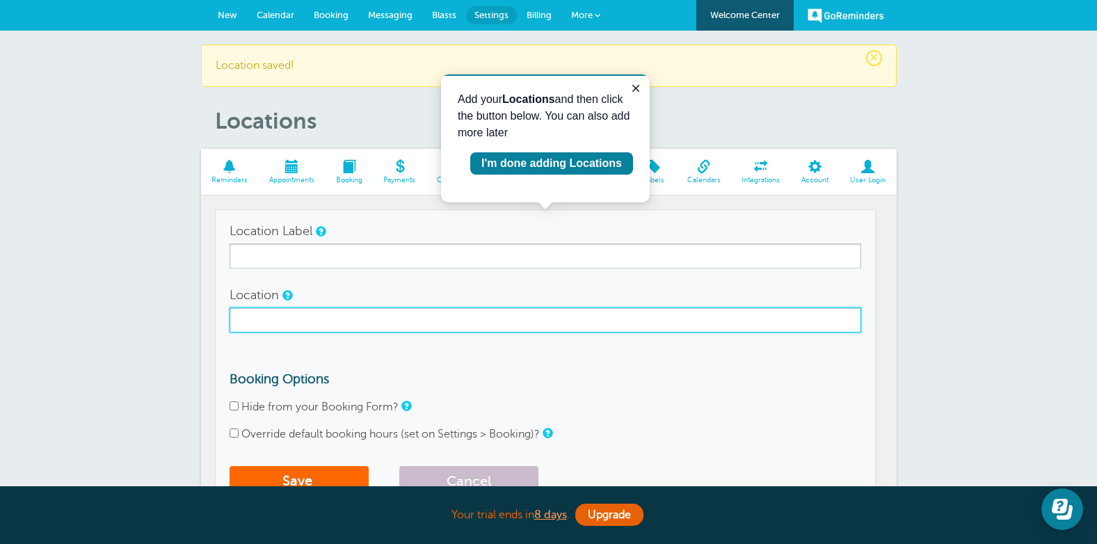
click at [286, 318] on input "Location" at bounding box center [546, 319] width 632 height 25
paste input "80 Springcroft Crescent, Baillieston, Glasgow, G69 6SB>"
type input "80 Springcroft Crescent, Baillieston, Glasgow, G69 6SB>"
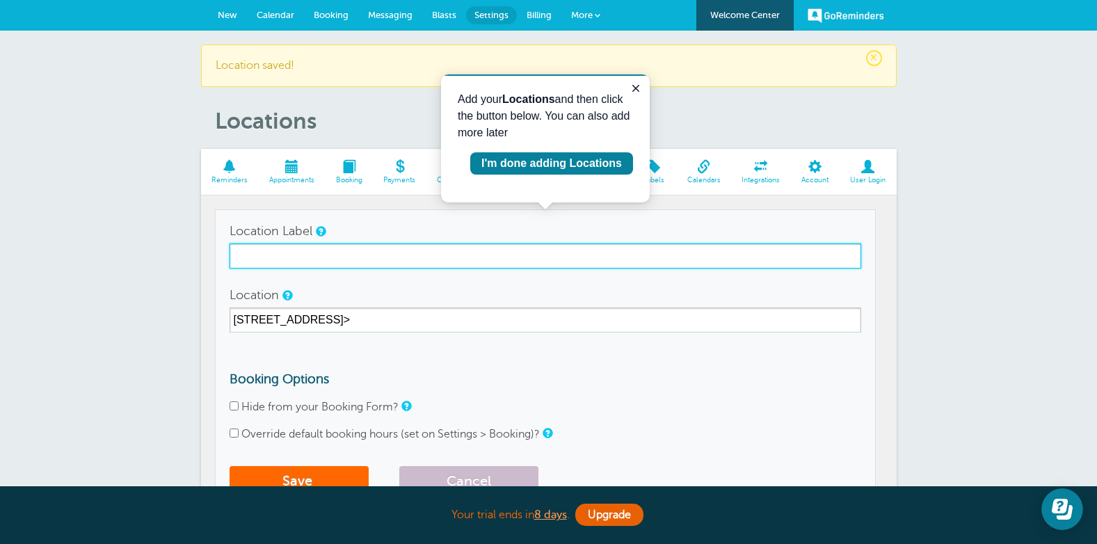
click at [299, 259] on input "Location Label" at bounding box center [546, 255] width 632 height 25
type input "Mhairi only"
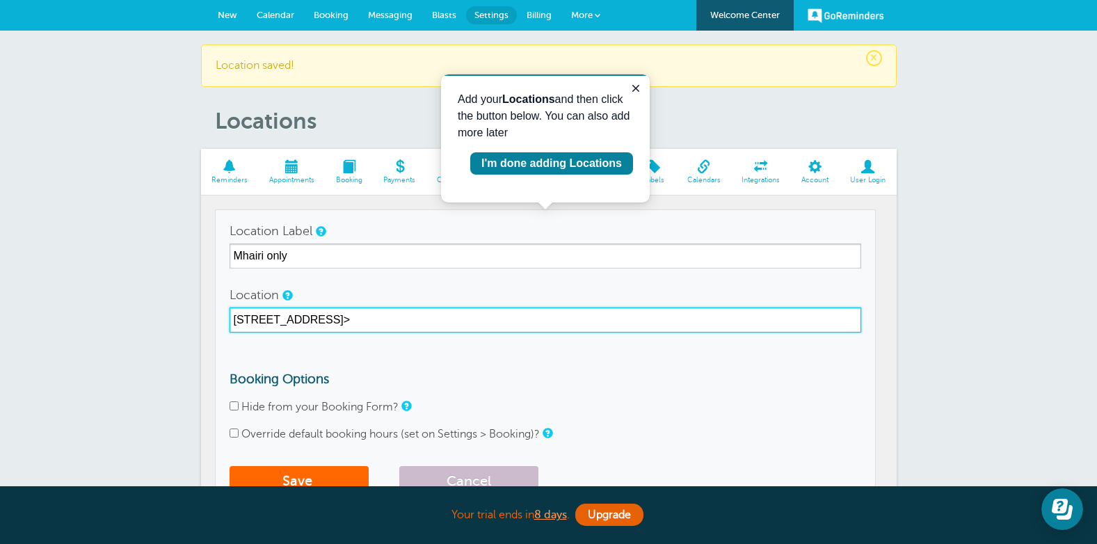
click at [541, 323] on input "80 Springcroft Crescent, Baillieston, Glasgow, G69 6SB>" at bounding box center [546, 319] width 632 height 25
type input "[STREET_ADDRESS]"
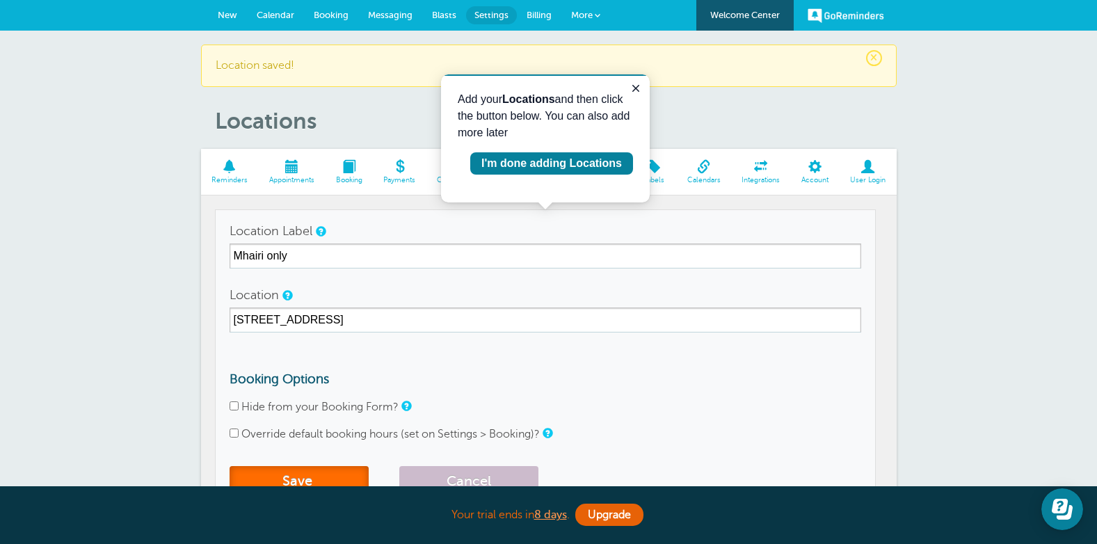
click at [289, 479] on button "Save" at bounding box center [299, 481] width 139 height 31
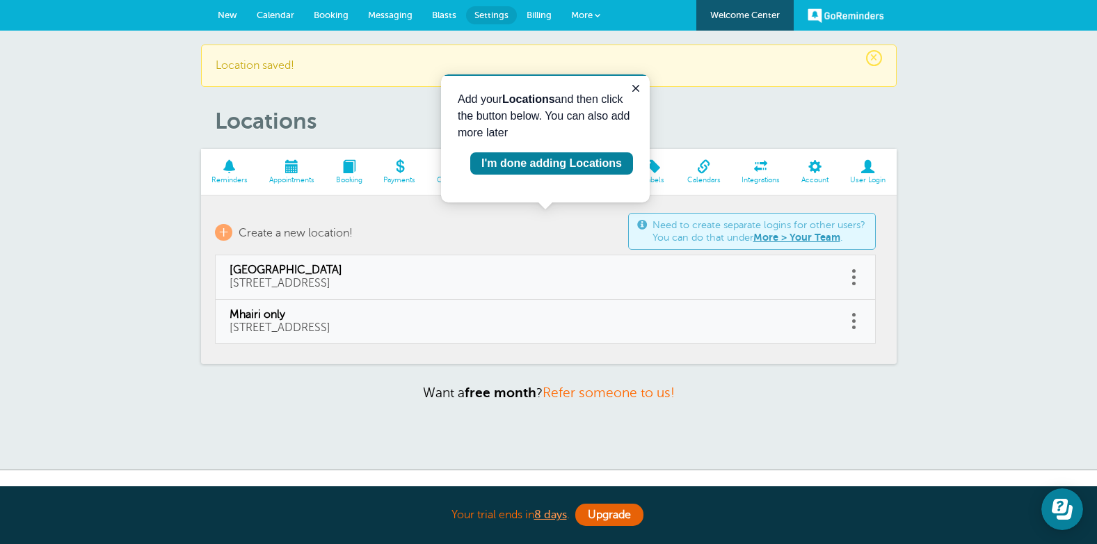
click at [854, 325] on span at bounding box center [853, 326] width 3 height 3
click at [855, 277] on link "Edit" at bounding box center [839, 286] width 42 height 26
type input "Mhairi only"
type input "[STREET_ADDRESS]"
checkbox input "false"
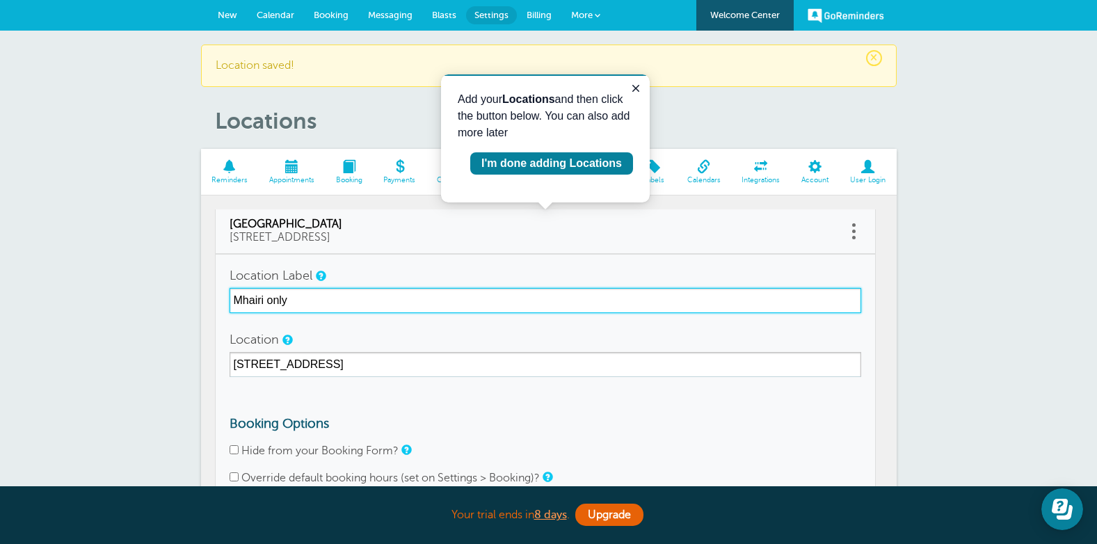
click at [234, 296] on input "Mhairi only" at bounding box center [546, 300] width 632 height 25
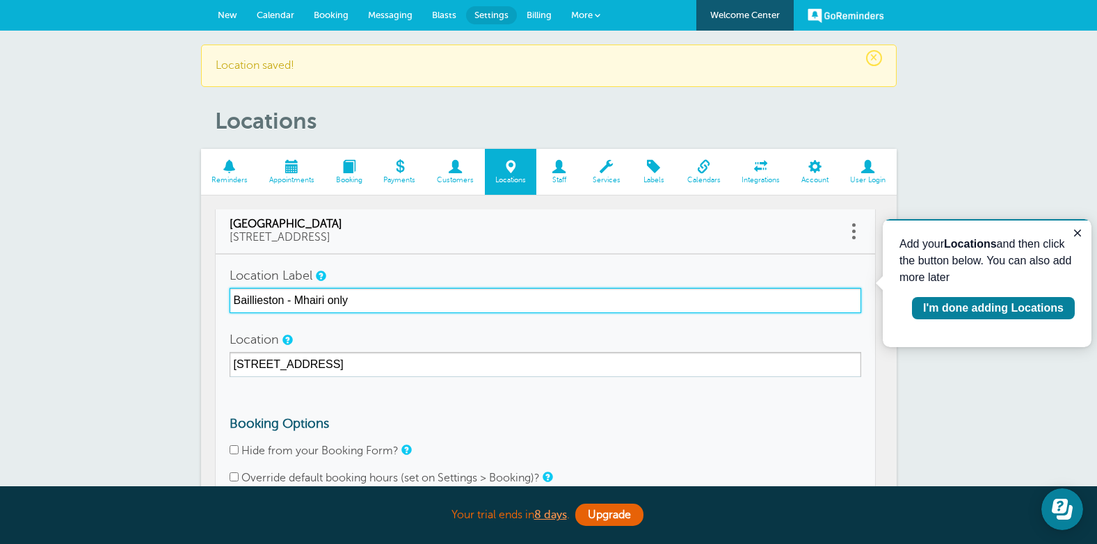
scroll to position [142, 0]
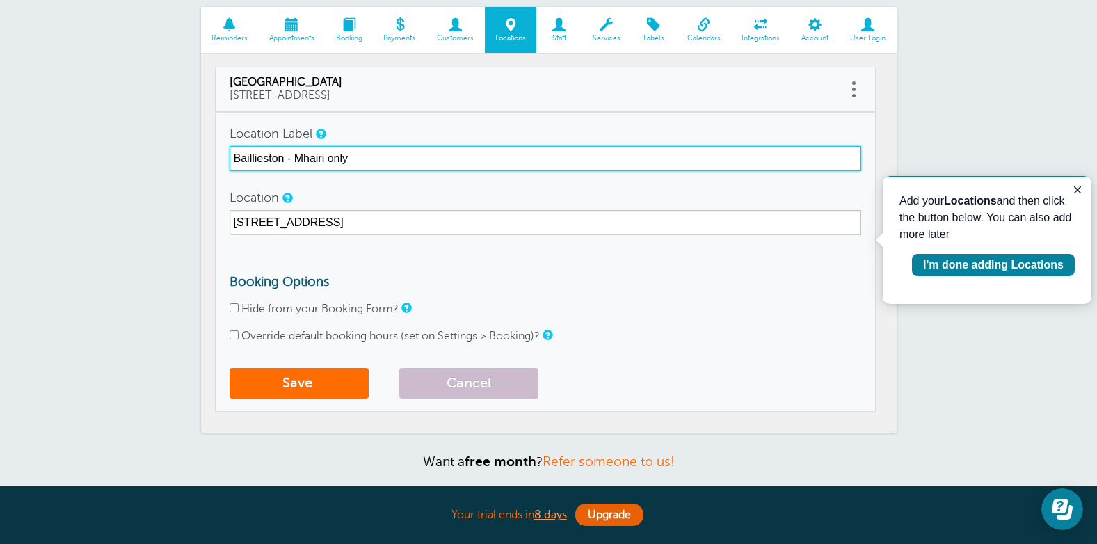
type input "Baillieston - Mhairi only"
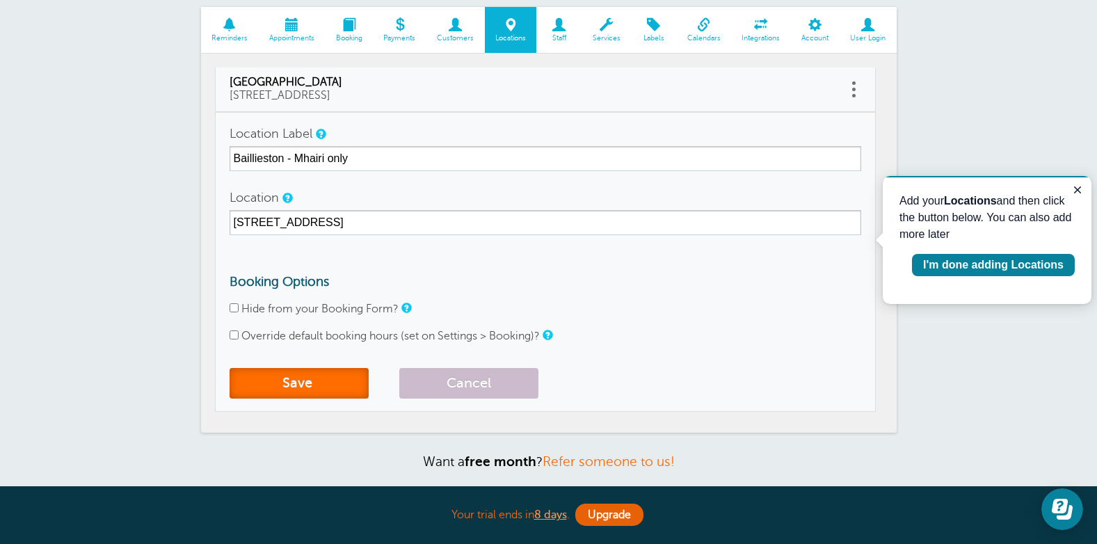
click at [282, 387] on button "Save" at bounding box center [299, 383] width 139 height 31
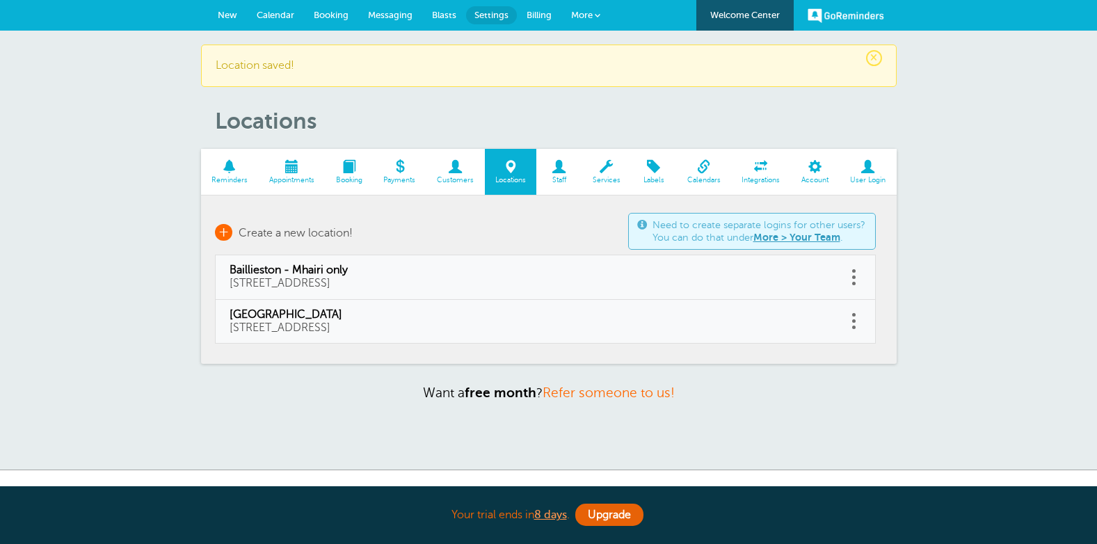
click at [288, 235] on span "Create a new location!" at bounding box center [296, 233] width 114 height 13
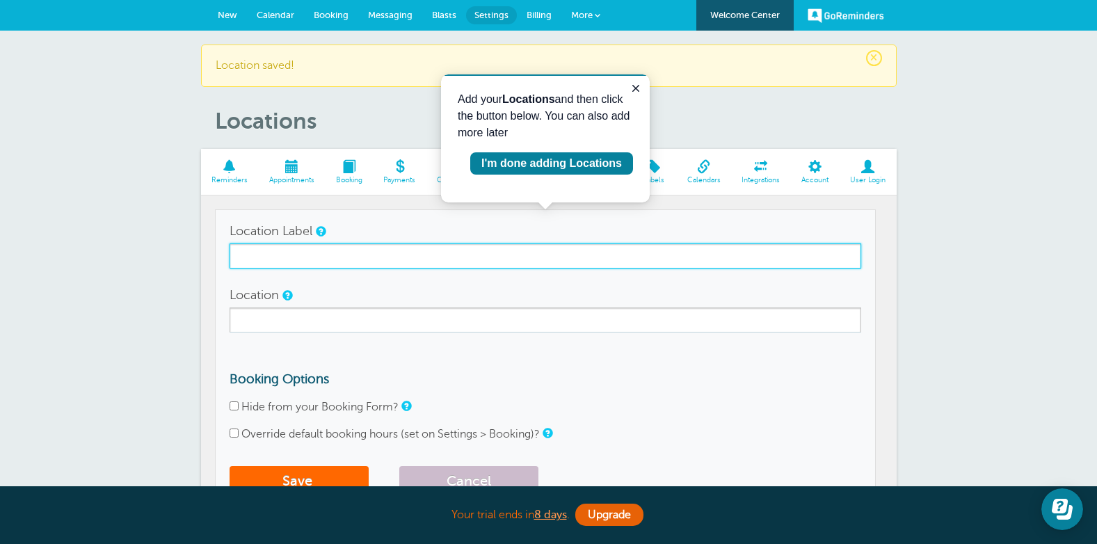
click at [297, 262] on input "Location Label" at bounding box center [546, 255] width 632 height 25
click at [369, 259] on input "Location Label" at bounding box center [546, 255] width 632 height 25
type input "M"
type input "e"
type input "Newton Mearns - Florence only"
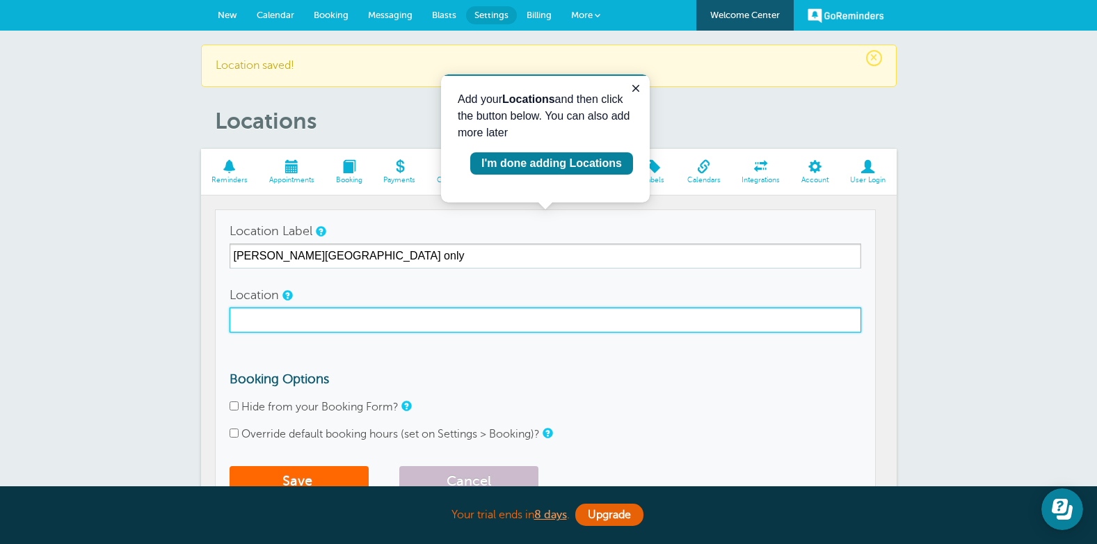
click at [373, 314] on input "Location" at bounding box center [546, 319] width 632 height 25
paste input "Mearns Castle Golf Academy, Waterfoot Road, Glasgow, G77 5RR"
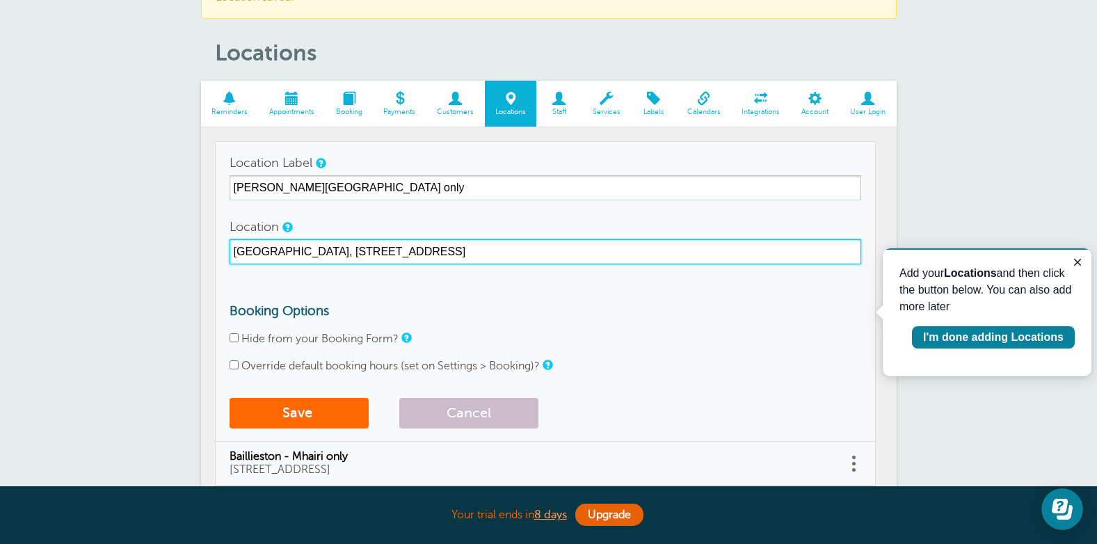
scroll to position [102, 0]
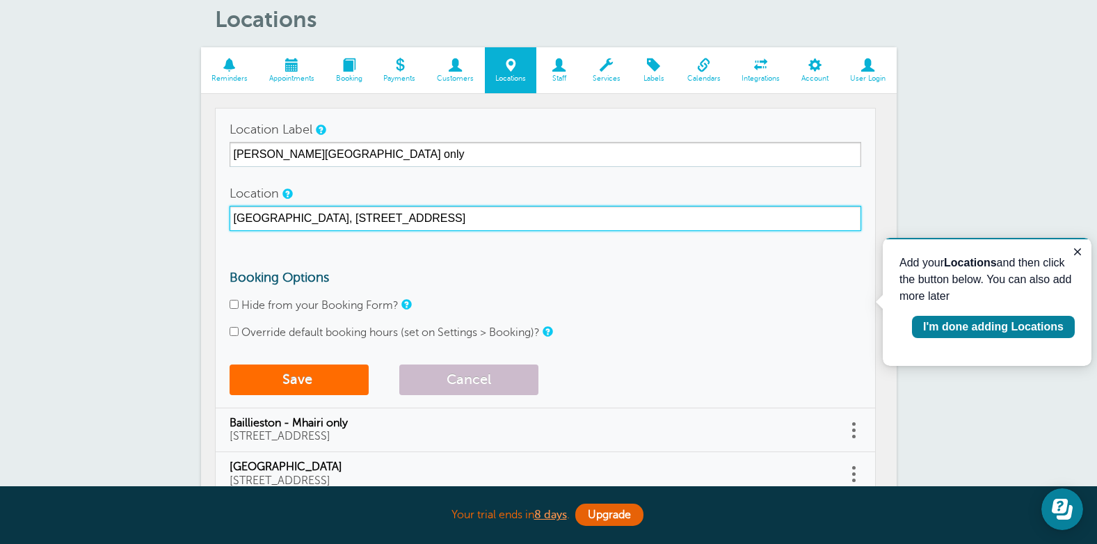
type input "Mearns Castle Golf Academy, Waterfoot Road, Glasgow, G77 5RR"
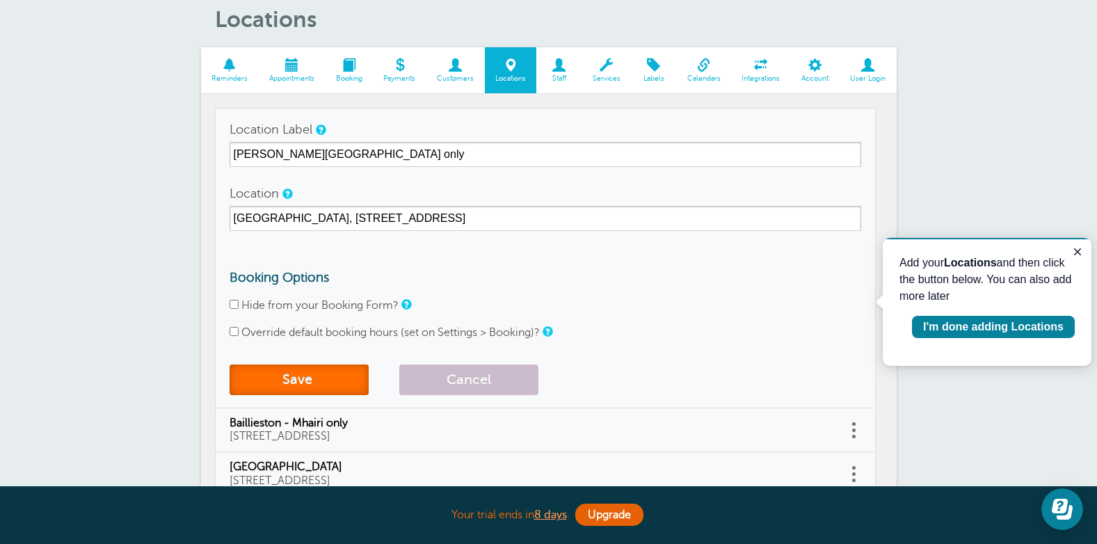
click at [312, 378] on button "Save" at bounding box center [299, 379] width 139 height 31
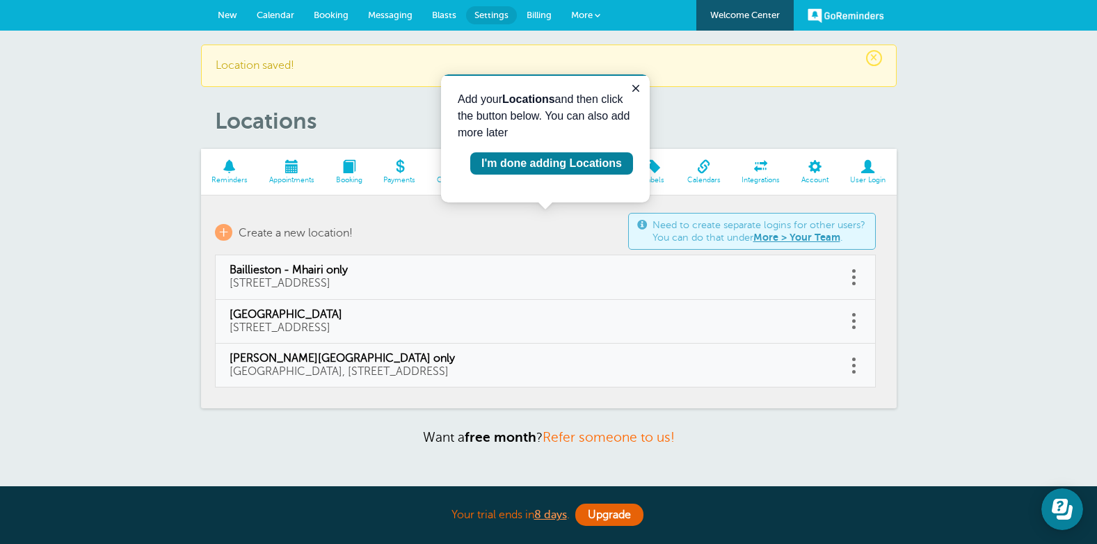
click at [570, 216] on td "Need to create separate logins for other users? You can do that under More > Yo…" at bounding box center [545, 232] width 661 height 46
click at [227, 236] on span "+" at bounding box center [223, 232] width 17 height 17
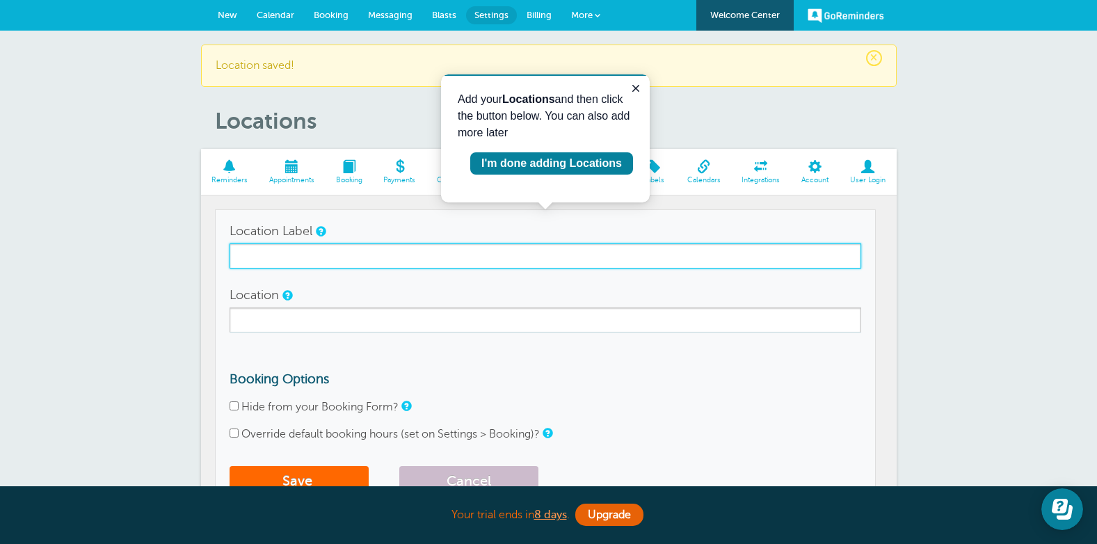
click at [303, 259] on input "Location Label" at bounding box center [546, 255] width 632 height 25
type input "Online"
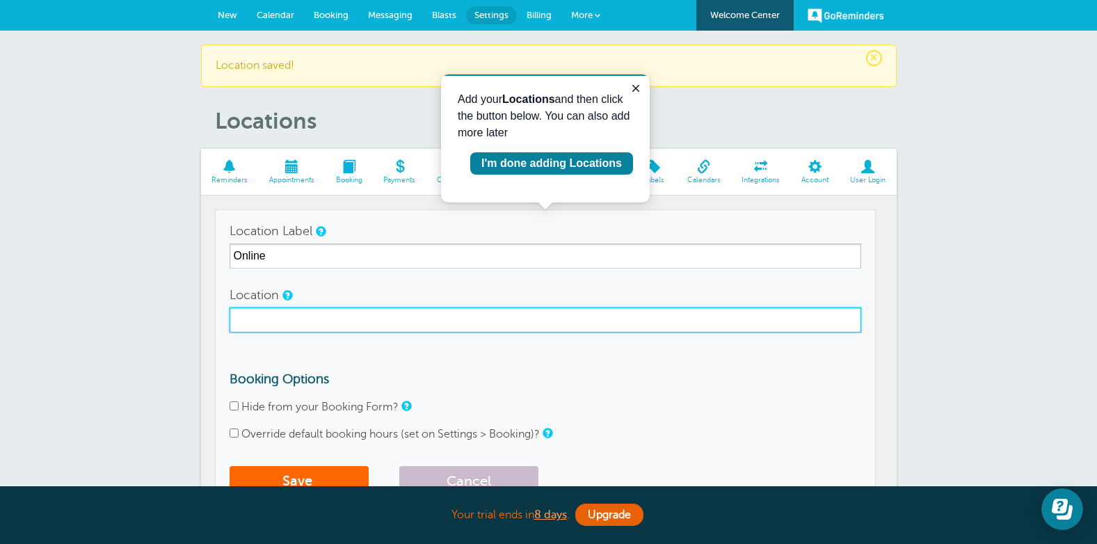
click at [296, 321] on input "Location" at bounding box center [546, 319] width 632 height 25
type input "Zoom"
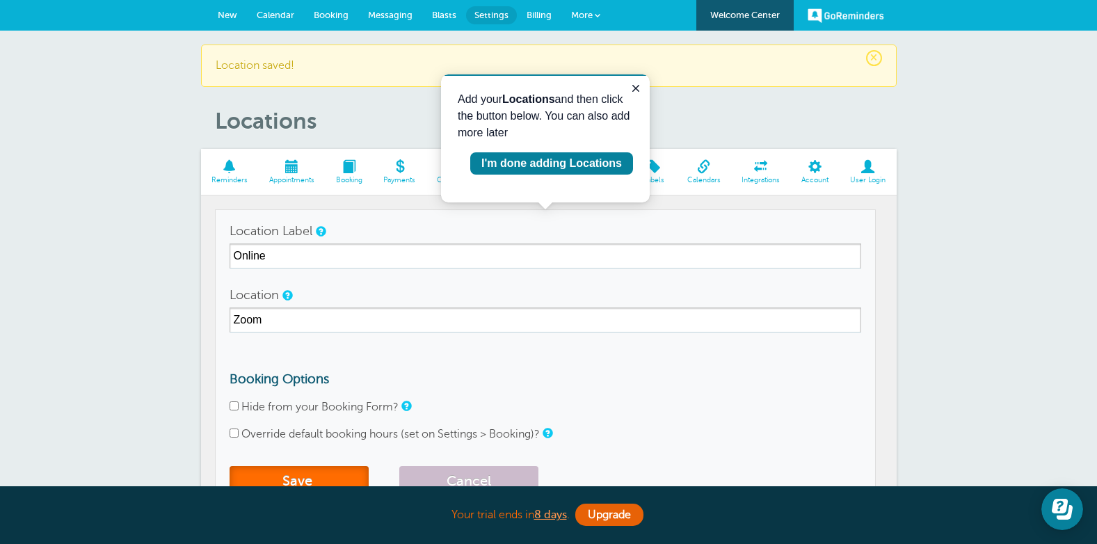
click at [305, 479] on button "Save" at bounding box center [299, 481] width 139 height 31
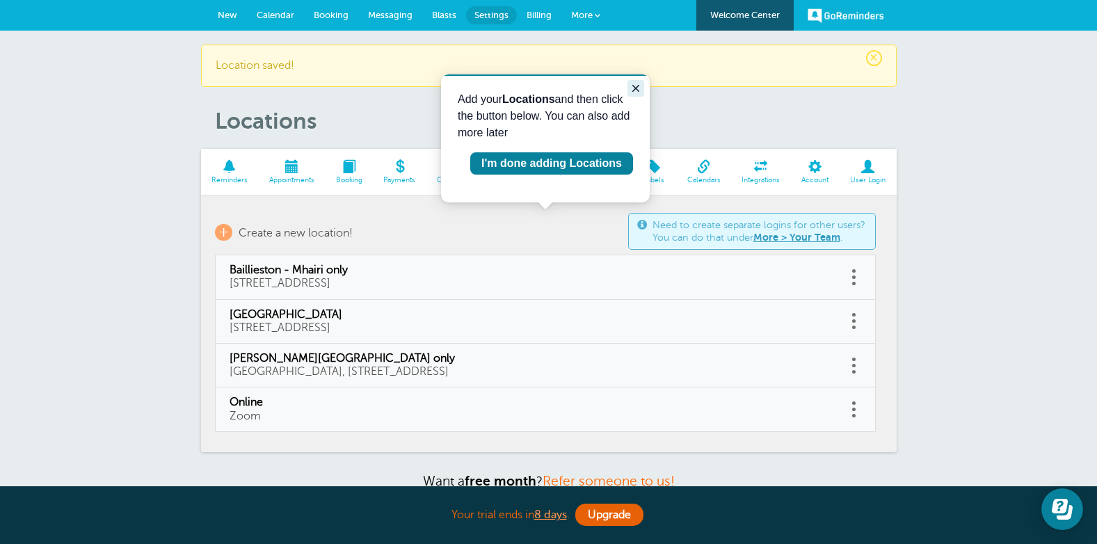
click at [634, 93] on icon "Close guide" at bounding box center [635, 88] width 11 height 11
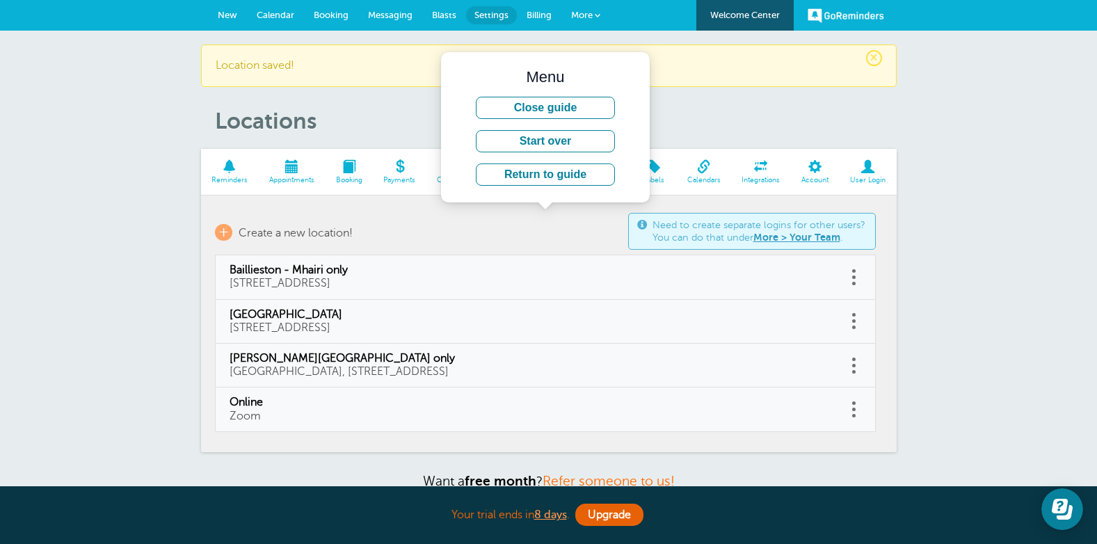
click at [563, 224] on p "+ Create a new location!" at bounding box center [545, 232] width 661 height 17
click at [577, 102] on button "Close guide" at bounding box center [545, 108] width 139 height 22
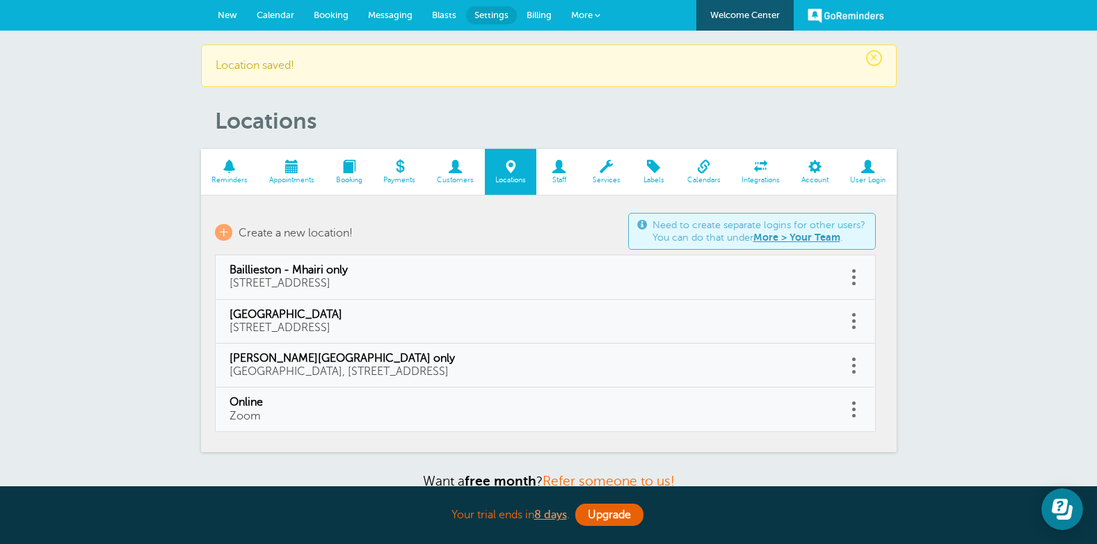
click at [399, 169] on span at bounding box center [400, 166] width 54 height 13
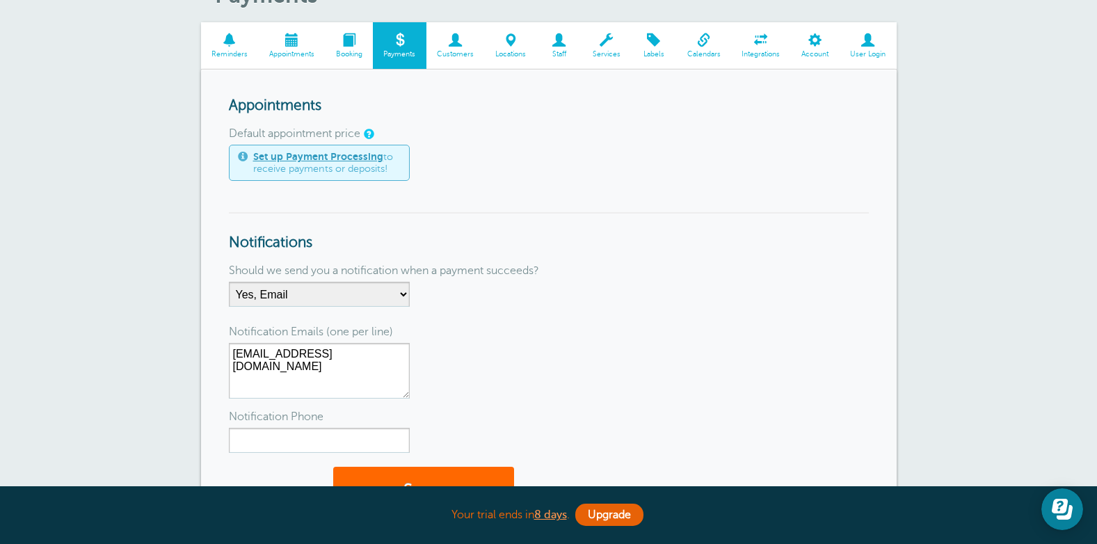
scroll to position [75, 0]
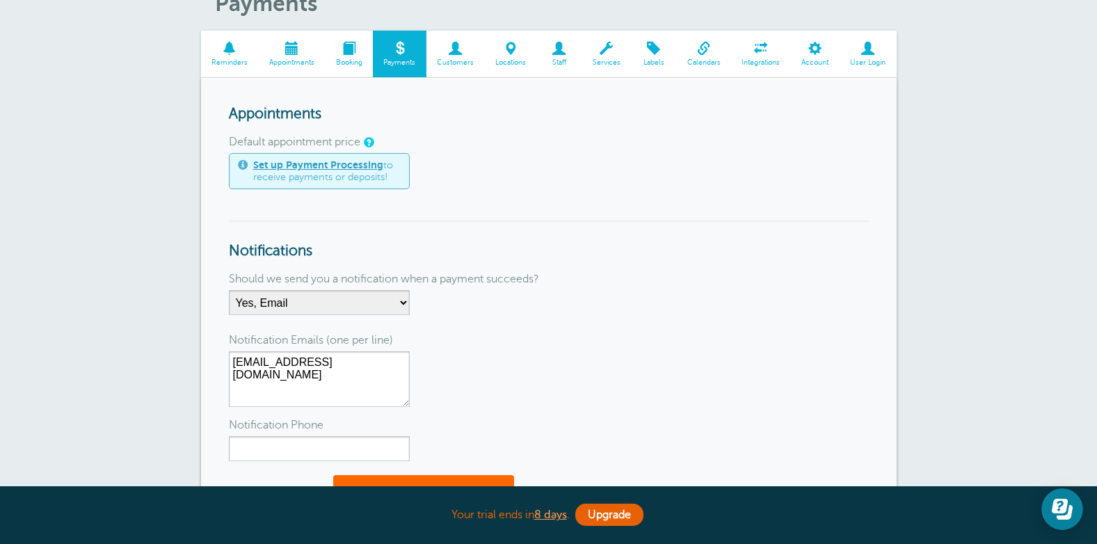
click at [360, 163] on link "Set up Payment Processing" at bounding box center [318, 164] width 130 height 11
click at [289, 61] on span "Appointments" at bounding box center [291, 62] width 53 height 8
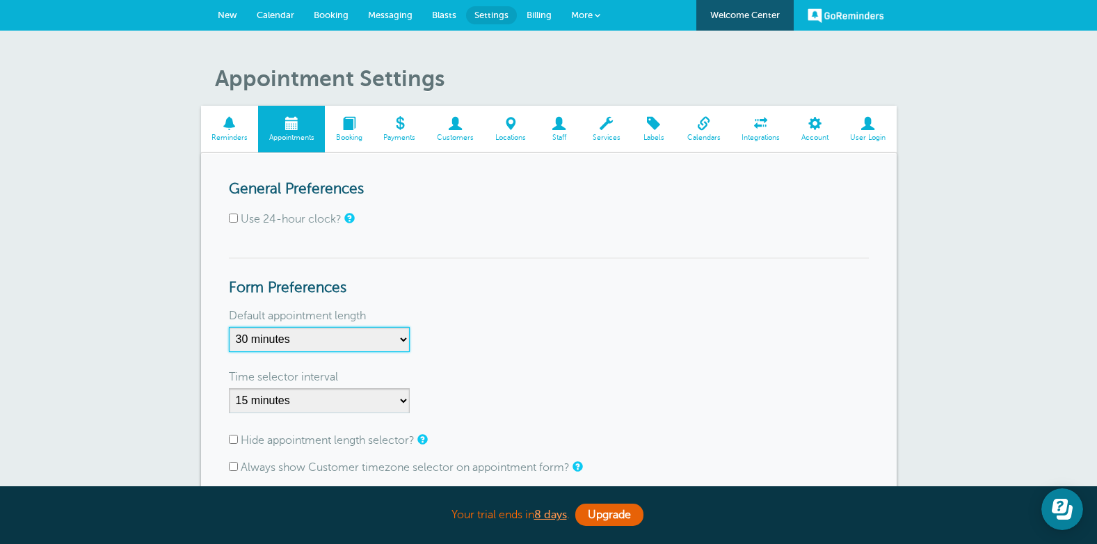
click at [392, 339] on select "5 minutes 10 minutes 15 minutes 20 minutes 25 minutes 30 minutes 35 minutes 40 …" at bounding box center [319, 339] width 181 height 25
select select "60"
click at [229, 327] on select "5 minutes 10 minutes 15 minutes 20 minutes 25 minutes 30 minutes 35 minutes 40 …" at bounding box center [319, 339] width 181 height 25
click at [580, 315] on div "Default appointment length" at bounding box center [549, 316] width 640 height 22
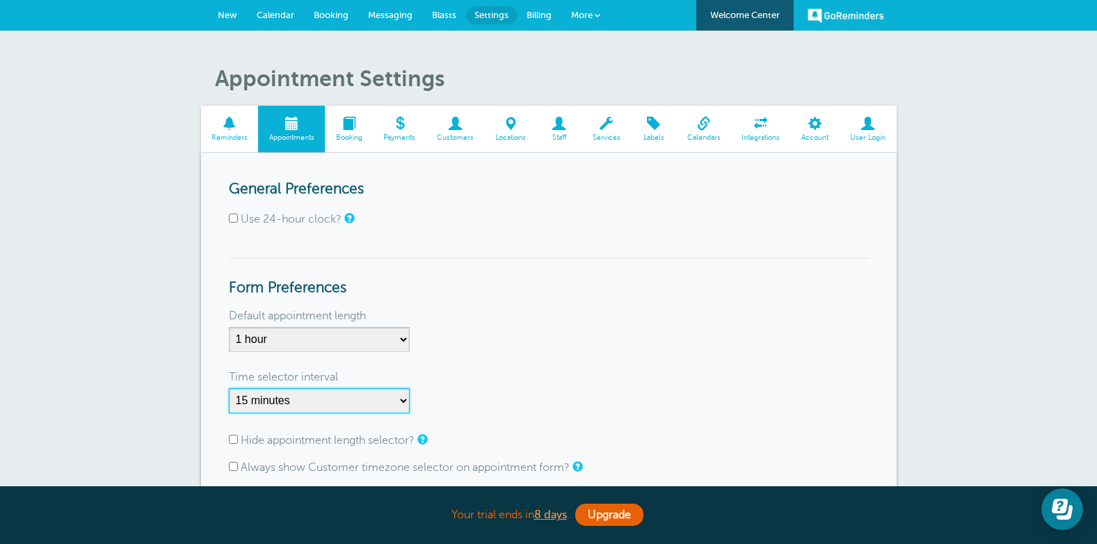
click at [404, 399] on select "1 minute 5 minutes 10 minutes 15 minutes 20 minutes 30 minutes 60 minutes" at bounding box center [319, 400] width 181 height 25
select select "1"
click at [229, 388] on select "1 minute 5 minutes 10 minutes 15 minutes 20 minutes 30 minutes 60 minutes" at bounding box center [319, 400] width 181 height 25
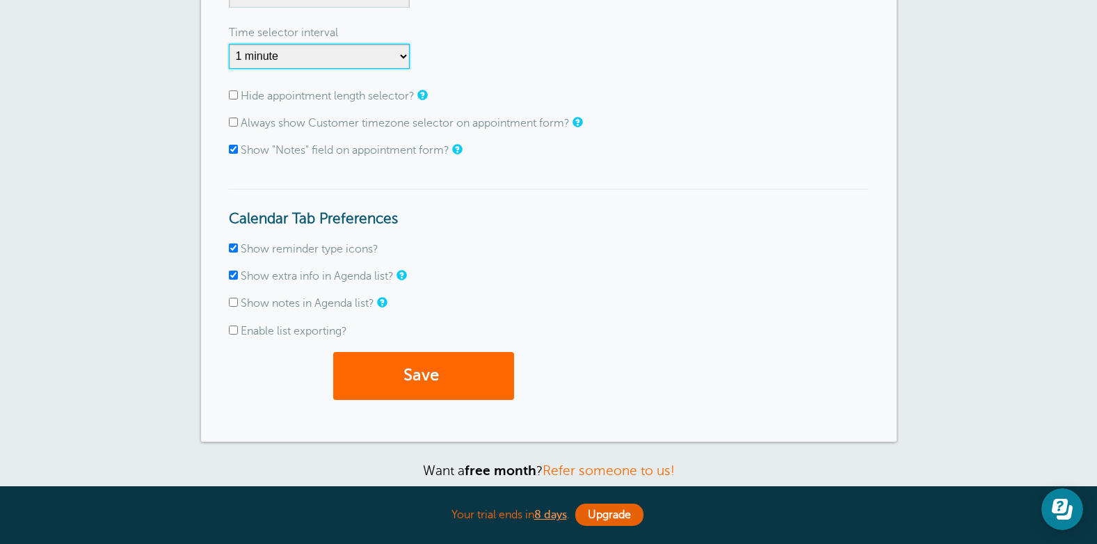
scroll to position [346, 0]
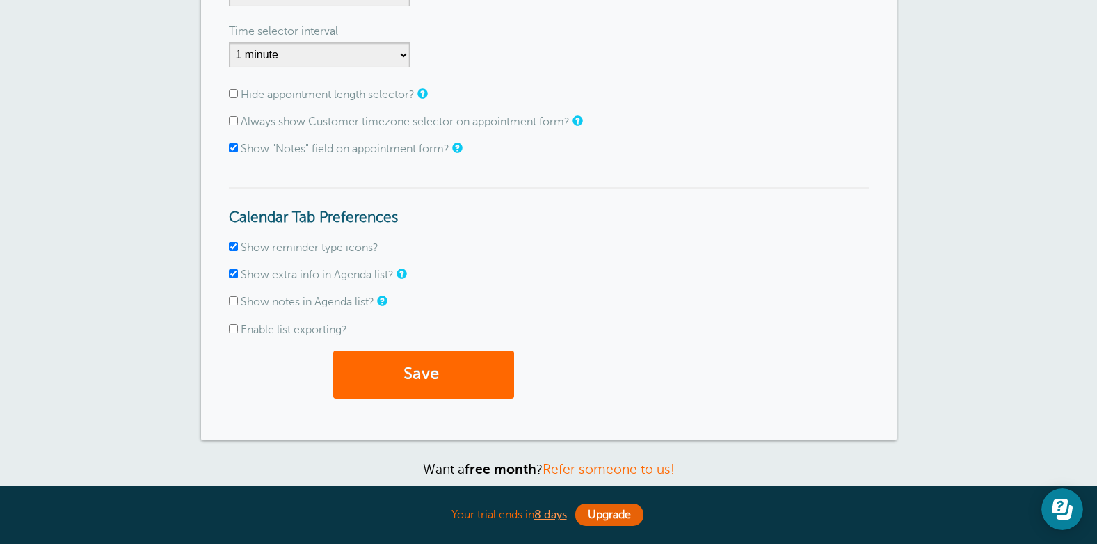
click at [235, 93] on input "Hide appointment length selector?" at bounding box center [233, 93] width 9 height 9
checkbox input "true"
click at [412, 368] on button "Save" at bounding box center [423, 375] width 181 height 48
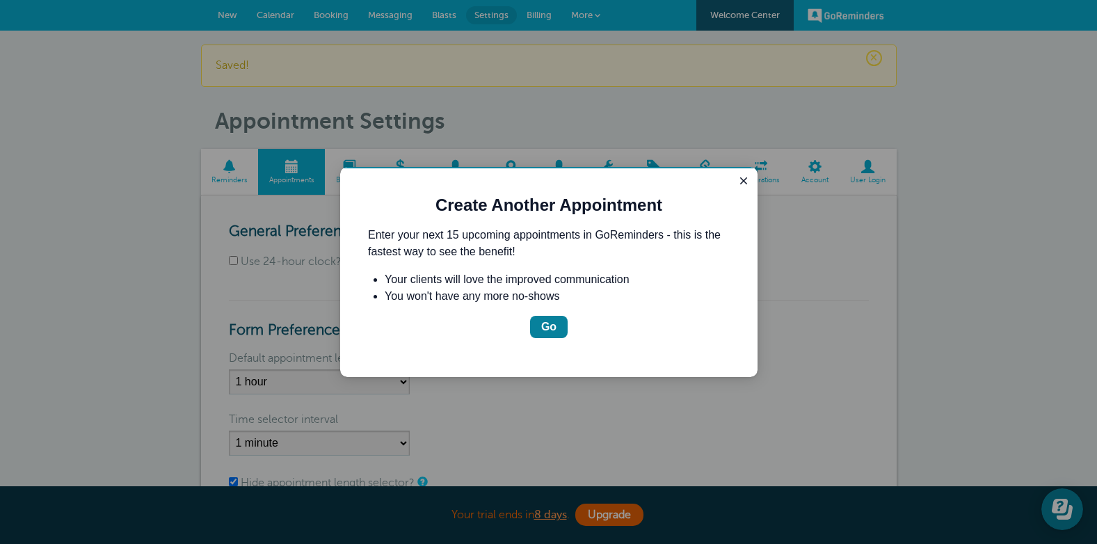
drag, startPoint x: 696, startPoint y: 344, endPoint x: 351, endPoint y: 177, distance: 382.6
click at [351, 177] on div "Create Another Appointment Enter your next 15 upcoming appointments in GoRemind…" at bounding box center [548, 272] width 417 height 210
click at [558, 323] on button "Go" at bounding box center [549, 327] width 38 height 22
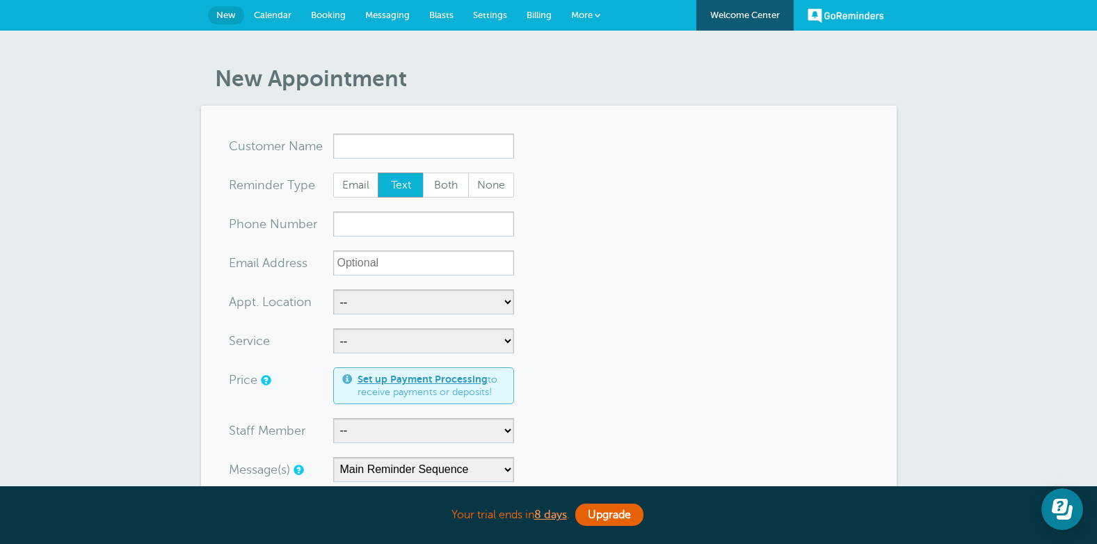
click at [594, 200] on form "You are creating a new customer. To use an existing customer select one from th…" at bounding box center [549, 516] width 640 height 765
click at [457, 182] on span "Both" at bounding box center [446, 185] width 45 height 24
click at [453, 184] on span "Both" at bounding box center [446, 185] width 45 height 24
click at [423, 172] on input "Both" at bounding box center [422, 172] width 1 height 1
radio input "true"
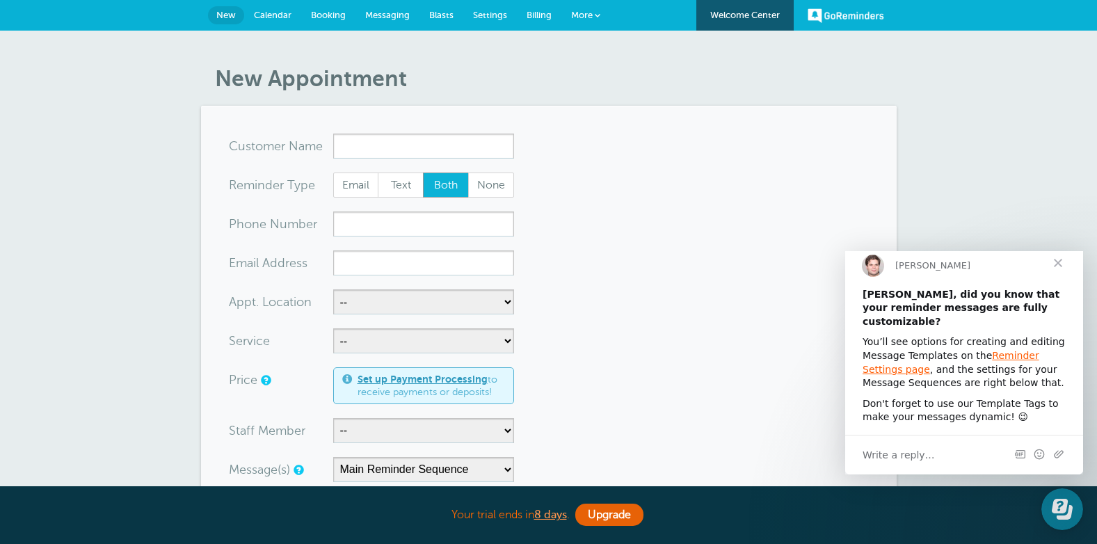
click at [1061, 270] on span "Close" at bounding box center [1058, 263] width 50 height 50
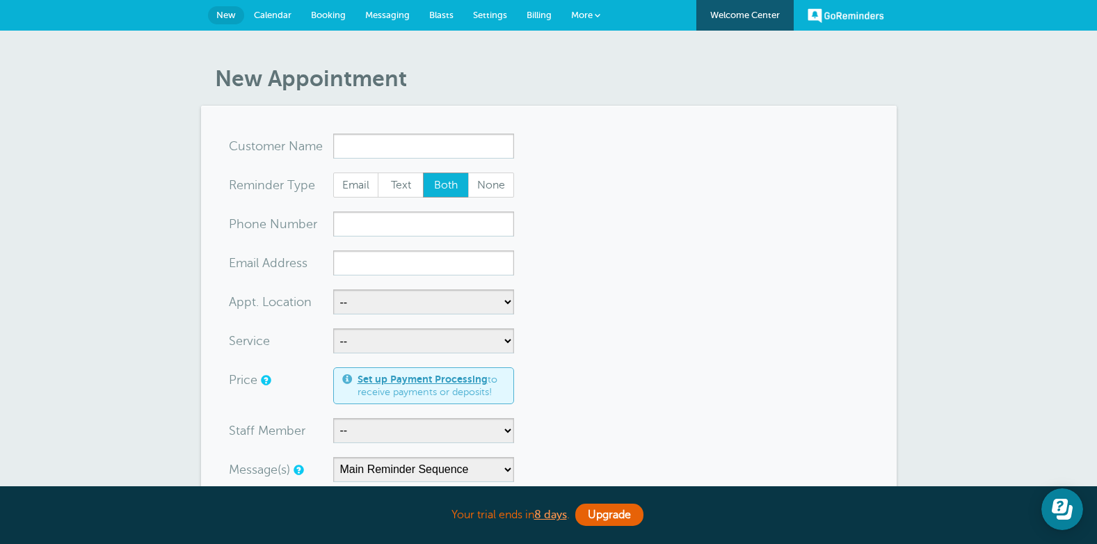
click at [385, 15] on span "Messaging" at bounding box center [387, 15] width 45 height 10
click at [540, 13] on span "Billing" at bounding box center [538, 15] width 25 height 10
